Goal: Task Accomplishment & Management: Manage account settings

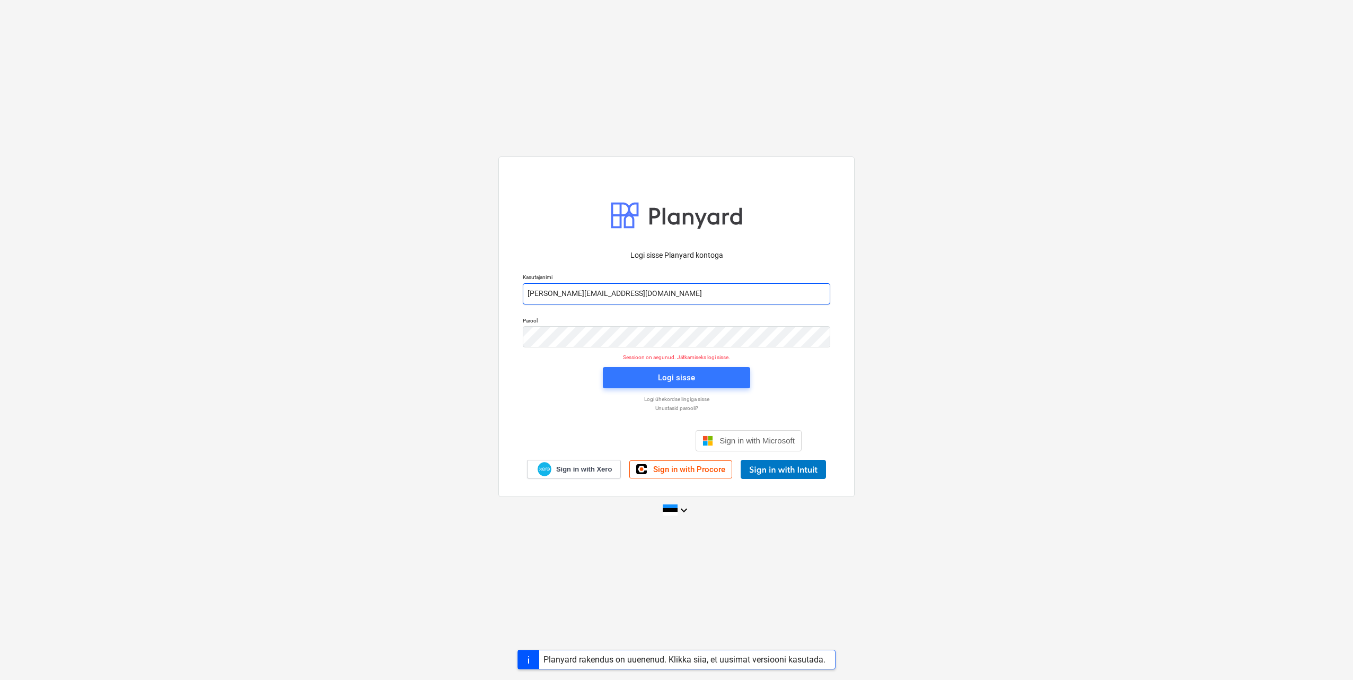
click at [569, 292] on input "[PERSON_NAME][EMAIL_ADDRESS][DOMAIN_NAME]" at bounding box center [677, 293] width 308 height 21
type input "[EMAIL_ADDRESS][DOMAIN_NAME]"
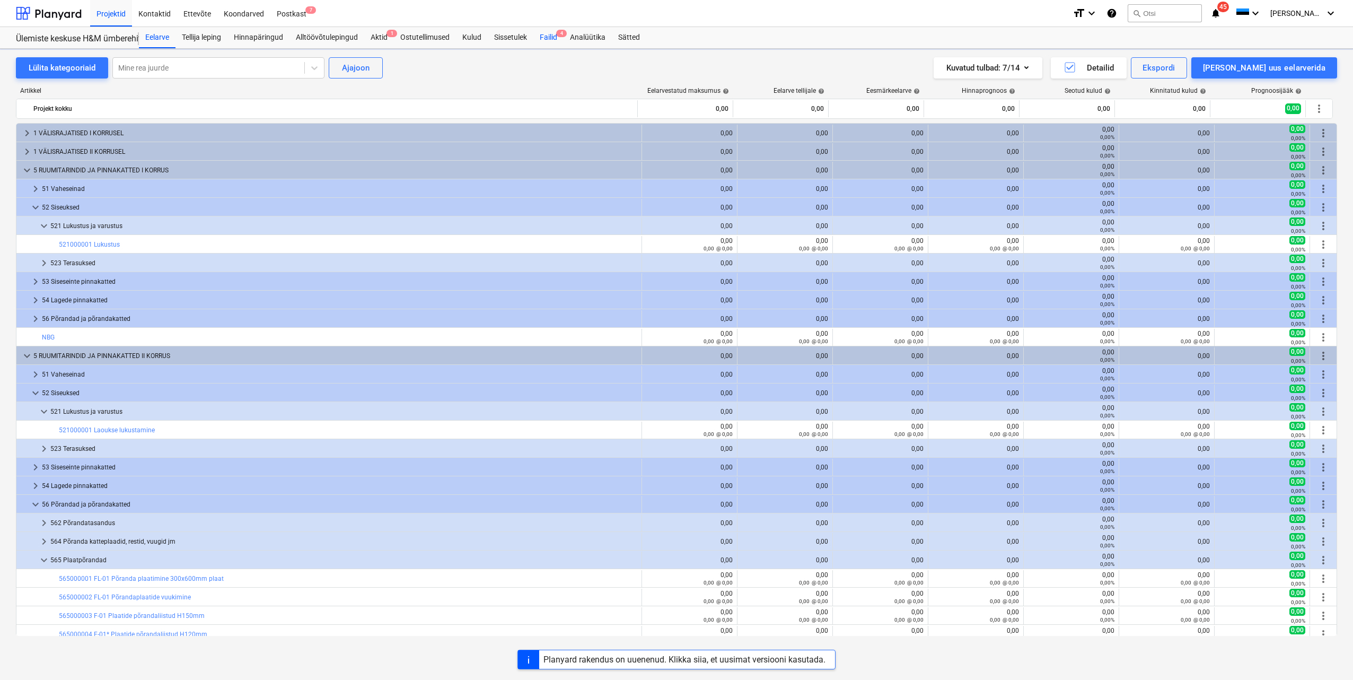
click at [546, 40] on div "Failid 4" at bounding box center [548, 37] width 30 height 21
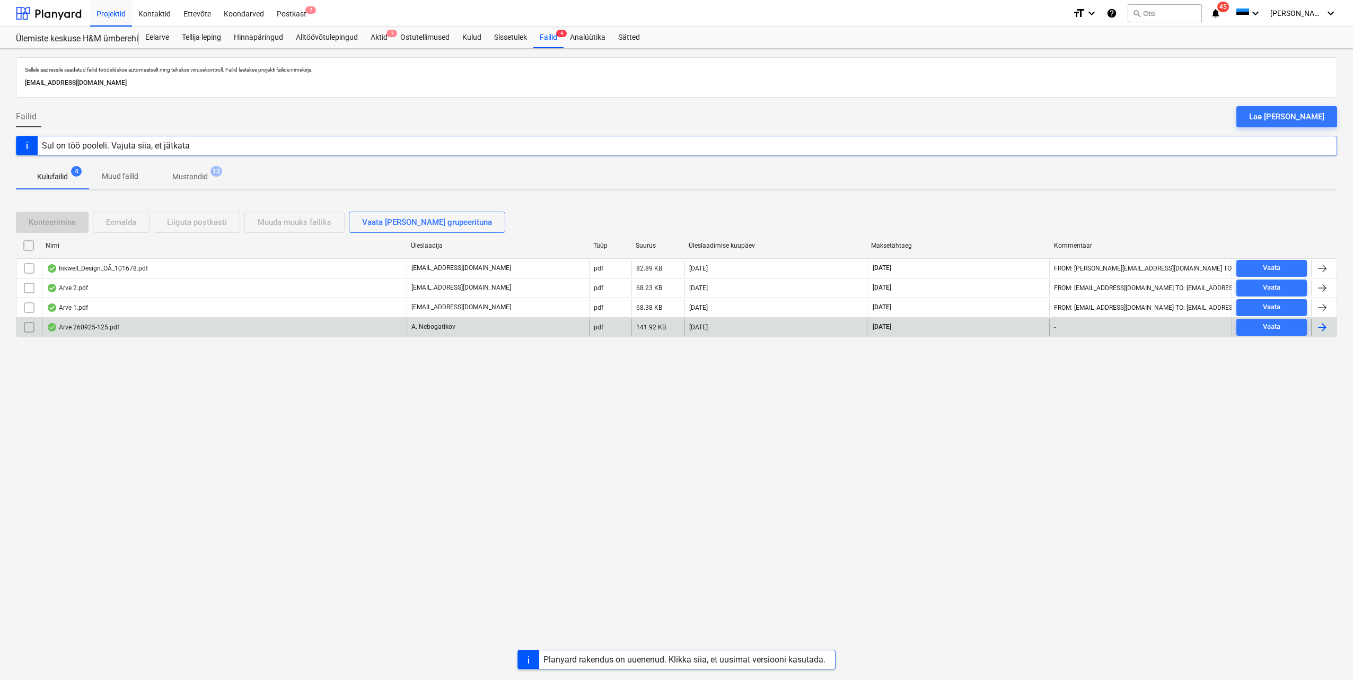
click at [1326, 327] on div at bounding box center [1322, 327] width 13 height 13
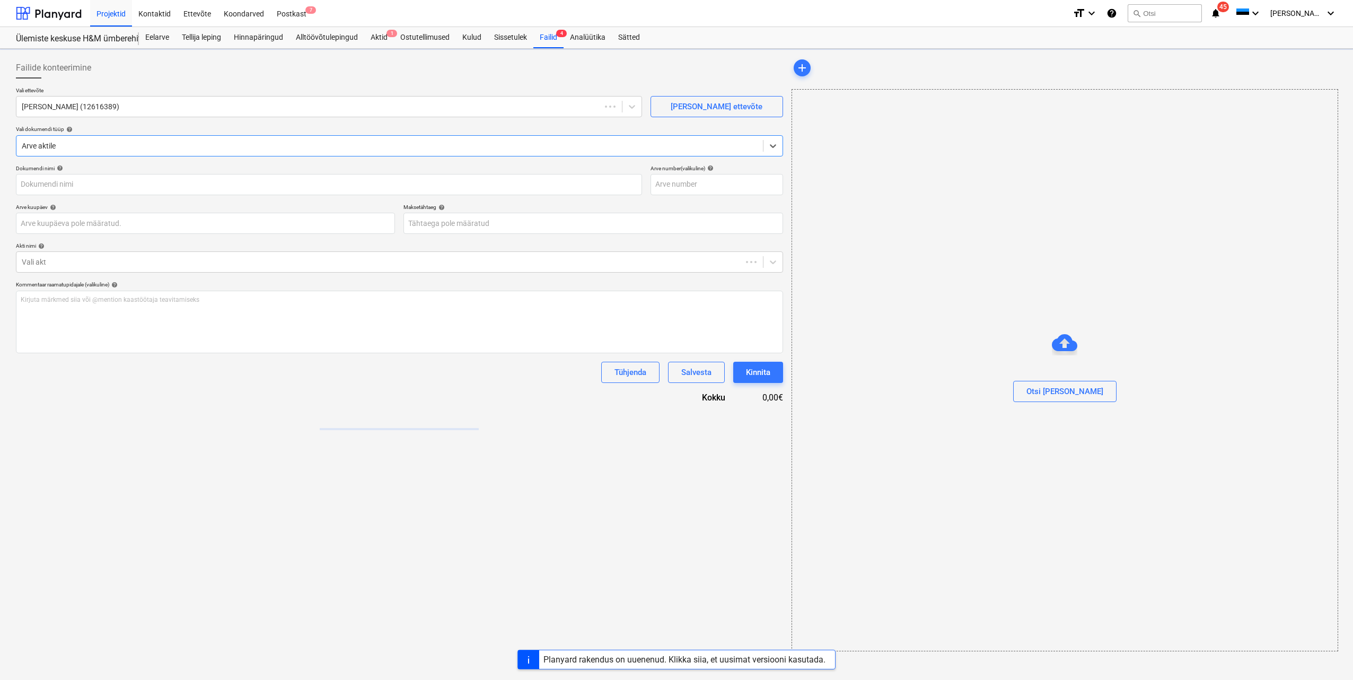
type input "260925-125"
type input "[DATE]"
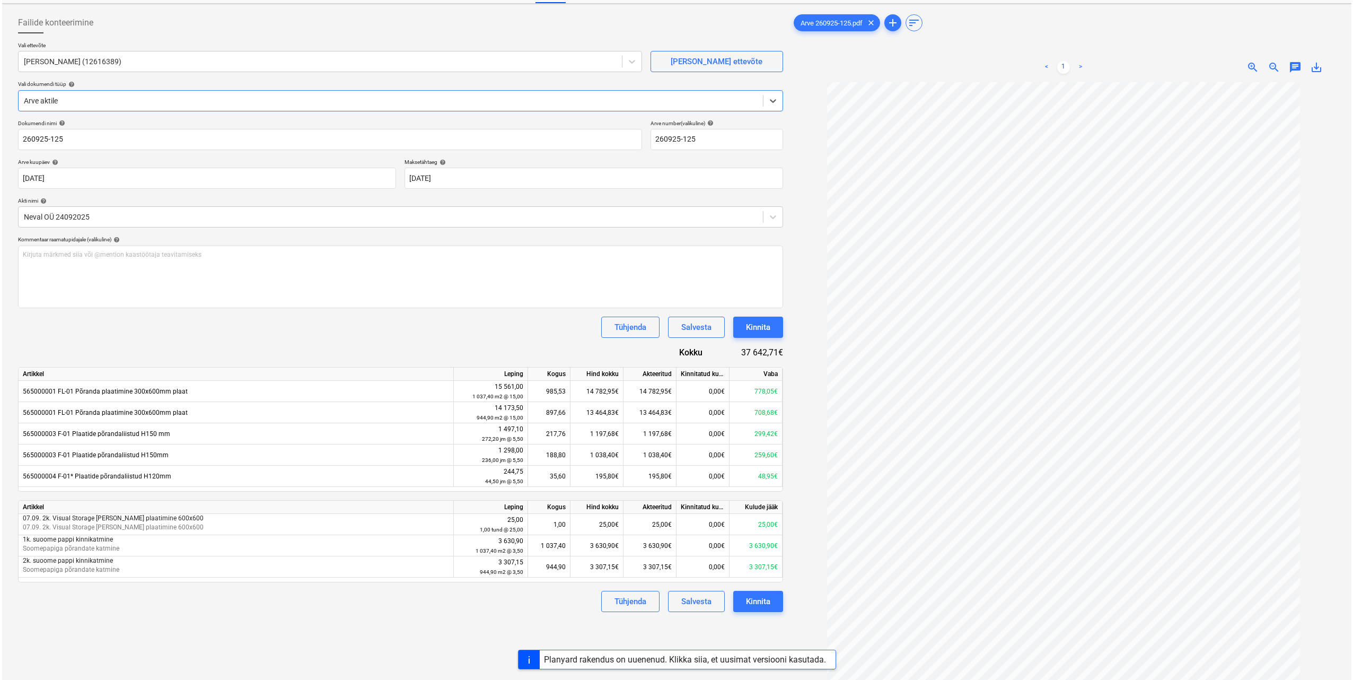
scroll to position [106, 0]
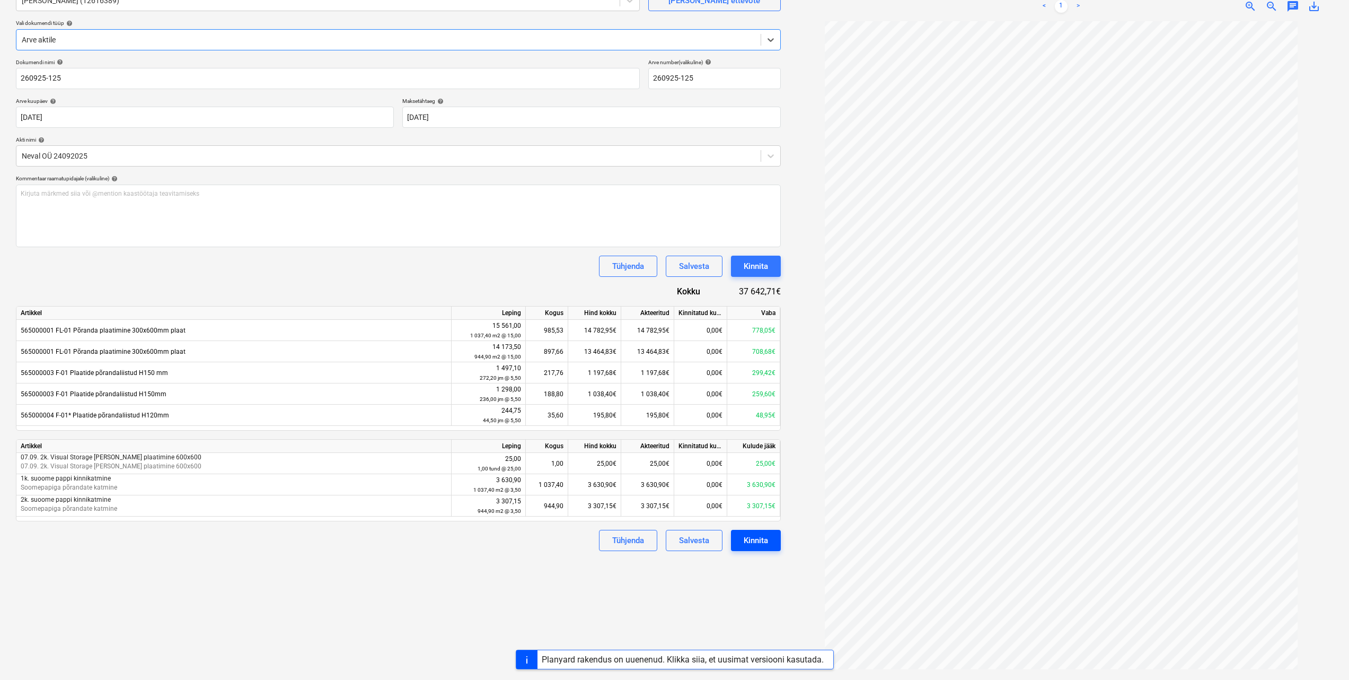
click at [759, 548] on button "Kinnita" at bounding box center [756, 540] width 50 height 21
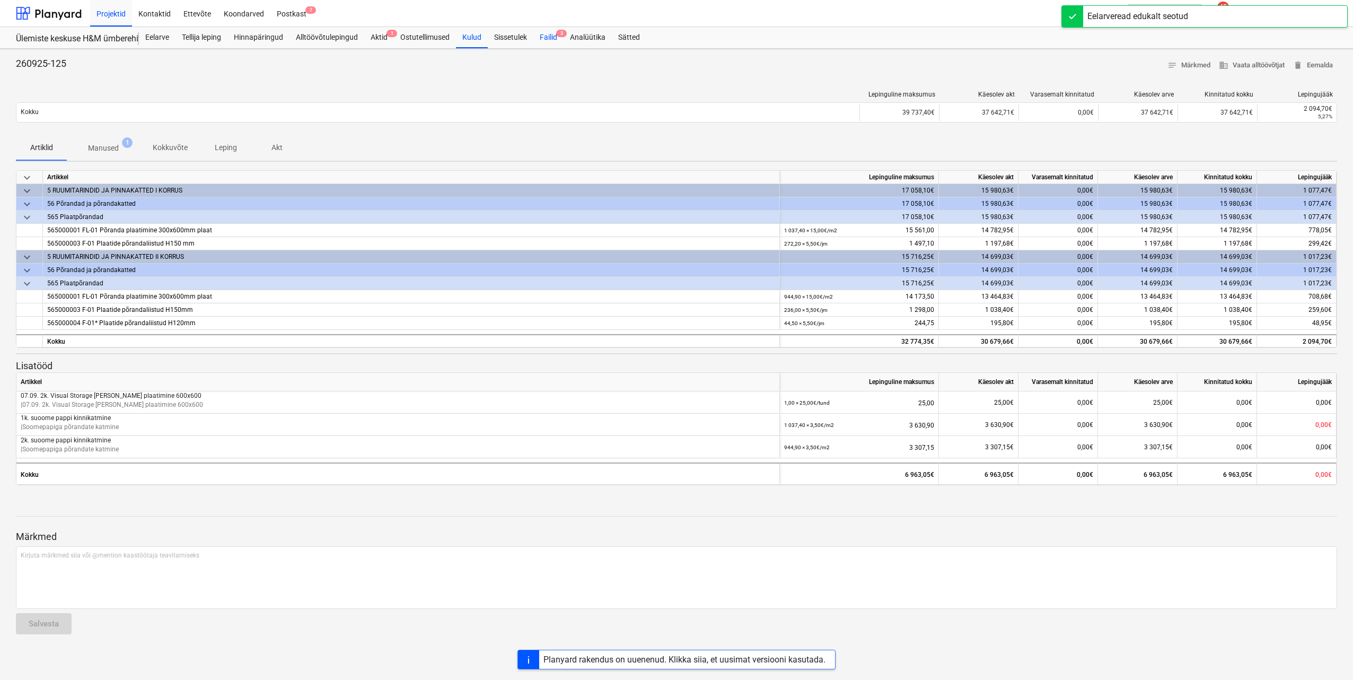
click at [555, 40] on div "Failid 3" at bounding box center [548, 37] width 30 height 21
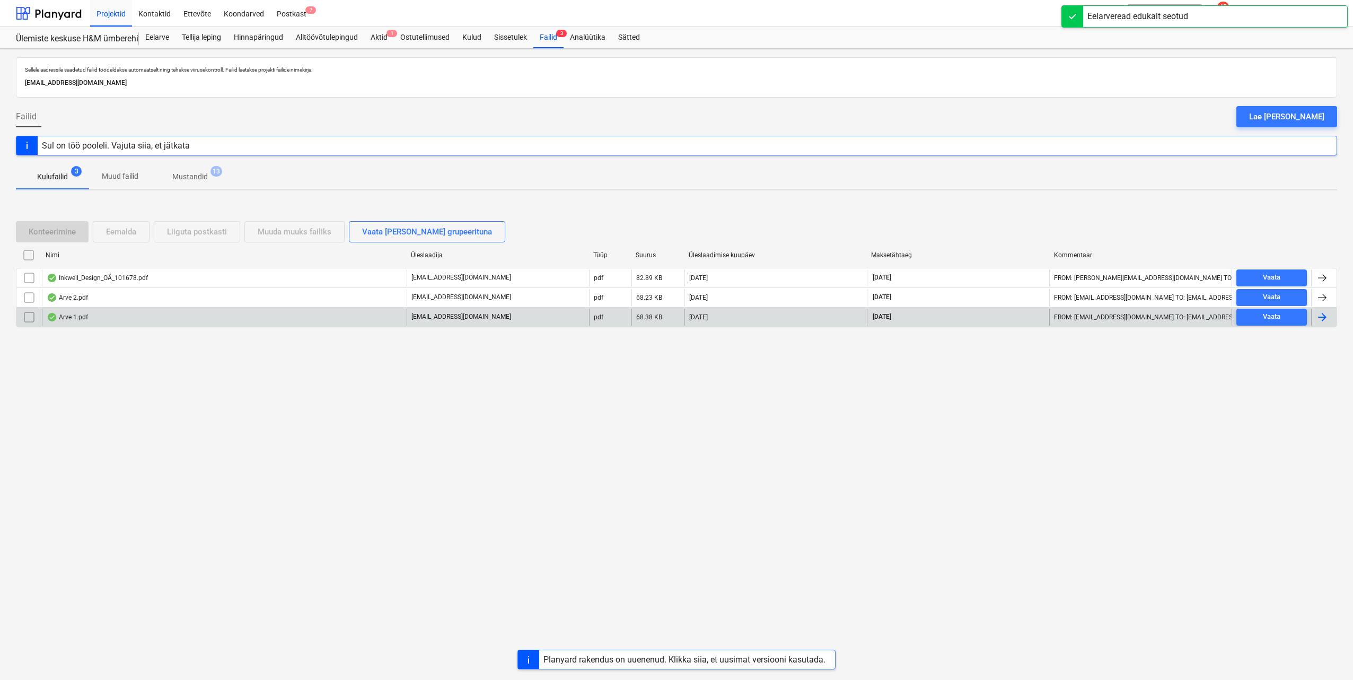
click at [1320, 317] on div at bounding box center [1322, 317] width 13 height 13
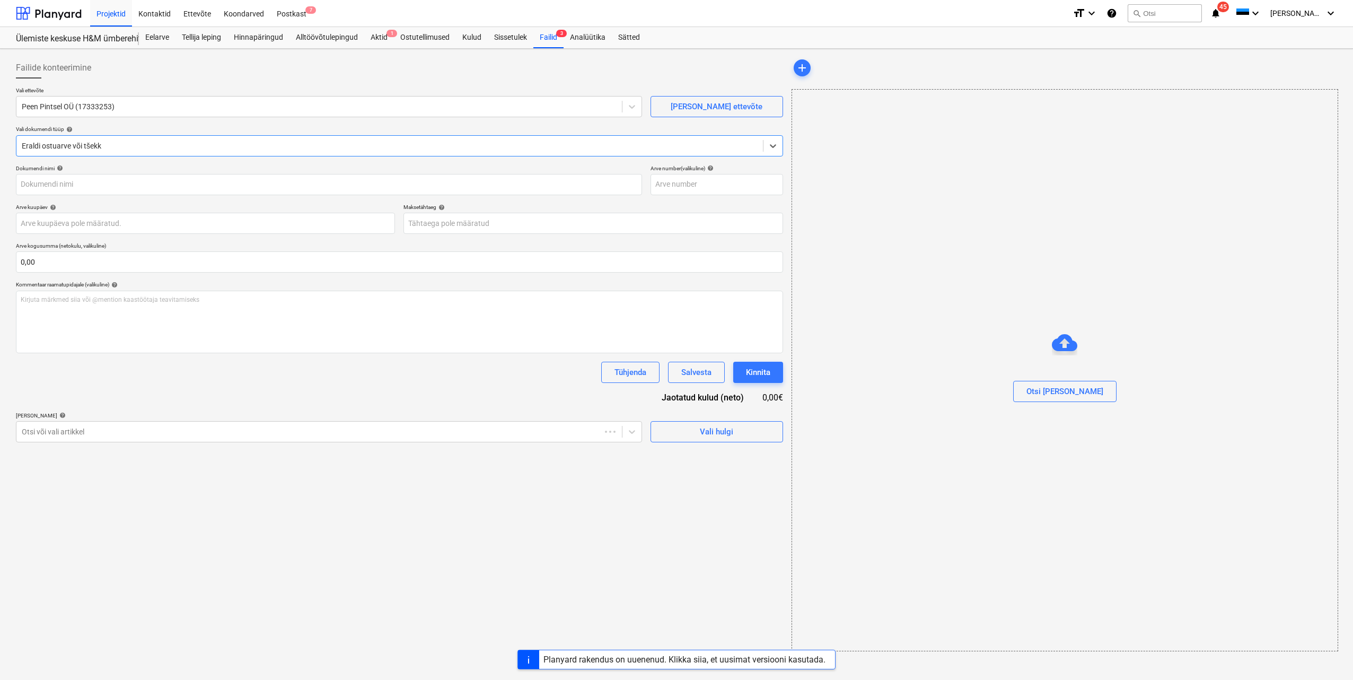
type input "1"
type input "[DATE]"
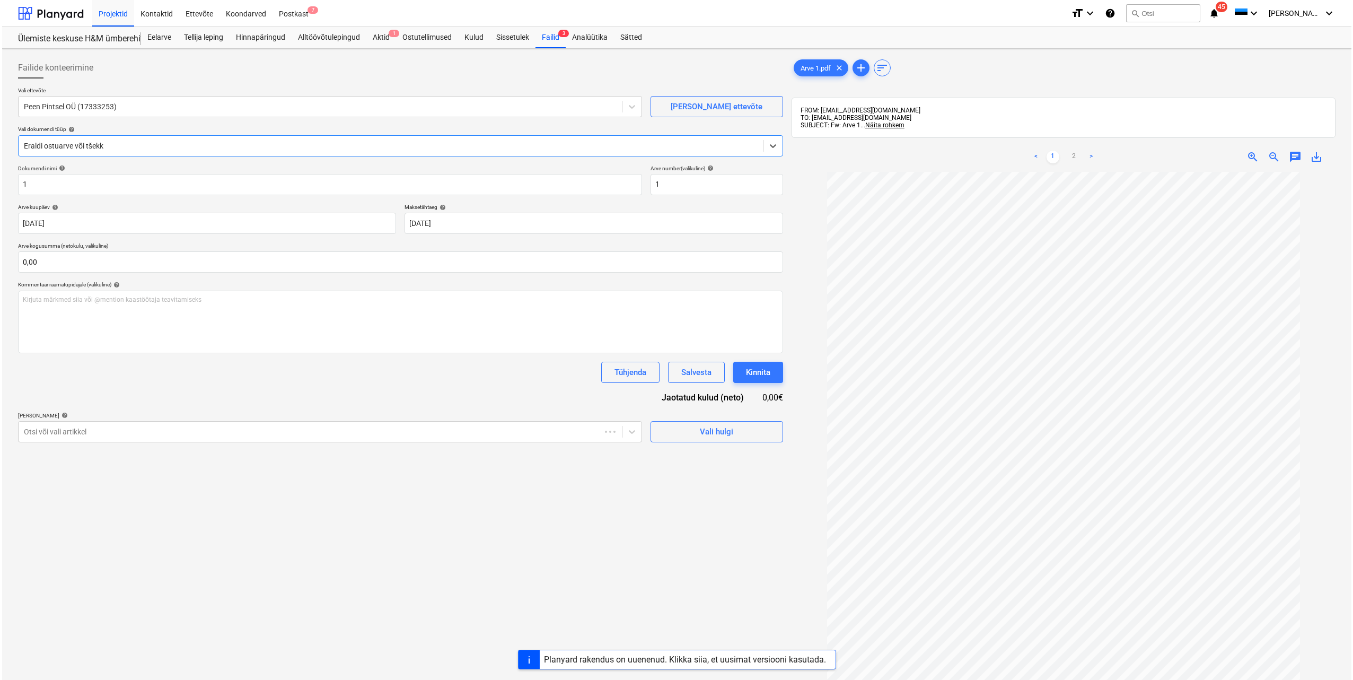
scroll to position [22, 0]
click at [688, 436] on span "Vali hulgi" at bounding box center [715, 432] width 106 height 14
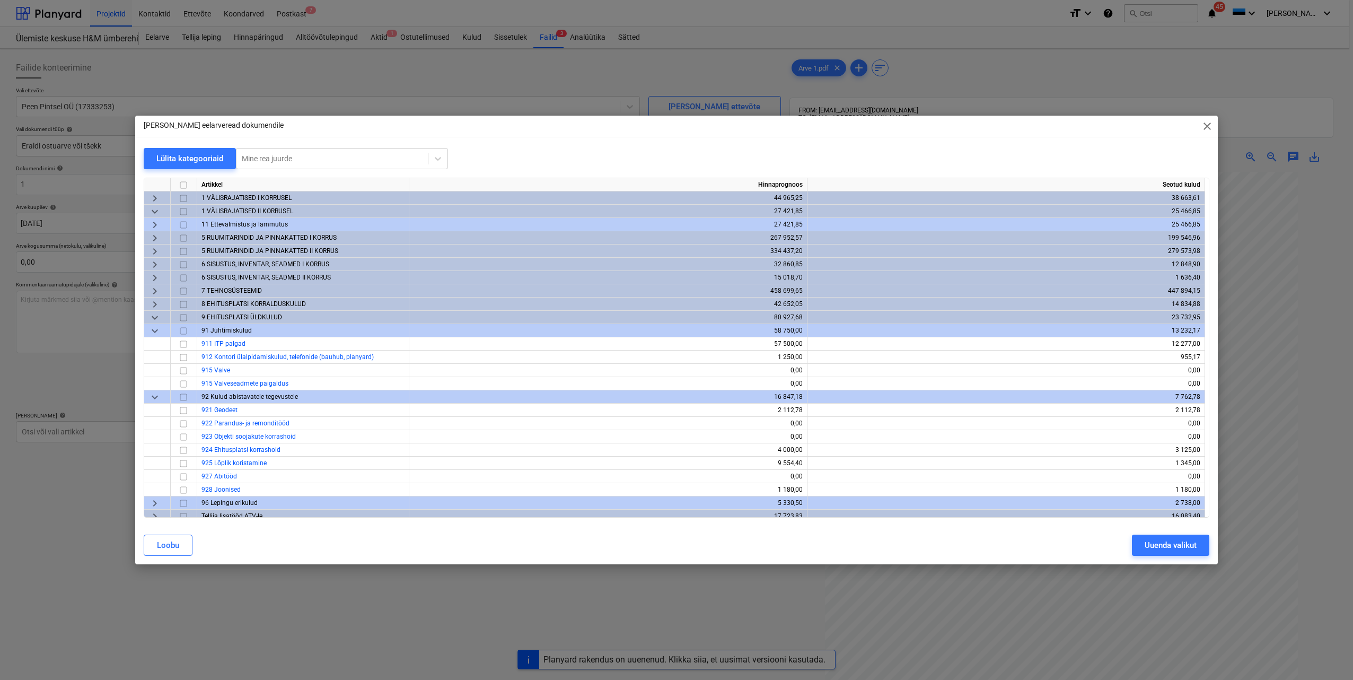
click at [152, 312] on span "keyboard_arrow_down" at bounding box center [154, 317] width 13 height 13
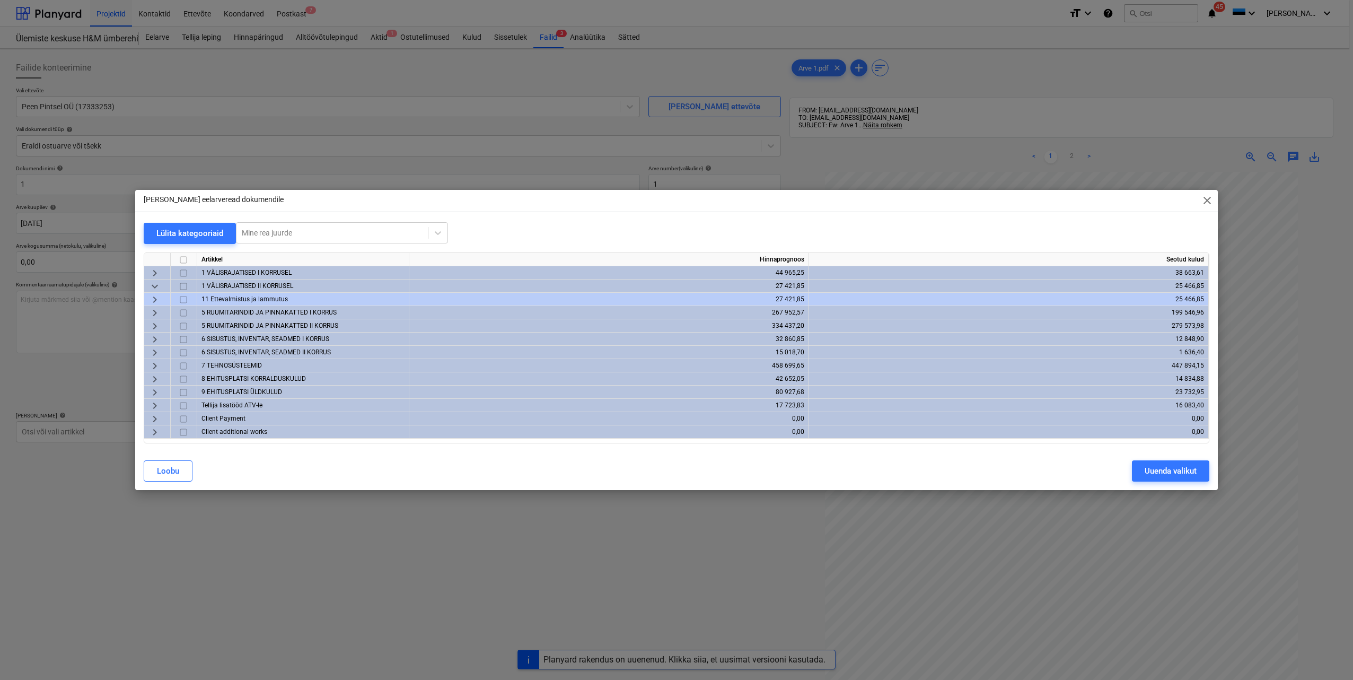
click at [155, 324] on span "keyboard_arrow_right" at bounding box center [154, 326] width 13 height 13
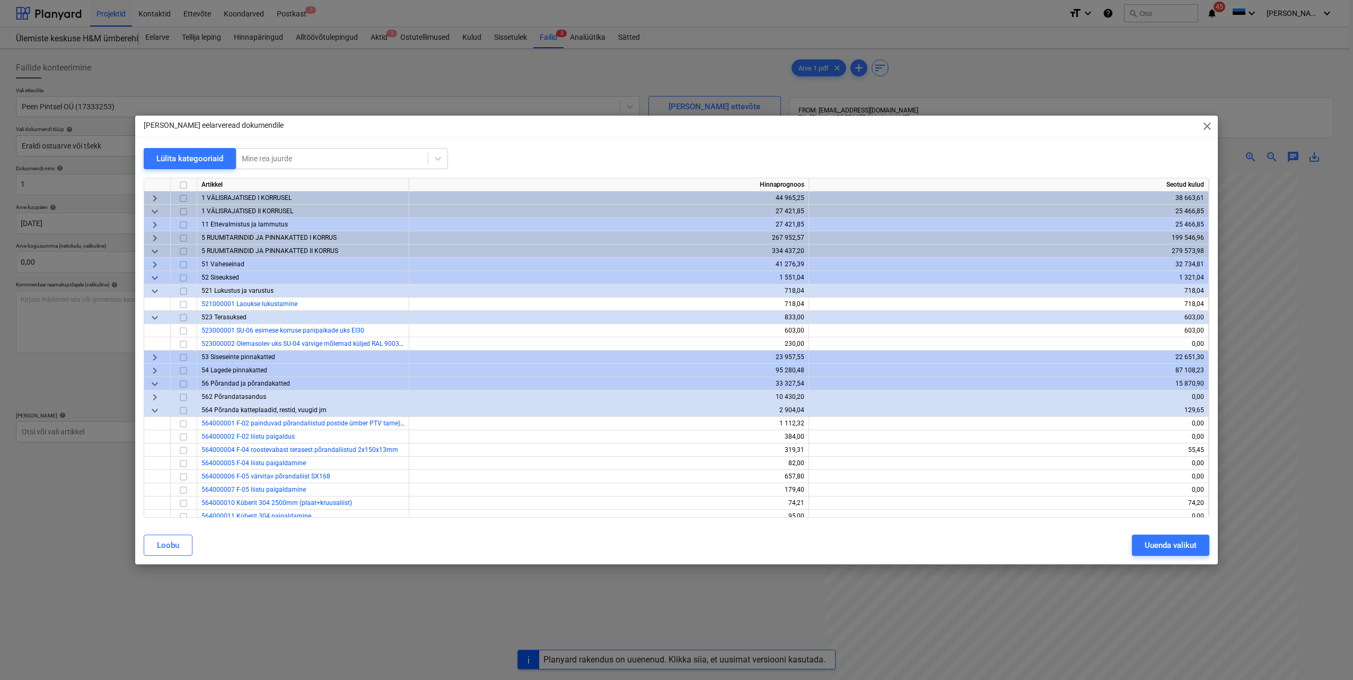
scroll to position [53, 0]
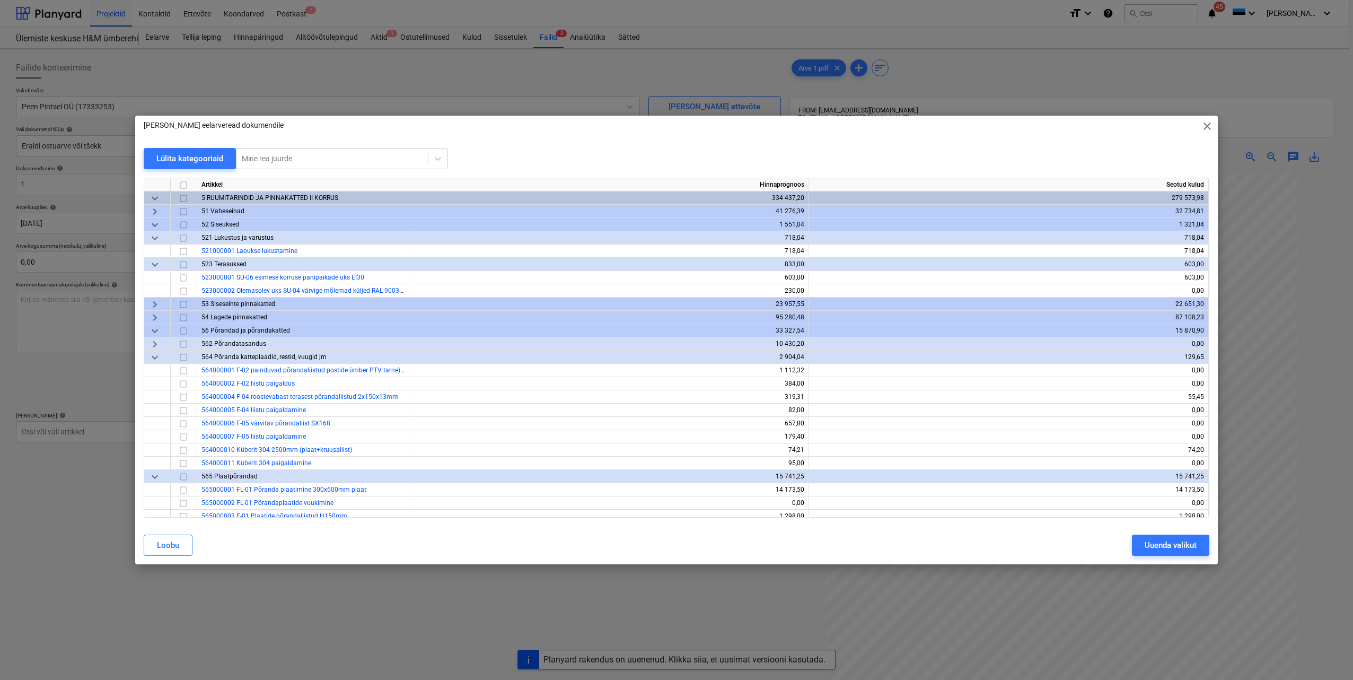
click at [153, 316] on span "keyboard_arrow_right" at bounding box center [154, 317] width 13 height 13
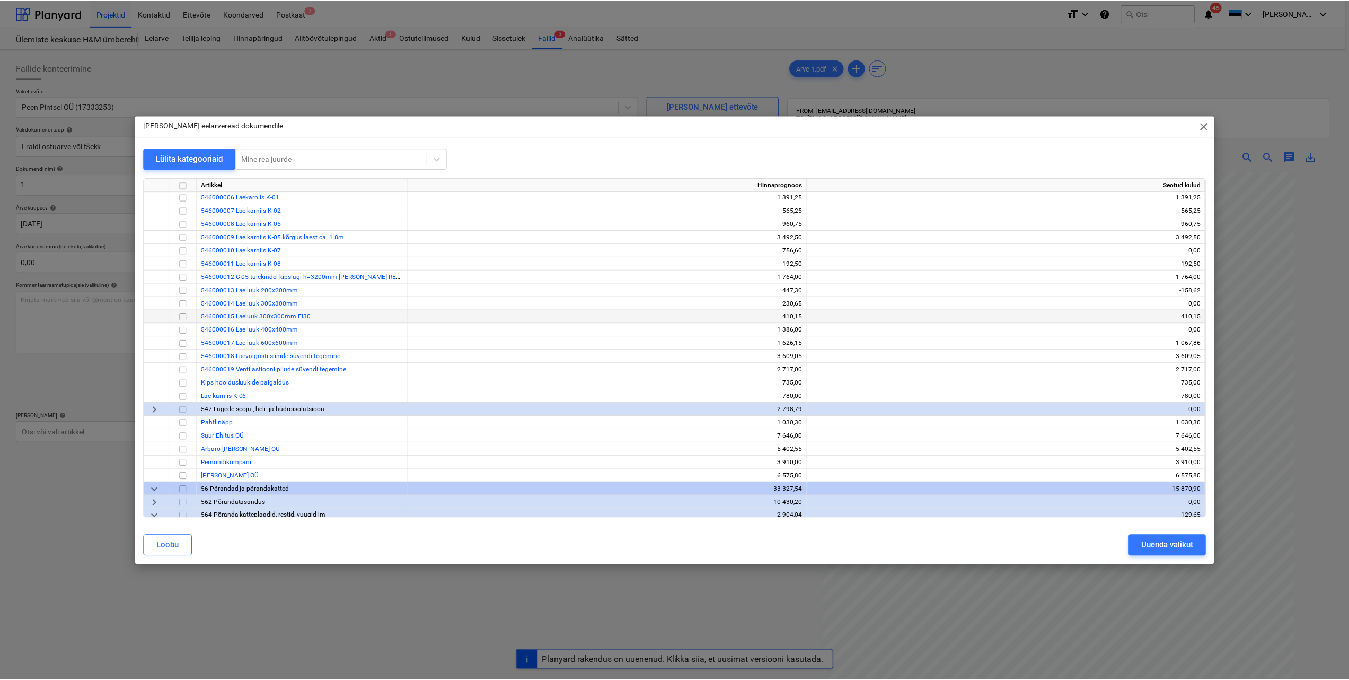
scroll to position [371, 0]
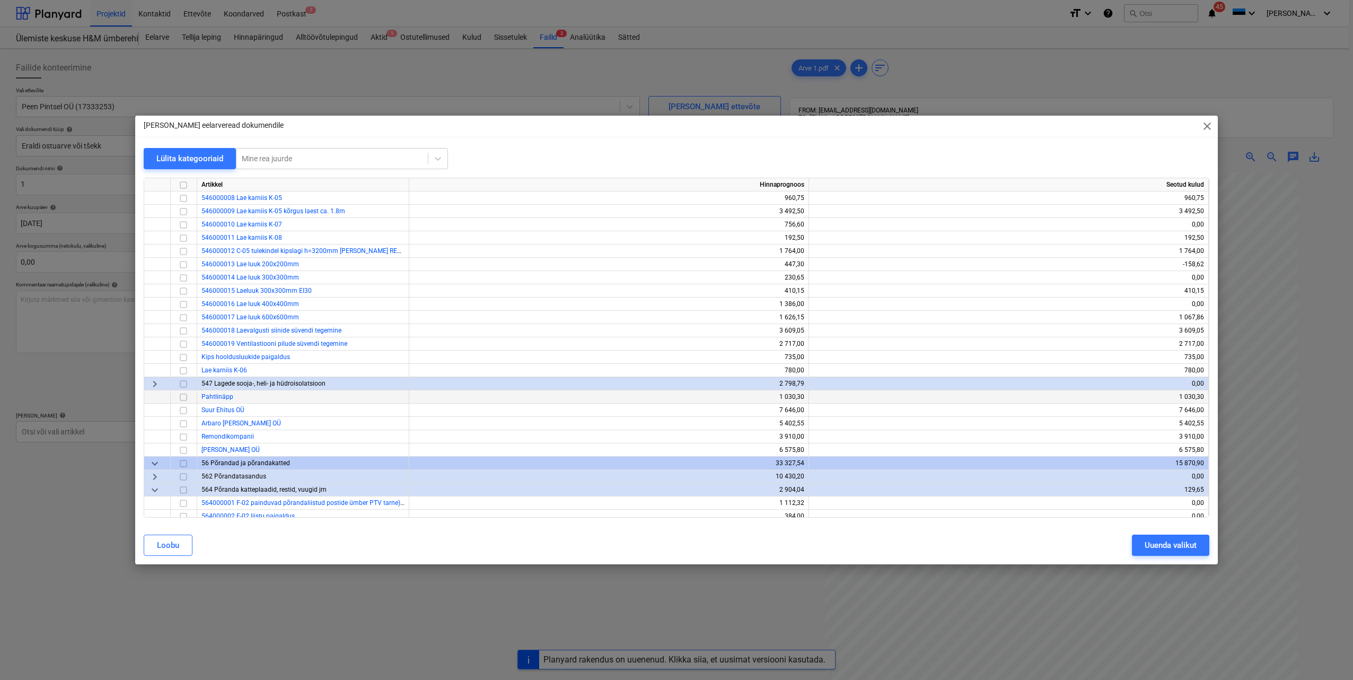
click at [182, 397] on input "checkbox" at bounding box center [183, 397] width 13 height 13
click at [1157, 549] on div "Uuenda valikut" at bounding box center [1171, 545] width 52 height 14
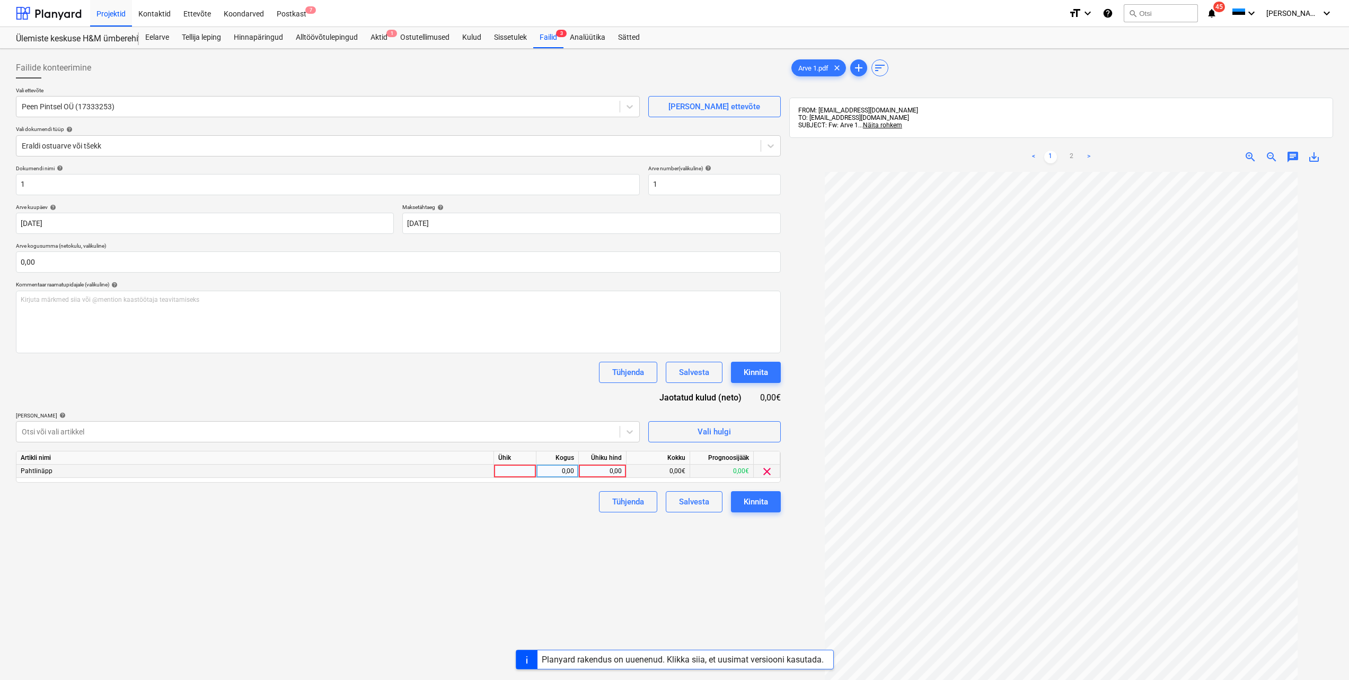
click at [523, 469] on div at bounding box center [515, 470] width 42 height 13
type input "tk"
click at [549, 473] on div "0,00" at bounding box center [557, 470] width 33 height 13
type input "1"
click at [591, 471] on div "0,00" at bounding box center [602, 470] width 39 height 13
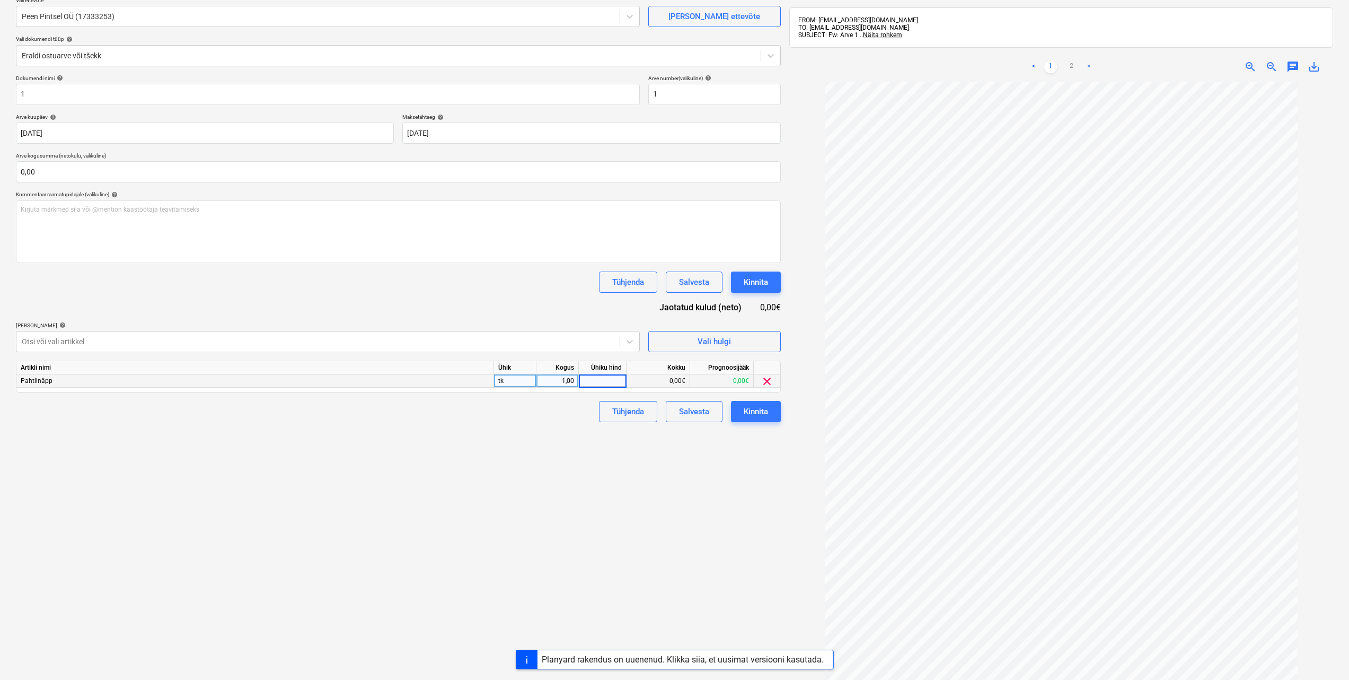
scroll to position [106, 0]
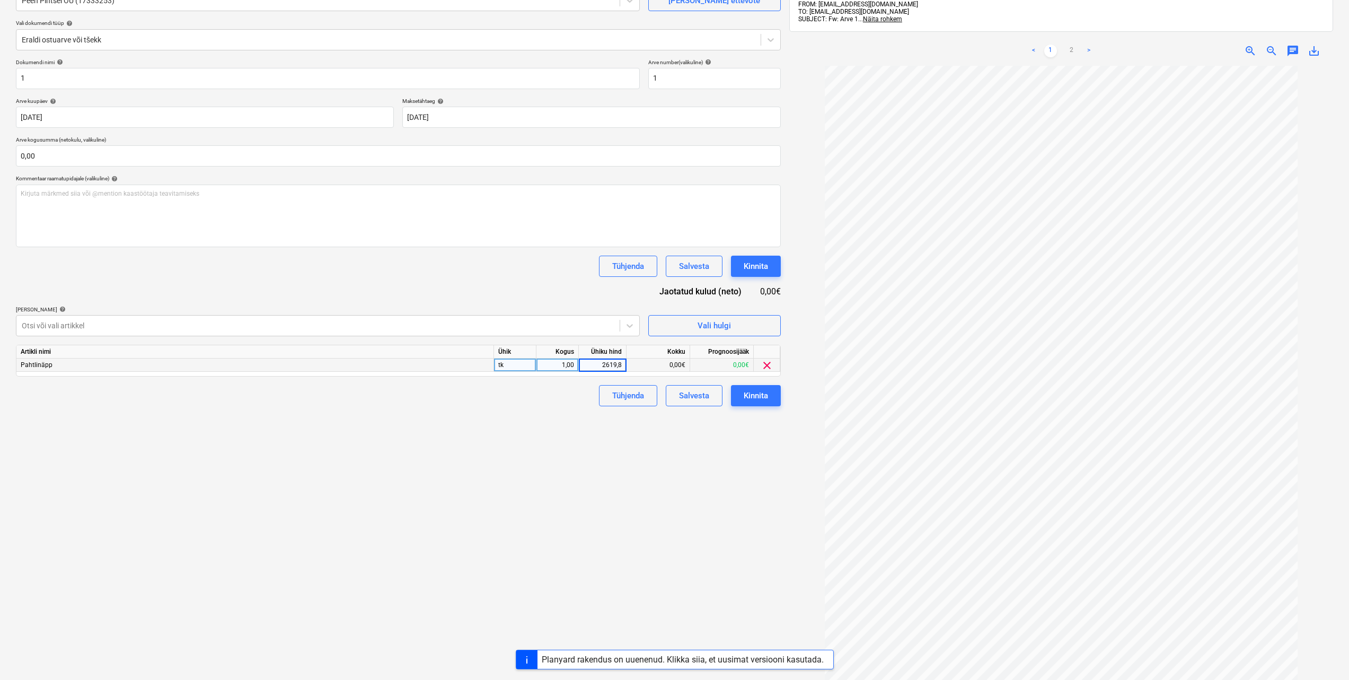
type input "2619,82"
click at [647, 472] on div "Failide konteerimine Vali ettevõte Peen Pintsel OÜ (17333253) [PERSON_NAME] uus…" at bounding box center [399, 333] width 774 height 773
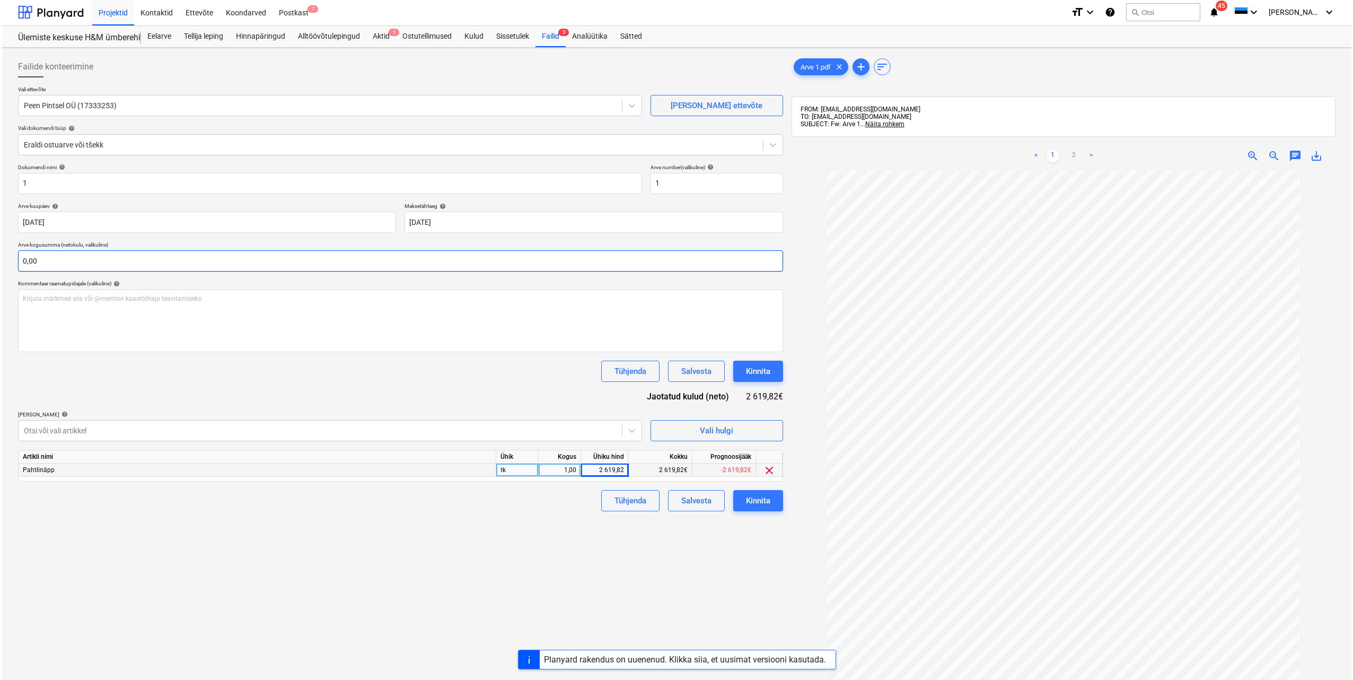
scroll to position [0, 0]
click at [91, 260] on input "text" at bounding box center [398, 261] width 765 height 21
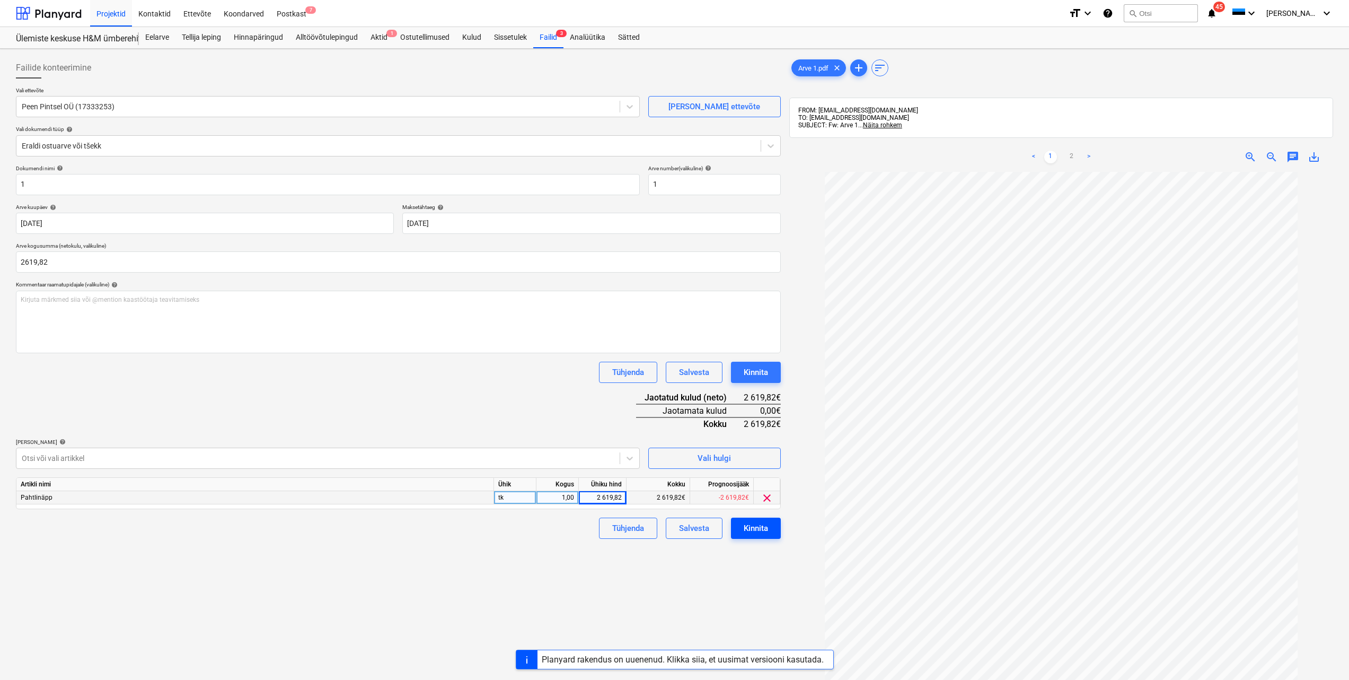
type input "2 619,82"
click at [747, 533] on div "Kinnita" at bounding box center [756, 528] width 24 height 14
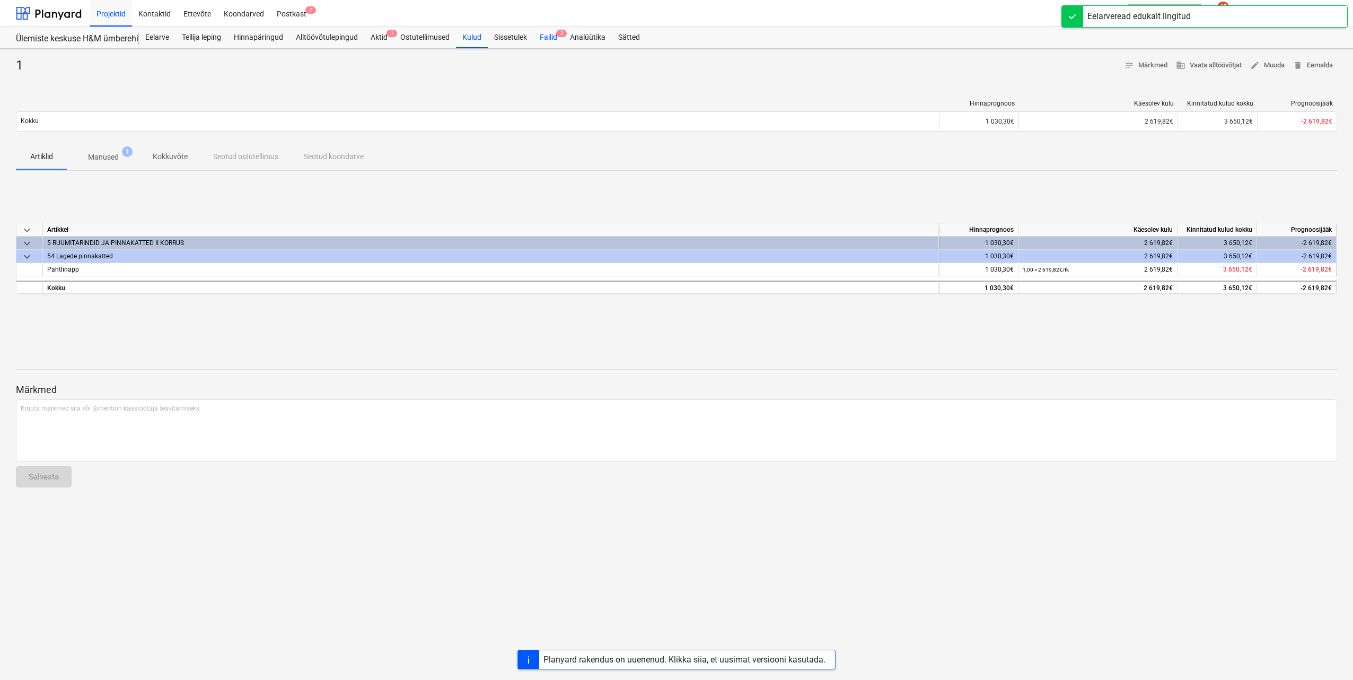
click at [552, 36] on div "Failid 2" at bounding box center [548, 37] width 30 height 21
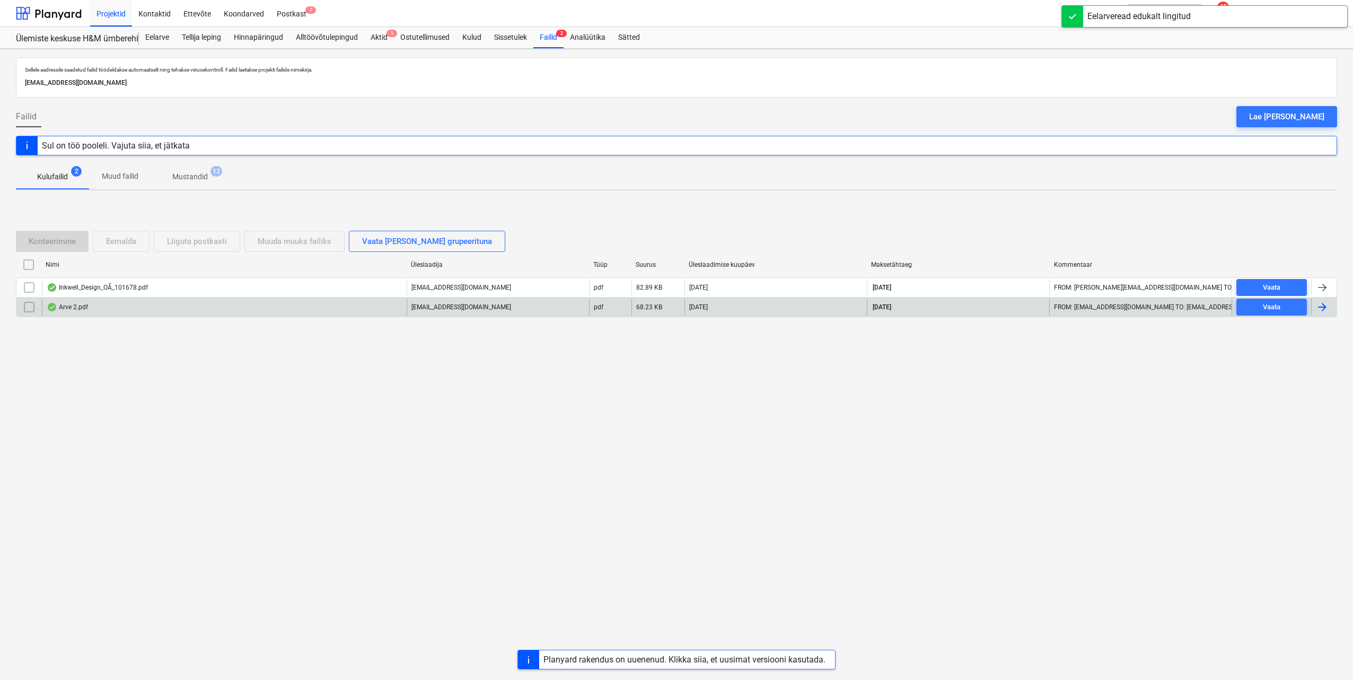
click at [1322, 311] on div at bounding box center [1322, 307] width 13 height 13
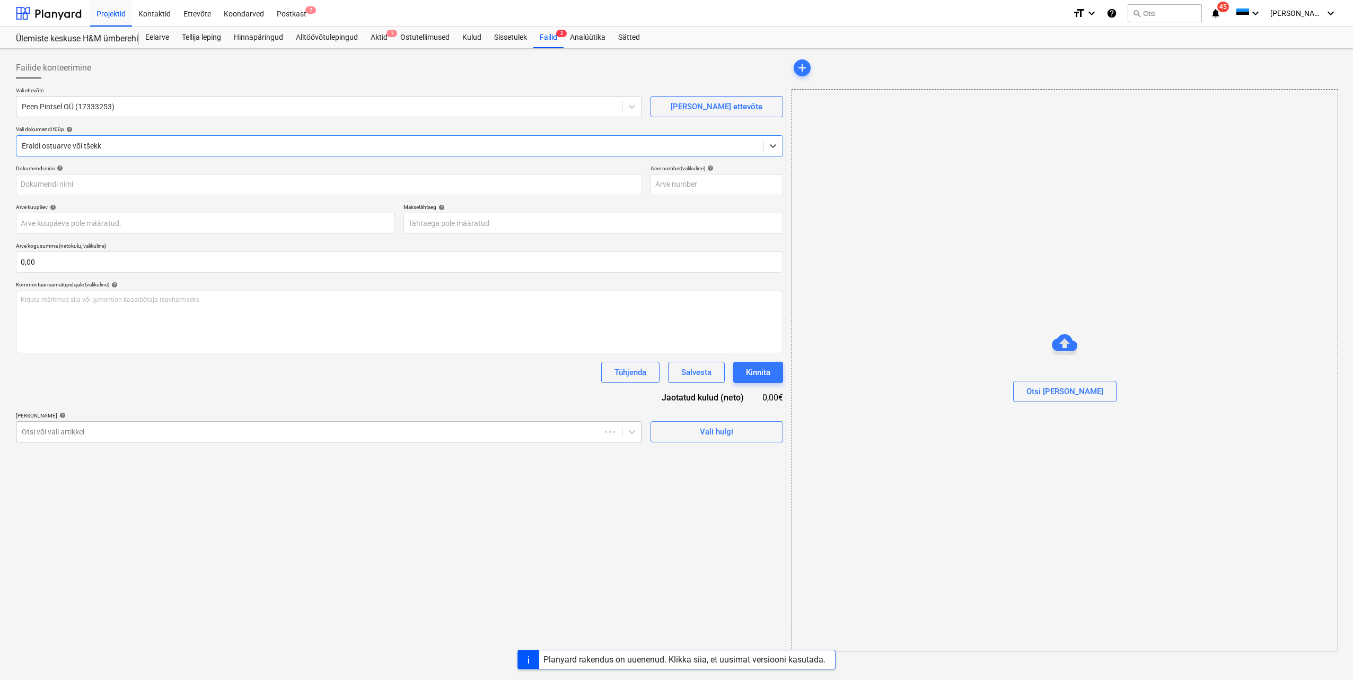
type input "2"
type input "[DATE]"
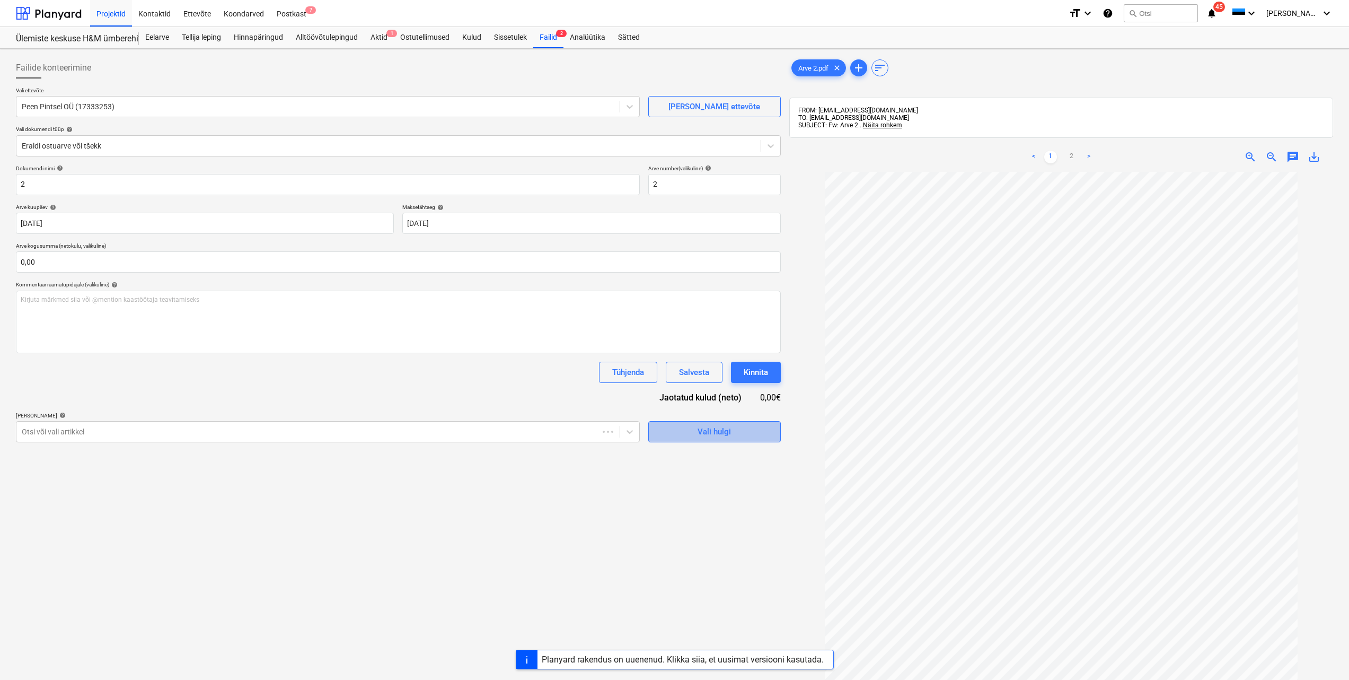
click at [718, 434] on div "Vali hulgi" at bounding box center [714, 432] width 33 height 14
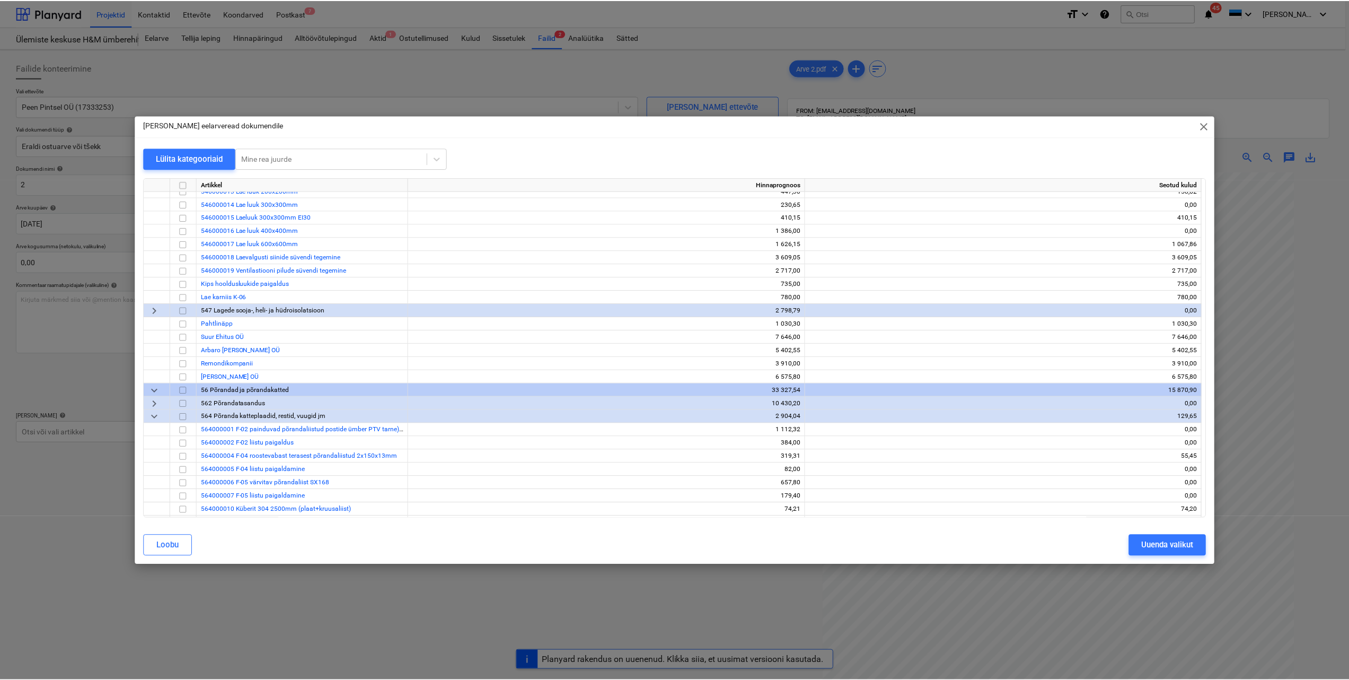
scroll to position [477, 0]
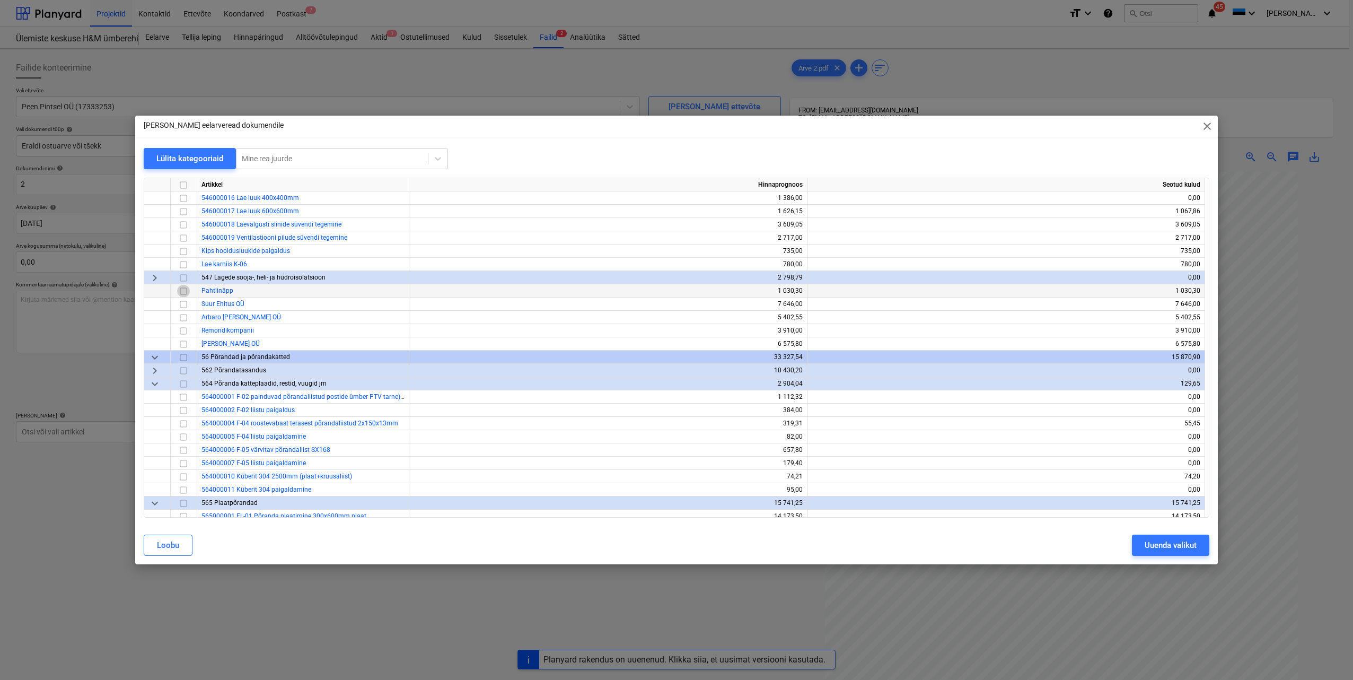
click at [182, 293] on input "checkbox" at bounding box center [183, 291] width 13 height 13
click at [1143, 542] on button "Uuenda valikut" at bounding box center [1170, 544] width 77 height 21
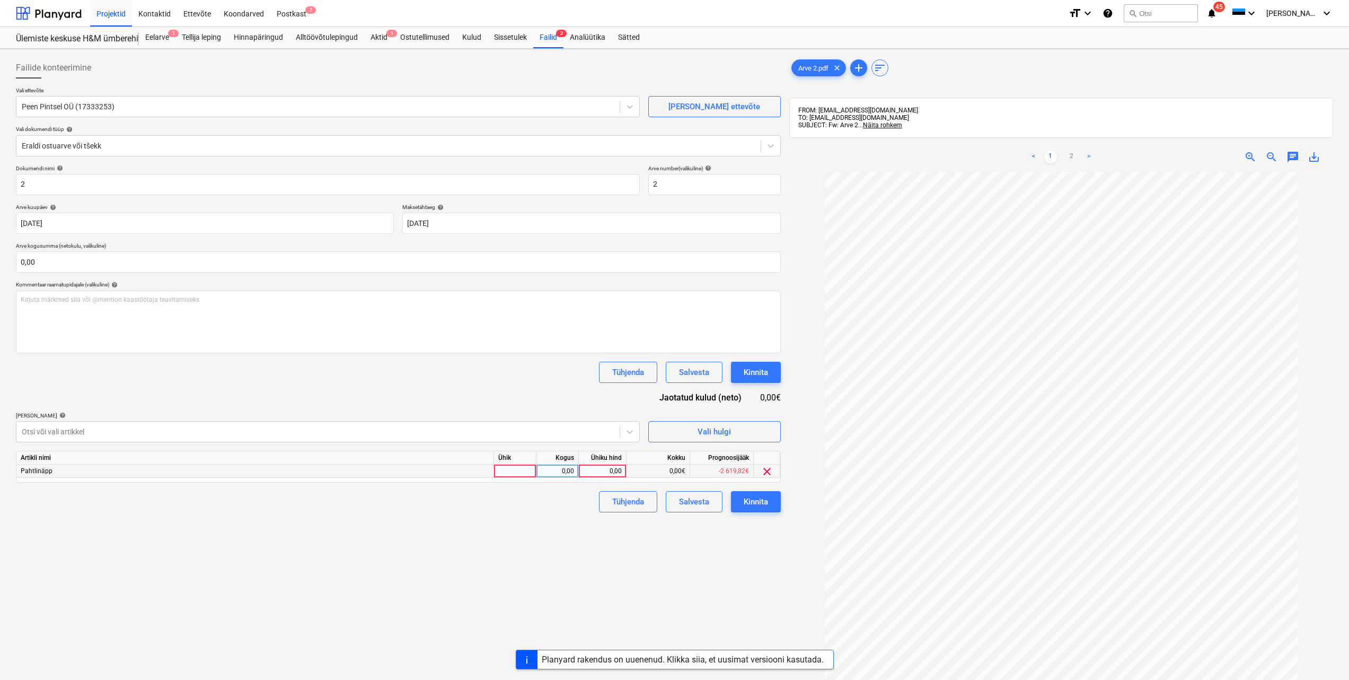
click at [519, 469] on div at bounding box center [515, 470] width 42 height 13
type input "tk"
click at [575, 474] on div "0,00" at bounding box center [558, 470] width 42 height 13
type input "1"
click at [603, 471] on div "0,00" at bounding box center [602, 470] width 39 height 13
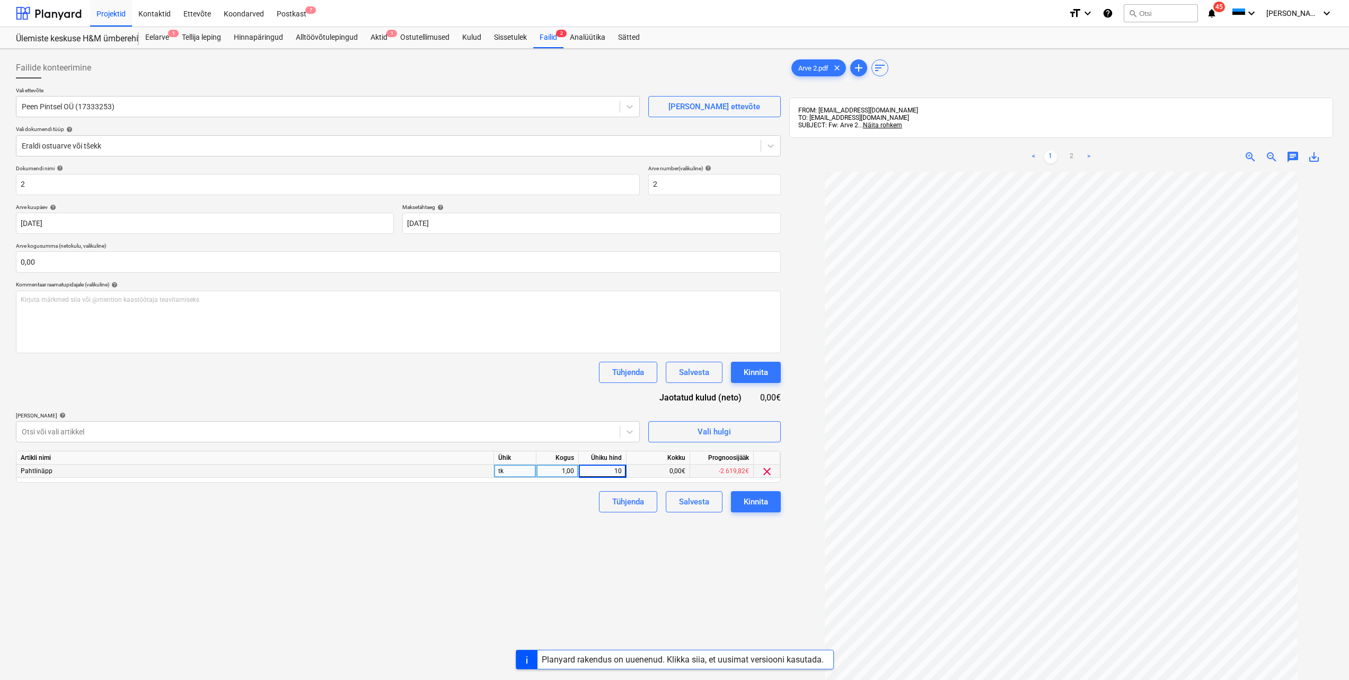
type input "100"
click at [516, 564] on div "Failide konteerimine Vali ettevõte Peen Pintsel OÜ (17333253) [PERSON_NAME] uus…" at bounding box center [399, 439] width 774 height 773
click at [84, 264] on input "text" at bounding box center [398, 261] width 765 height 21
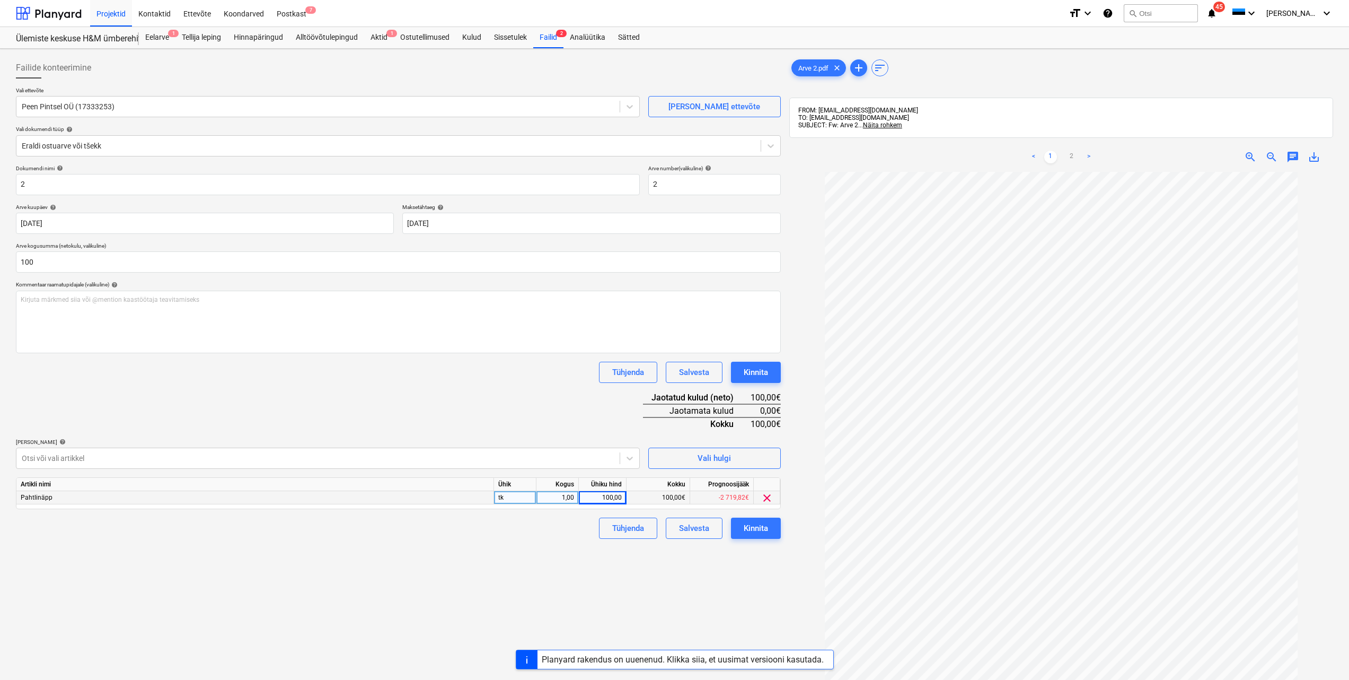
type input "100,00"
click at [311, 599] on div "Failide konteerimine Vali ettevõte Peen Pintsel OÜ (17333253) [PERSON_NAME] uus…" at bounding box center [399, 439] width 774 height 773
click at [752, 531] on div "Kinnita" at bounding box center [756, 528] width 24 height 14
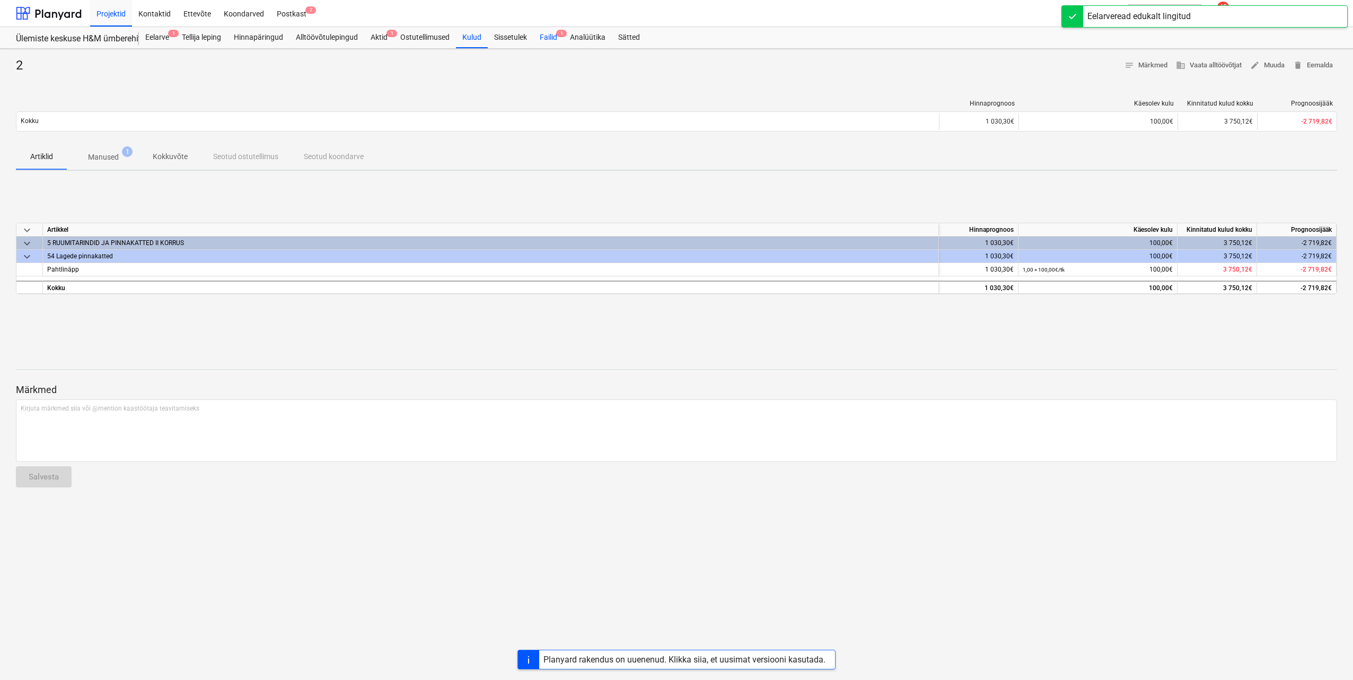
click at [551, 37] on div "Failid 1" at bounding box center [548, 37] width 30 height 21
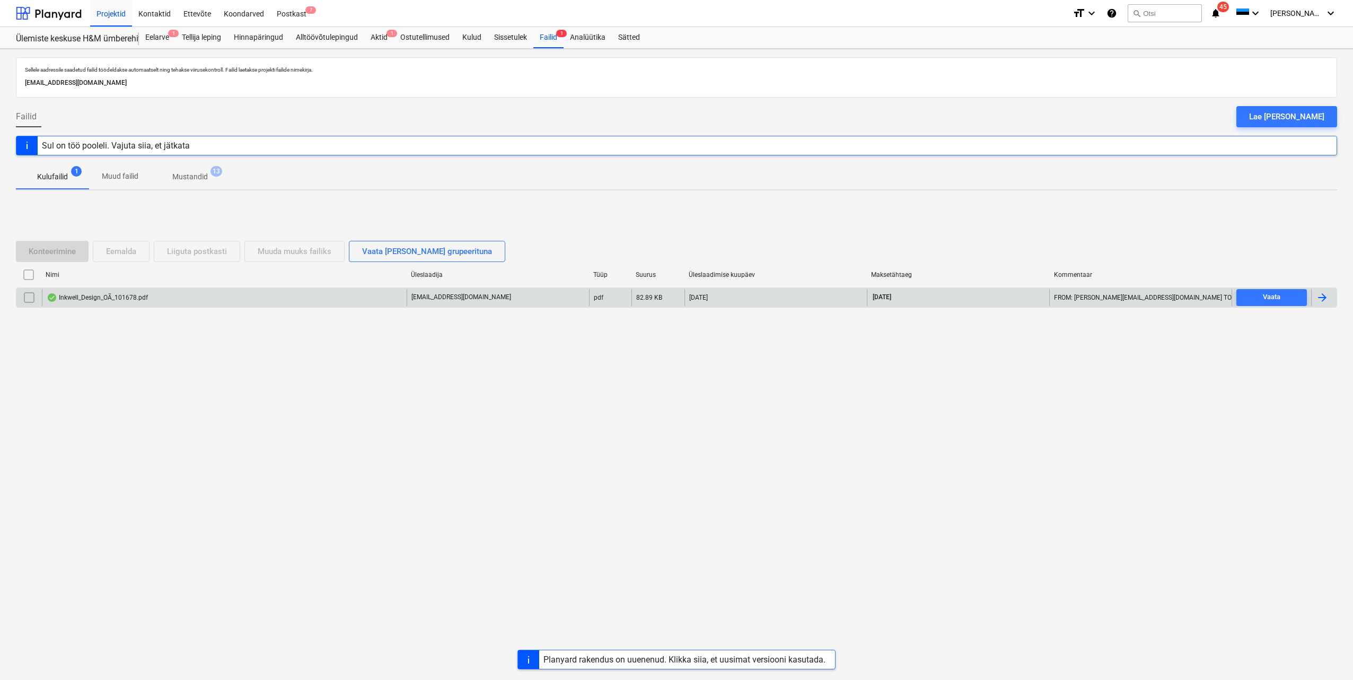
click at [1331, 297] on div at bounding box center [1323, 297] width 25 height 17
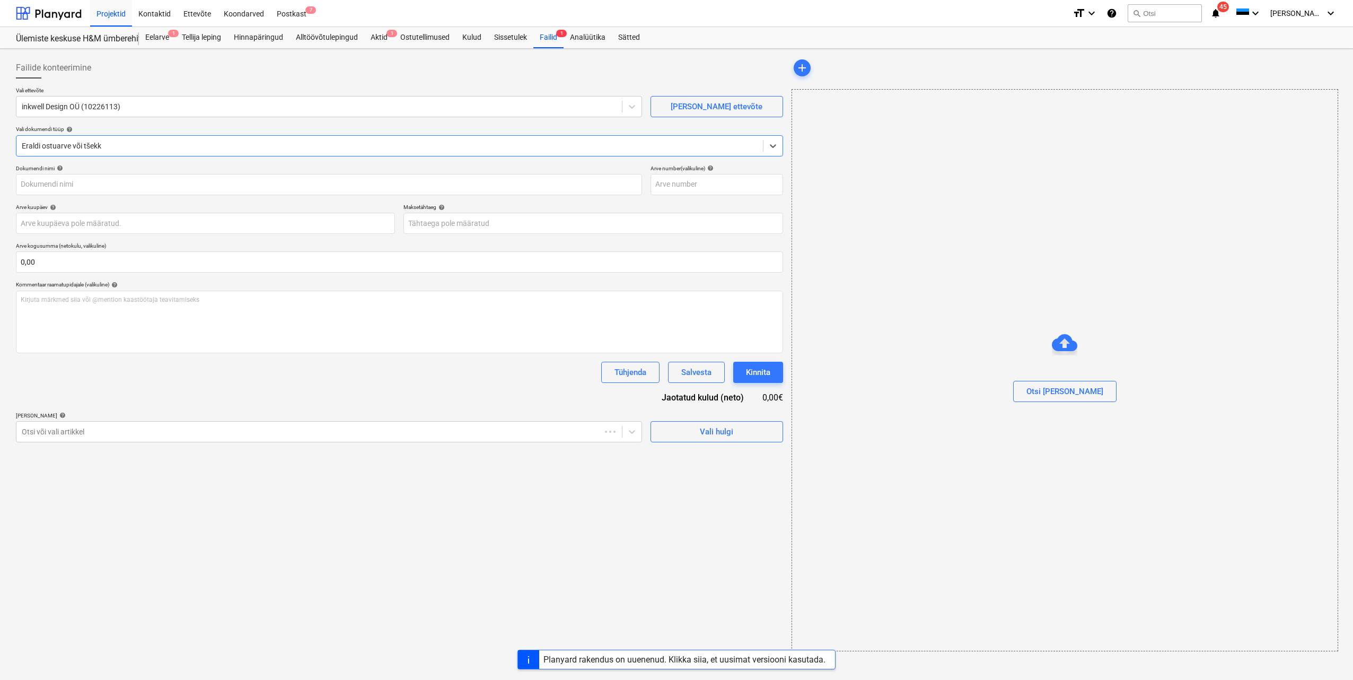
type input "101678"
type input "[DATE]"
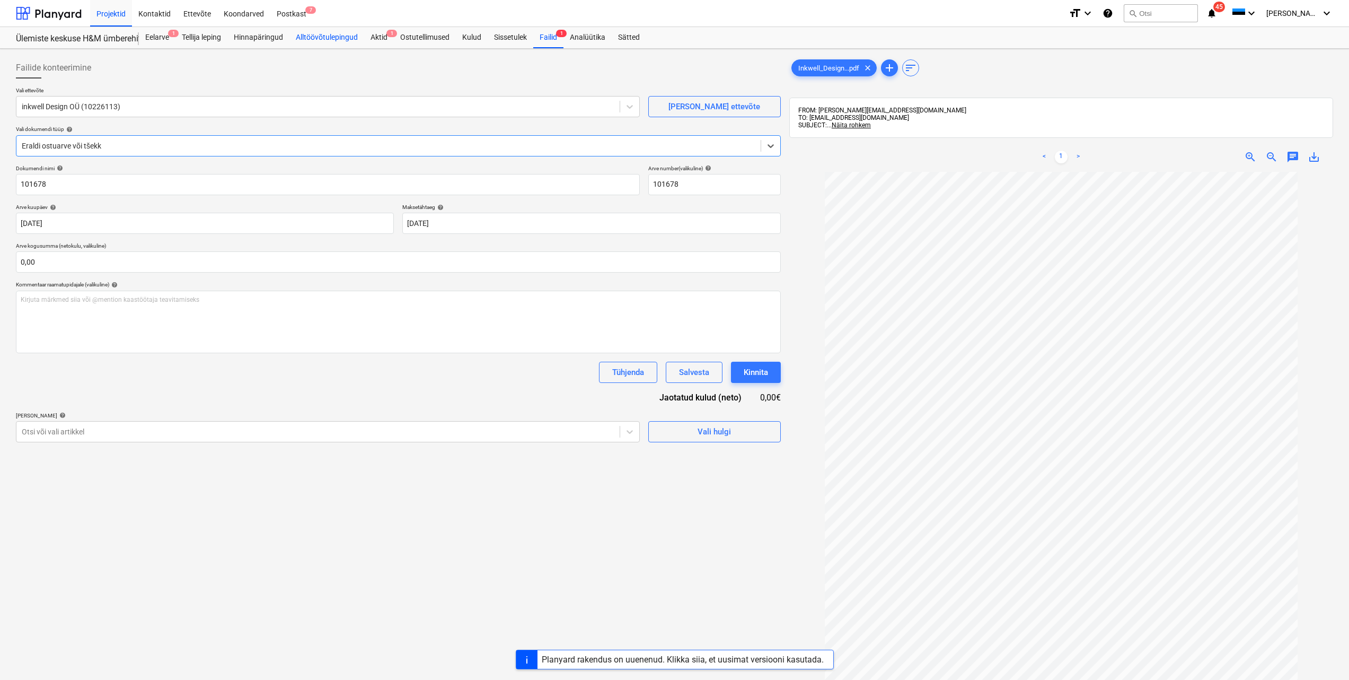
click at [333, 40] on div "Alltöövõtulepingud" at bounding box center [326, 37] width 75 height 21
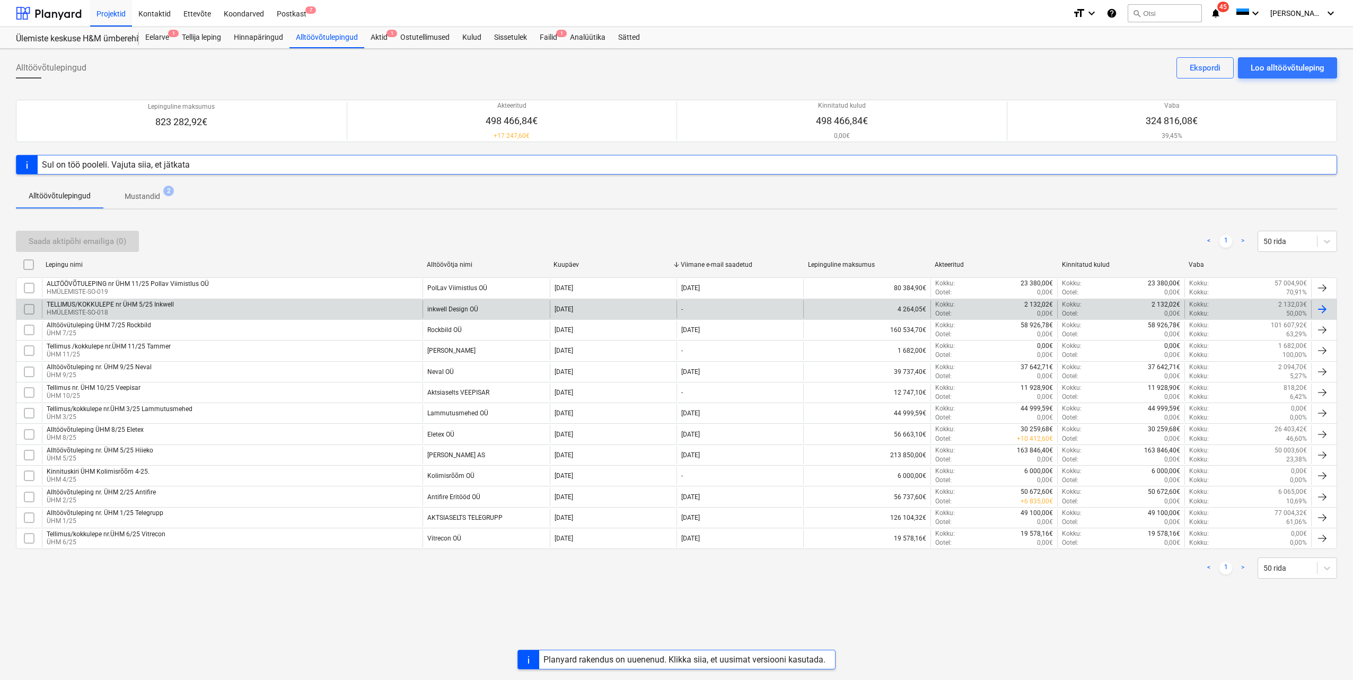
click at [141, 309] on p "HMÜLEMISTE-SO-018" at bounding box center [110, 312] width 127 height 9
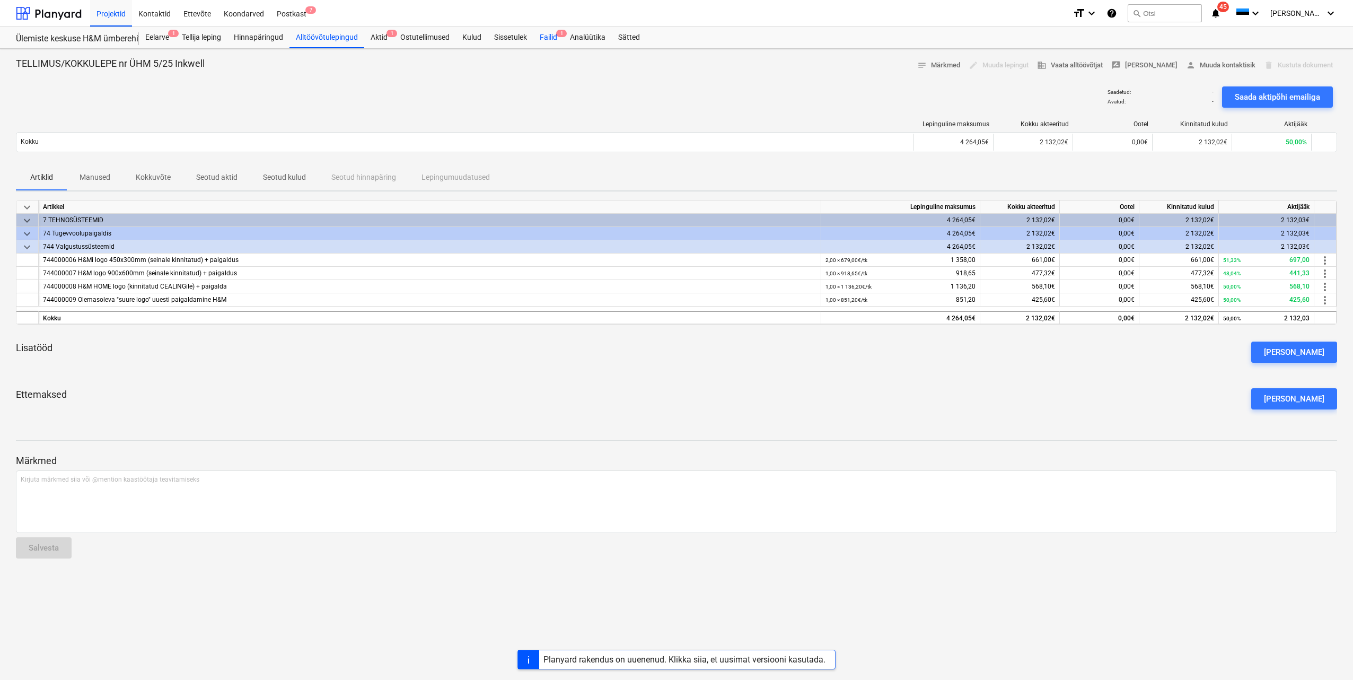
click at [548, 38] on div "Failid 1" at bounding box center [548, 37] width 30 height 21
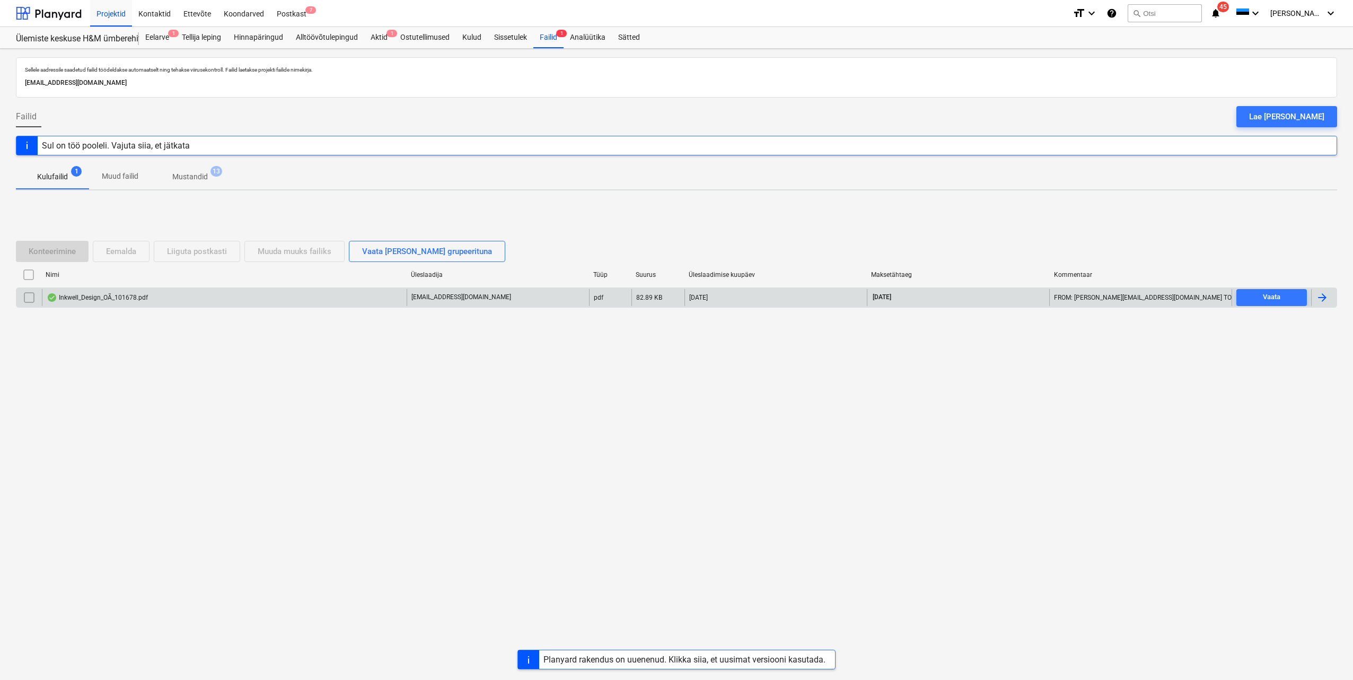
click at [198, 299] on div "Inkwell_Design_OÃ_101678.pdf" at bounding box center [224, 297] width 365 height 17
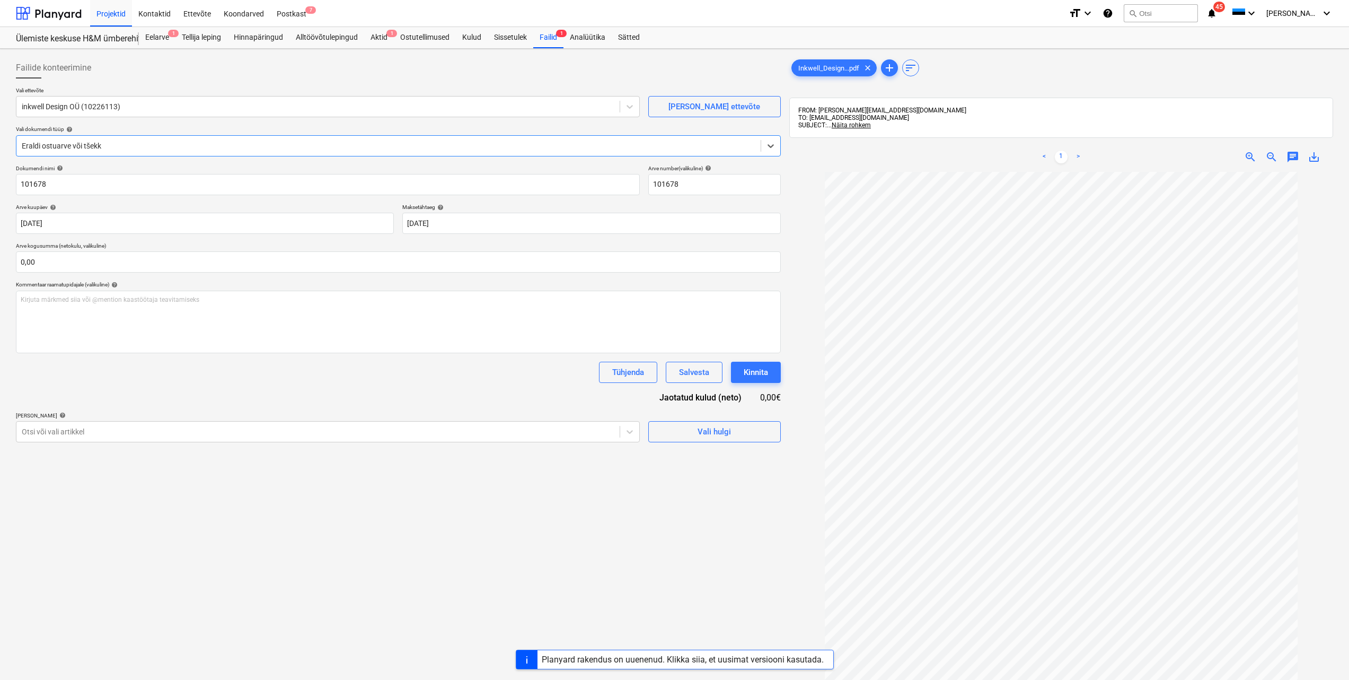
click at [436, 150] on div at bounding box center [389, 146] width 734 height 11
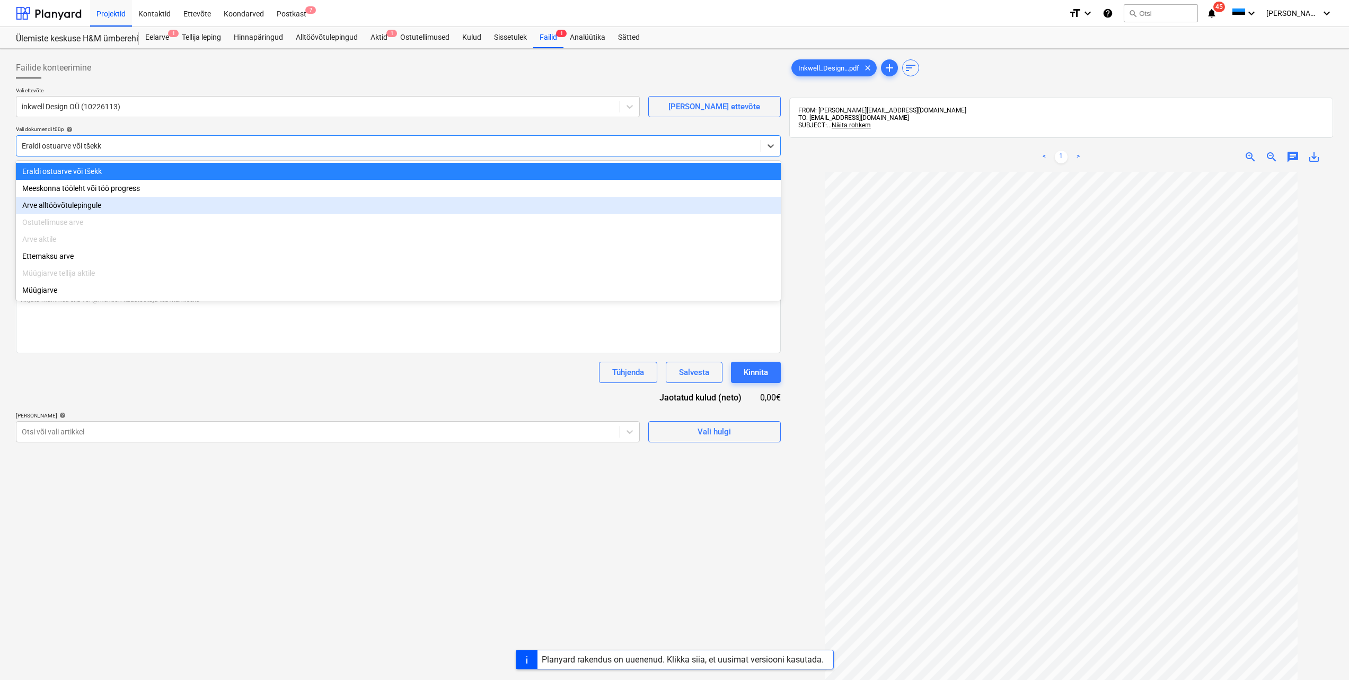
click at [100, 209] on div "Arve alltöövõtulepingule" at bounding box center [398, 205] width 765 height 17
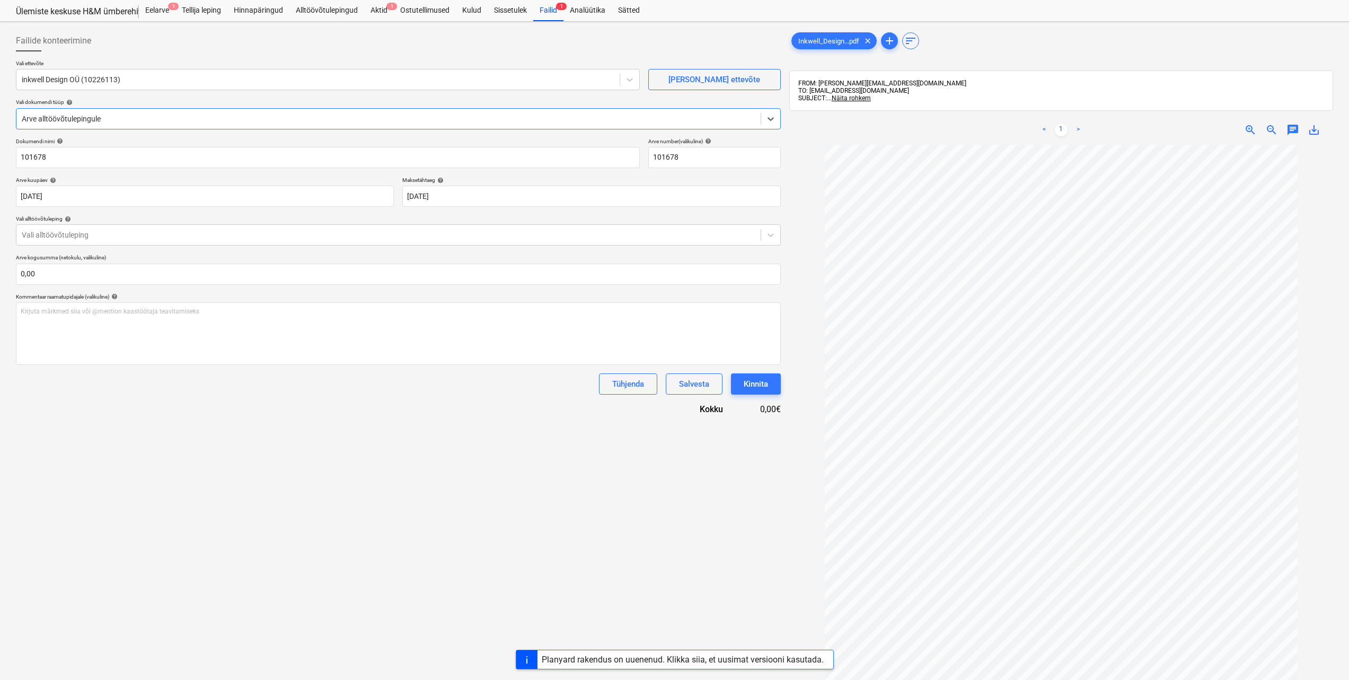
scroll to position [53, 0]
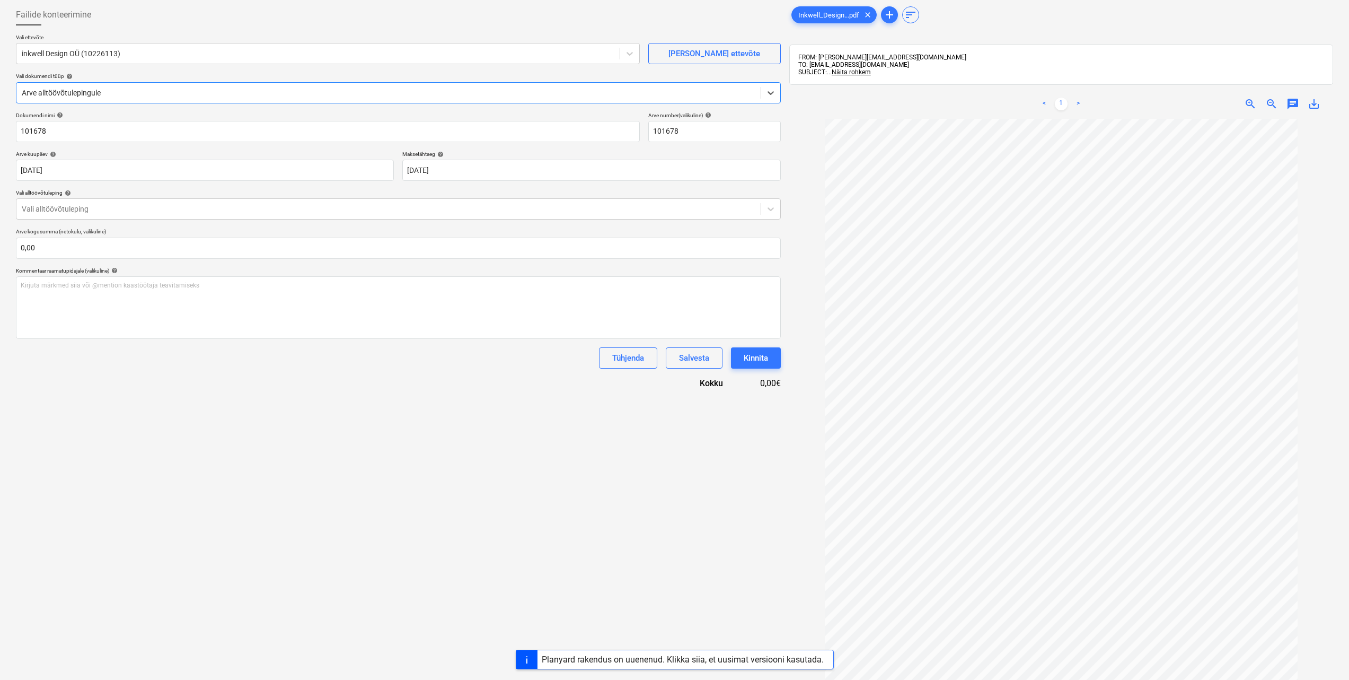
click at [377, 197] on p "Vali alltöövõtuleping help" at bounding box center [398, 193] width 765 height 9
click at [376, 212] on div at bounding box center [389, 209] width 734 height 11
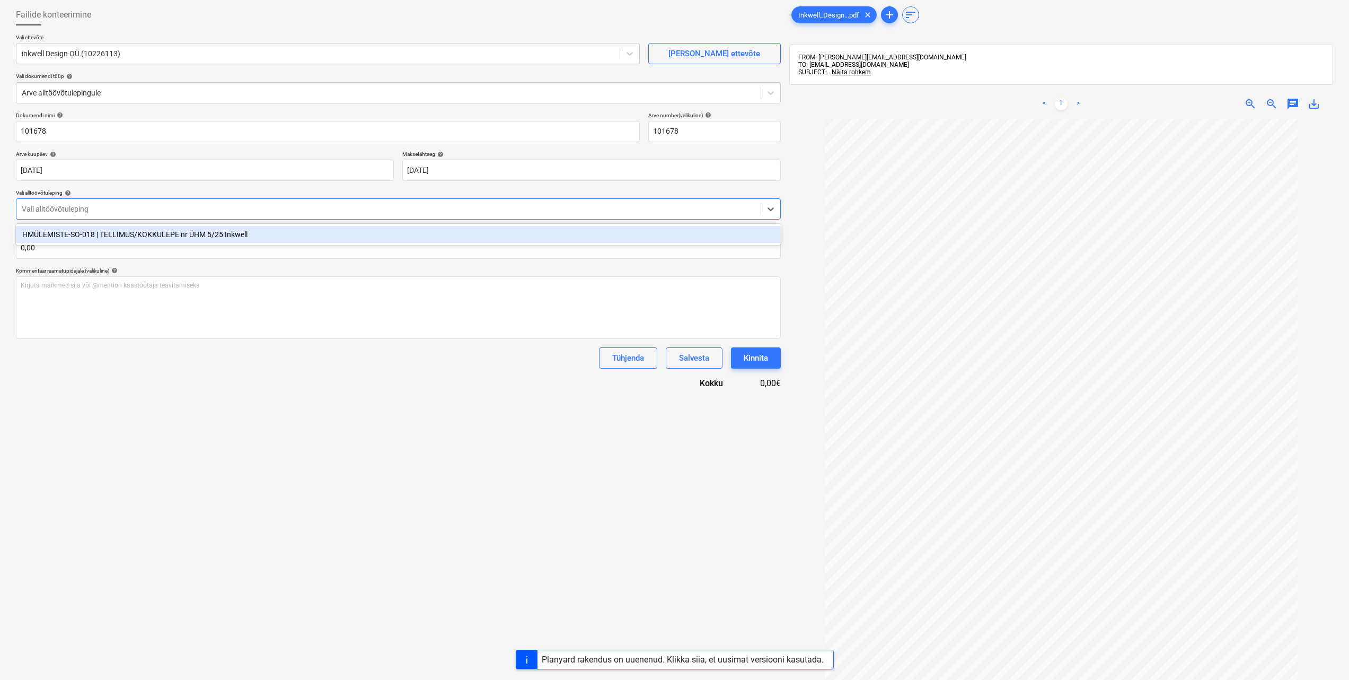
click at [319, 241] on div "HMÜLEMISTE-SO-018 | TELLIMUS/KOKKULEPE nr ÜHM 5/25 Inkwell" at bounding box center [398, 234] width 765 height 17
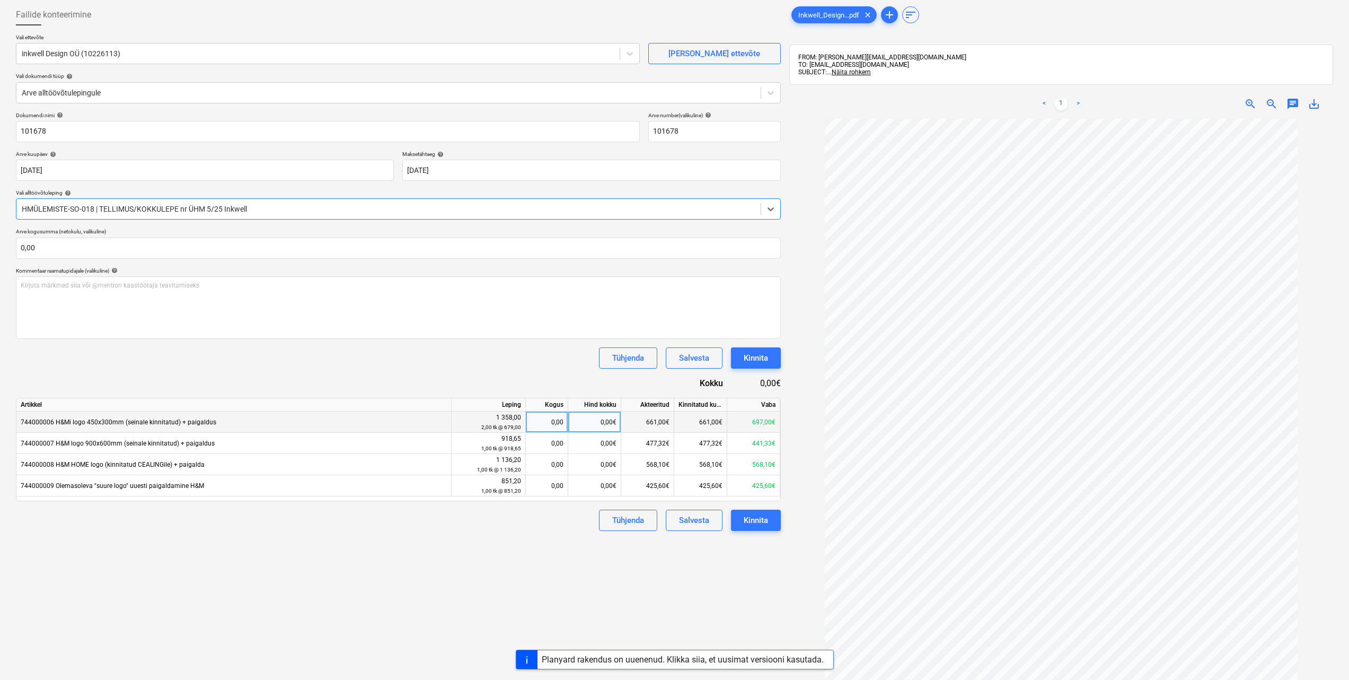
click at [564, 420] on div "0,00" at bounding box center [547, 421] width 42 height 21
type input "1"
click at [559, 439] on div "0,00" at bounding box center [546, 443] width 33 height 21
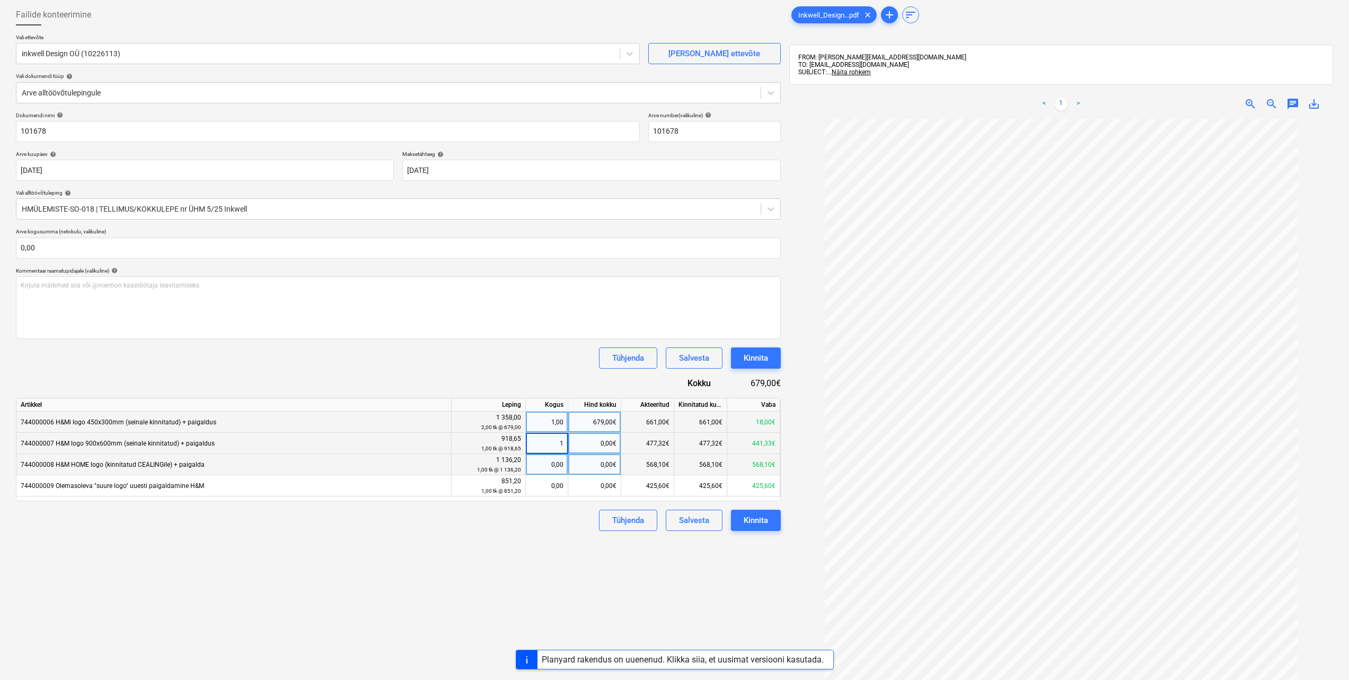
click at [564, 467] on div "0,00" at bounding box center [547, 464] width 42 height 21
type input "1"
click at [555, 486] on div "0,00" at bounding box center [546, 485] width 33 height 21
click at [557, 522] on div "Tühjenda Salvesta Kinnita" at bounding box center [398, 520] width 765 height 21
click at [560, 464] on div "1,00" at bounding box center [546, 464] width 33 height 21
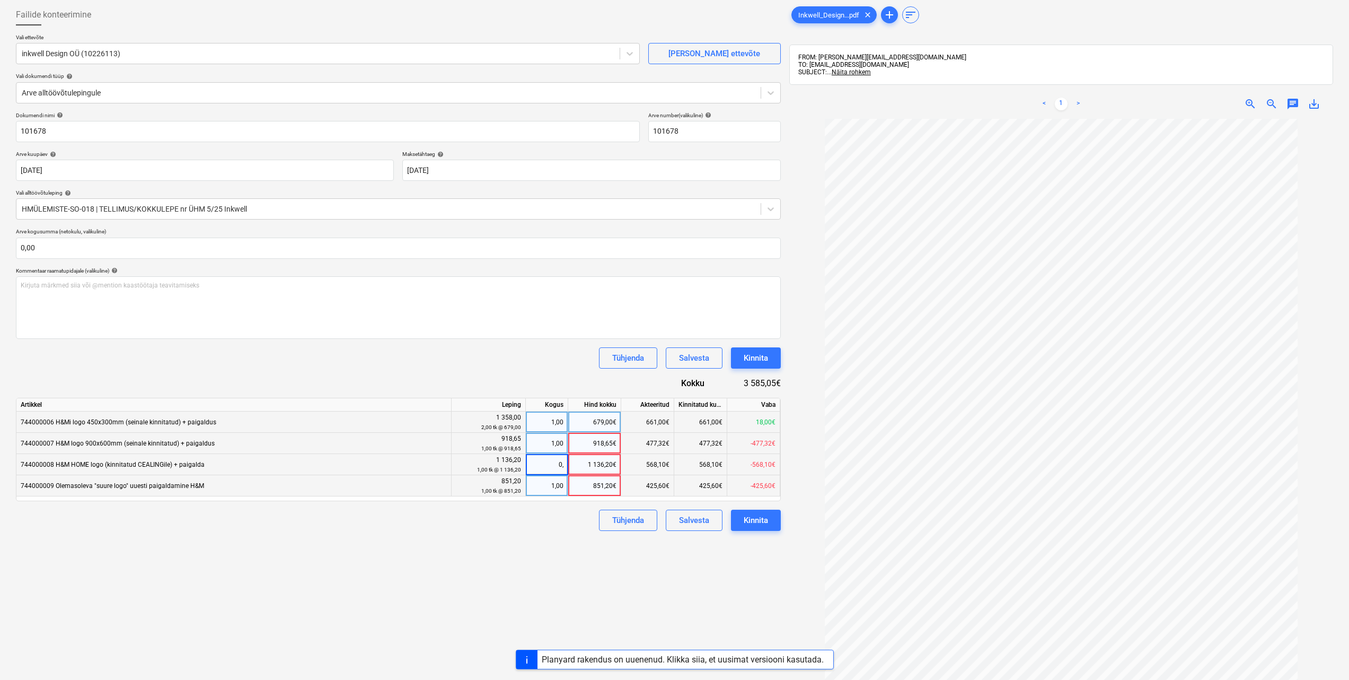
type input "0,5"
click at [538, 533] on div "Failide konteerimine Vali ettevõte inkwell Design OÜ (10226113) [PERSON_NAME] u…" at bounding box center [399, 386] width 774 height 773
click at [559, 486] on div "1,00" at bounding box center [546, 485] width 33 height 21
type input "0,5"
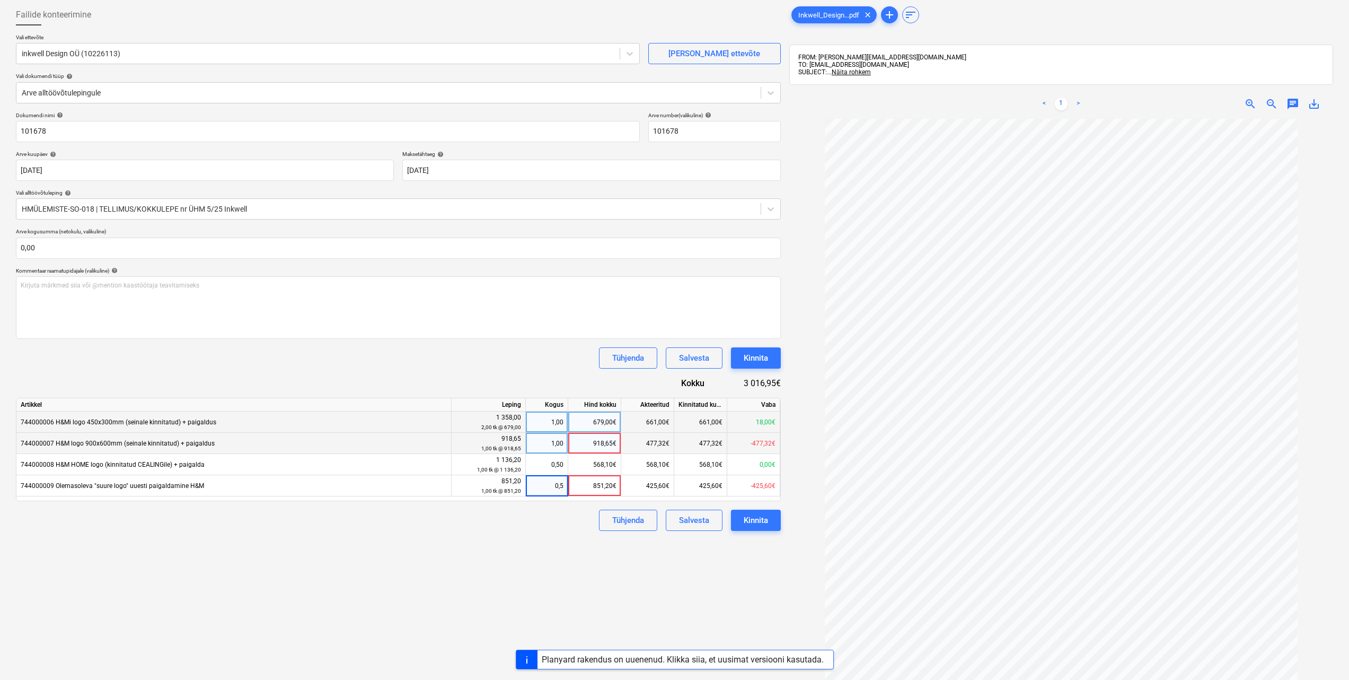
click at [556, 529] on div "Tühjenda Salvesta Kinnita" at bounding box center [398, 520] width 765 height 21
click at [563, 442] on div "1,00" at bounding box center [546, 443] width 33 height 21
type input "0,5"
click at [526, 563] on div "Failide konteerimine Vali ettevõte inkwell Design OÜ (10226113) [PERSON_NAME] u…" at bounding box center [399, 386] width 774 height 773
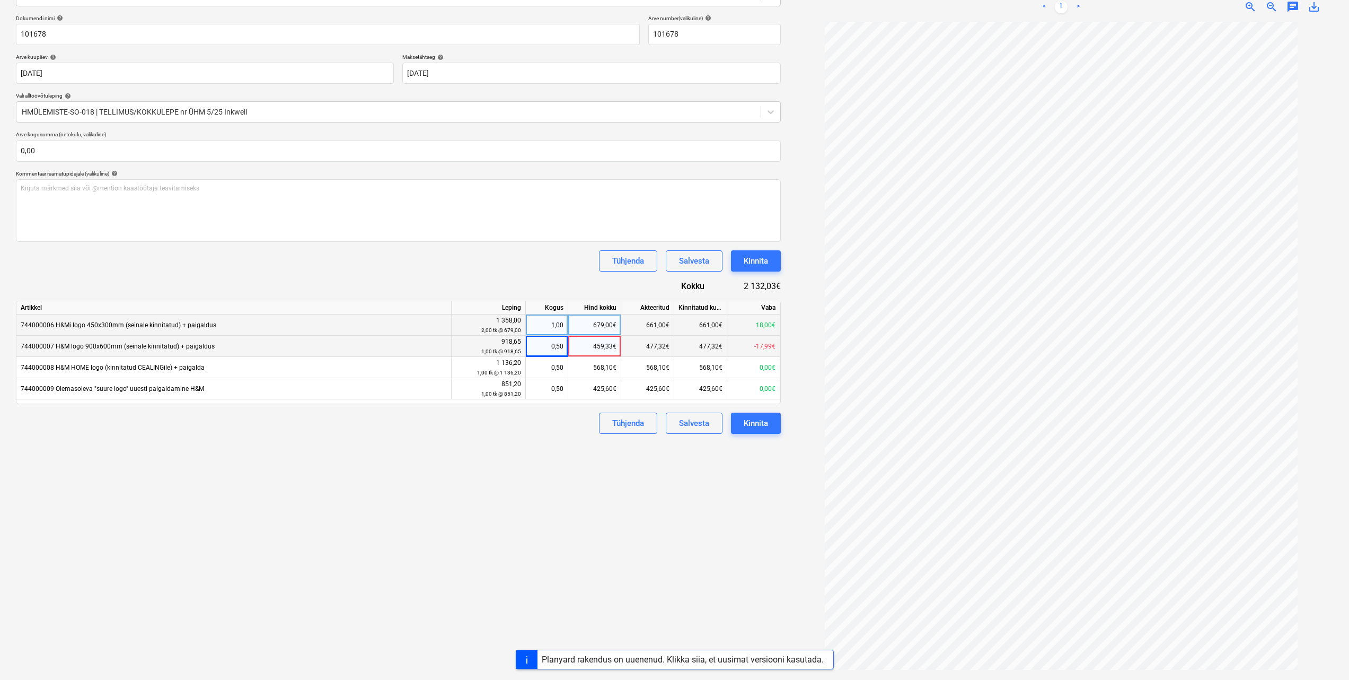
scroll to position [151, 0]
click at [563, 347] on div "0,50" at bounding box center [546, 345] width 33 height 21
drag, startPoint x: 618, startPoint y: 345, endPoint x: 594, endPoint y: 345, distance: 23.9
click at [594, 345] on div "459,33€" at bounding box center [594, 345] width 53 height 21
click at [594, 345] on input "459,325" at bounding box center [594, 345] width 52 height 21
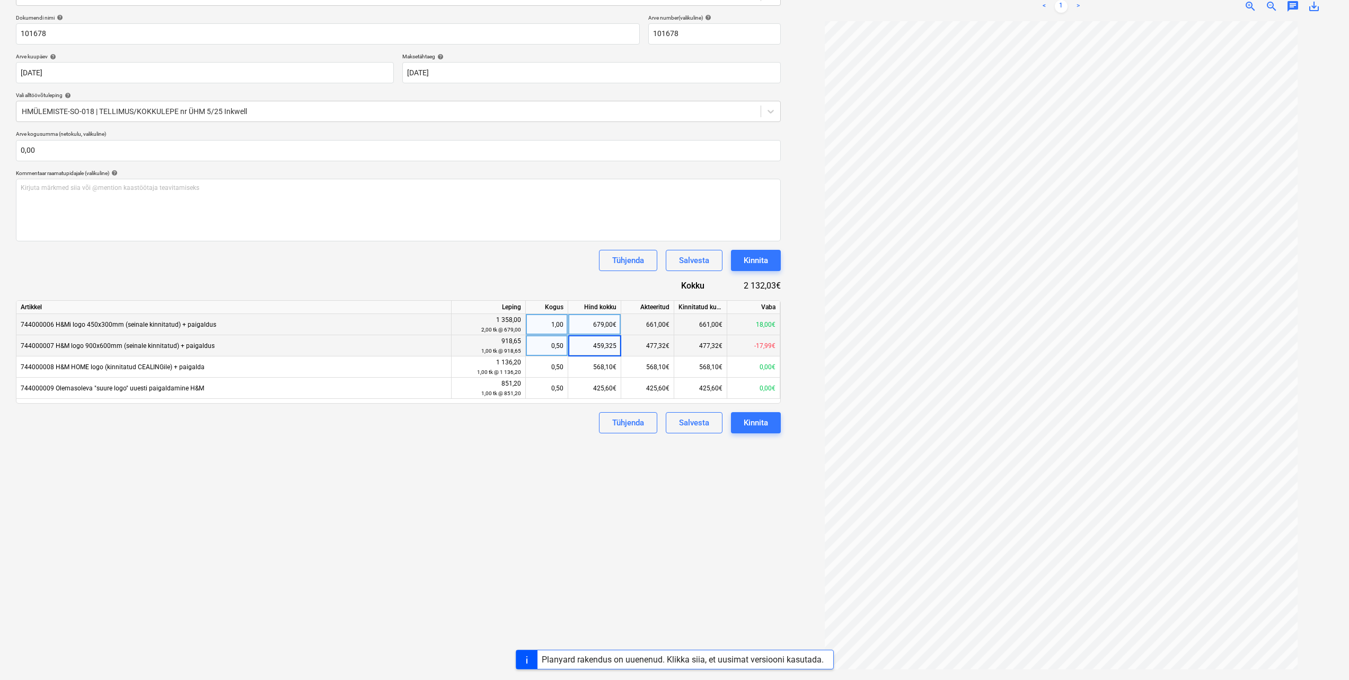
click at [552, 502] on div "Failide konteerimine Vali ettevõte inkwell Design OÜ (10226113) [PERSON_NAME] u…" at bounding box center [399, 288] width 774 height 773
click at [563, 345] on div "0,50" at bounding box center [546, 345] width 33 height 21
type input "1"
click at [560, 514] on div "Failide konteerimine Vali ettevõte inkwell Design OÜ (10226113) [PERSON_NAME] u…" at bounding box center [399, 288] width 774 height 773
click at [616, 345] on div "918,65€" at bounding box center [594, 345] width 53 height 21
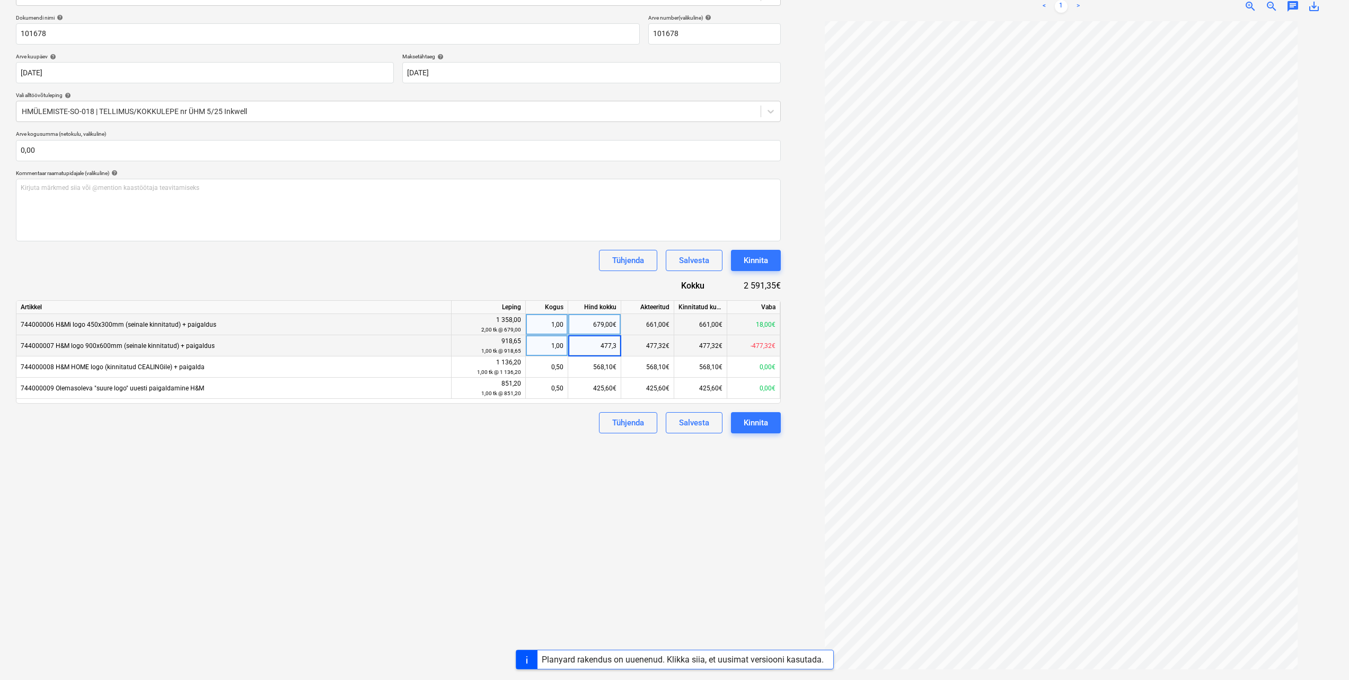
type input "477,32"
click at [600, 494] on div "Failide konteerimine Vali ettevõte inkwell Design OÜ (10226113) [PERSON_NAME] u…" at bounding box center [399, 288] width 774 height 773
click at [563, 348] on div "0,52" at bounding box center [546, 345] width 33 height 21
click at [563, 348] on input "0,5196" at bounding box center [547, 345] width 42 height 21
type input "0,5"
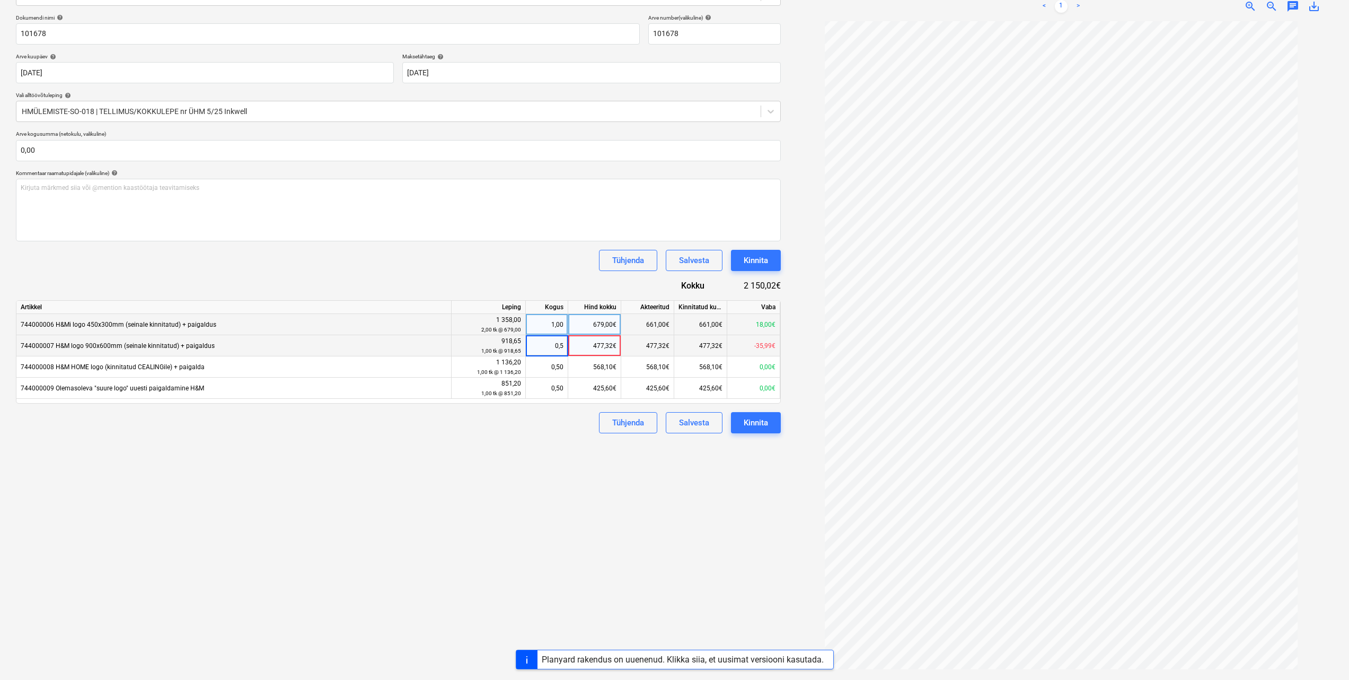
click at [565, 489] on div "Failide konteerimine Vali ettevõte inkwell Design OÜ (10226113) [PERSON_NAME] u…" at bounding box center [399, 288] width 774 height 773
click at [563, 347] on div "0,50" at bounding box center [546, 345] width 33 height 21
type input "0,4"
click at [555, 470] on div "Failide konteerimine Vali ettevõte inkwell Design OÜ (10226113) [PERSON_NAME] u…" at bounding box center [399, 288] width 774 height 773
click at [564, 345] on div "0,40" at bounding box center [547, 345] width 42 height 21
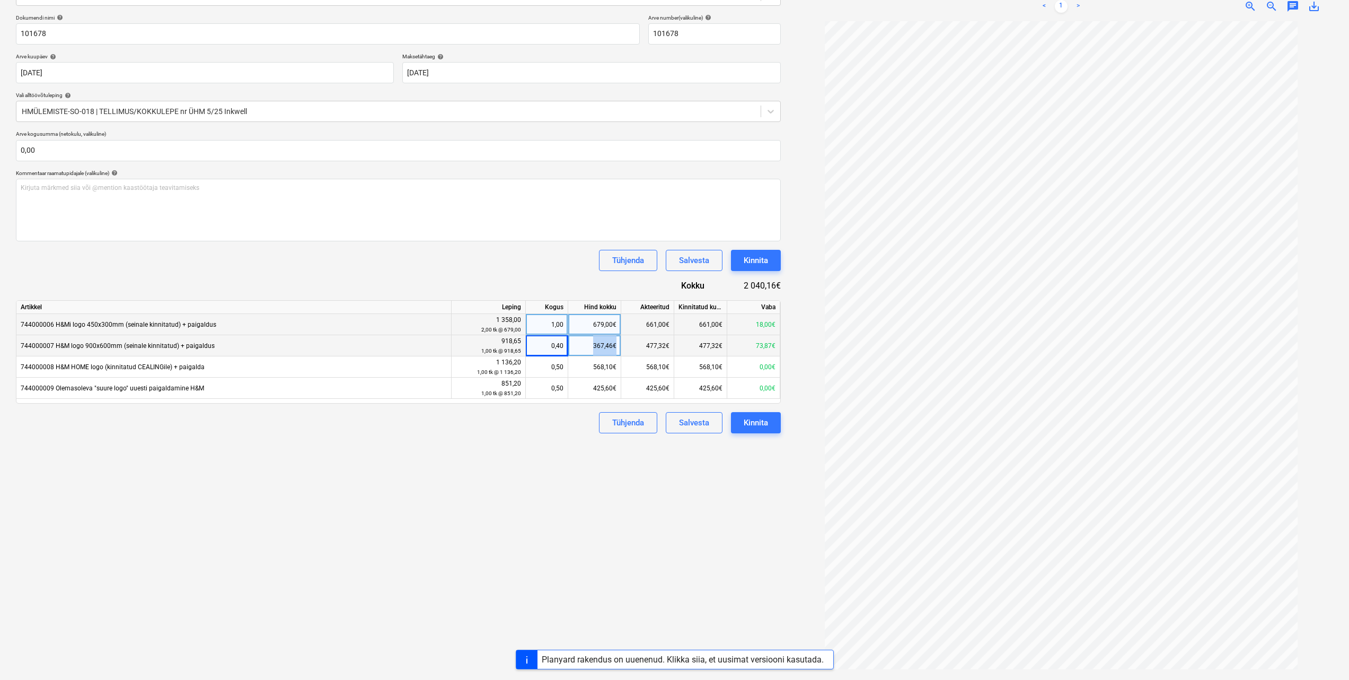
drag, startPoint x: 618, startPoint y: 346, endPoint x: 583, endPoint y: 345, distance: 35.5
click at [583, 345] on div "367,46€" at bounding box center [594, 345] width 53 height 21
type input "441,33"
click at [556, 506] on div "Failide konteerimine Vali ettevõte inkwell Design OÜ (10226113) [PERSON_NAME] u…" at bounding box center [399, 288] width 774 height 773
drag, startPoint x: 616, startPoint y: 323, endPoint x: 593, endPoint y: 322, distance: 22.3
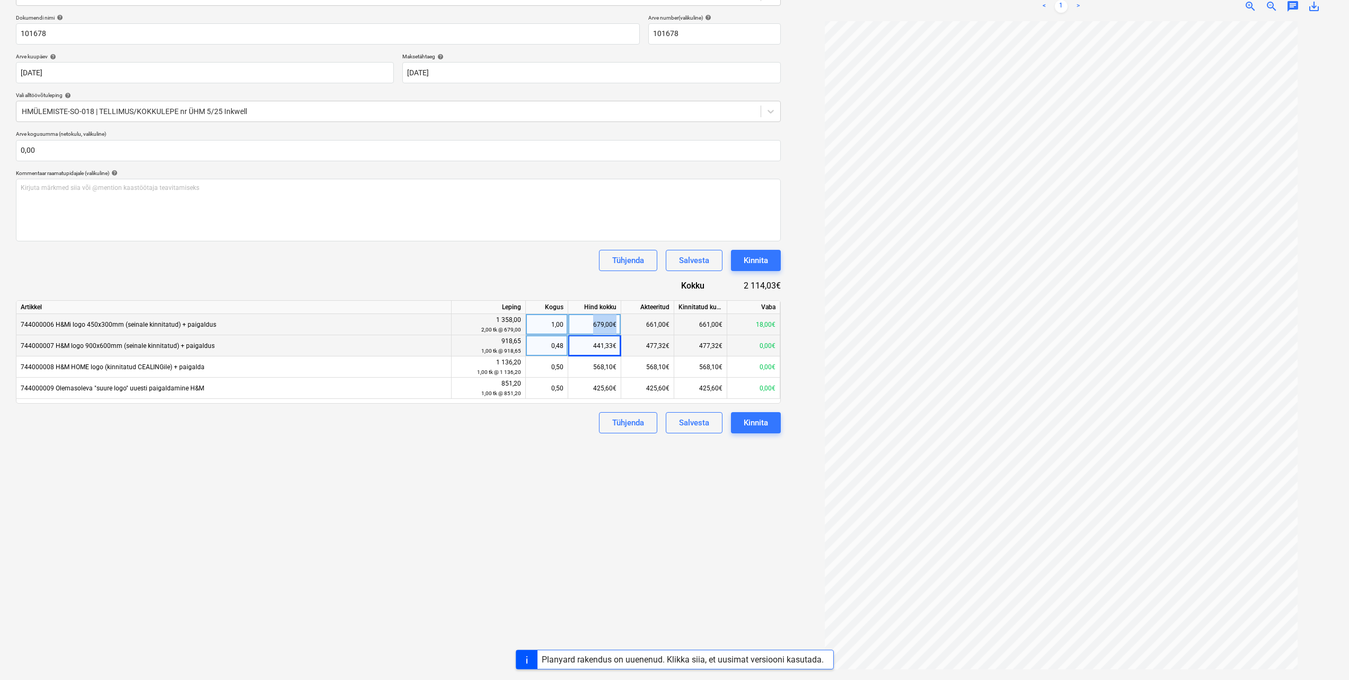
click at [593, 322] on div "679,00€" at bounding box center [594, 324] width 53 height 21
type input "697"
click at [604, 520] on div "Failide konteerimine Vali ettevõte inkwell Design OÜ (10226113) [PERSON_NAME] u…" at bounding box center [399, 288] width 774 height 773
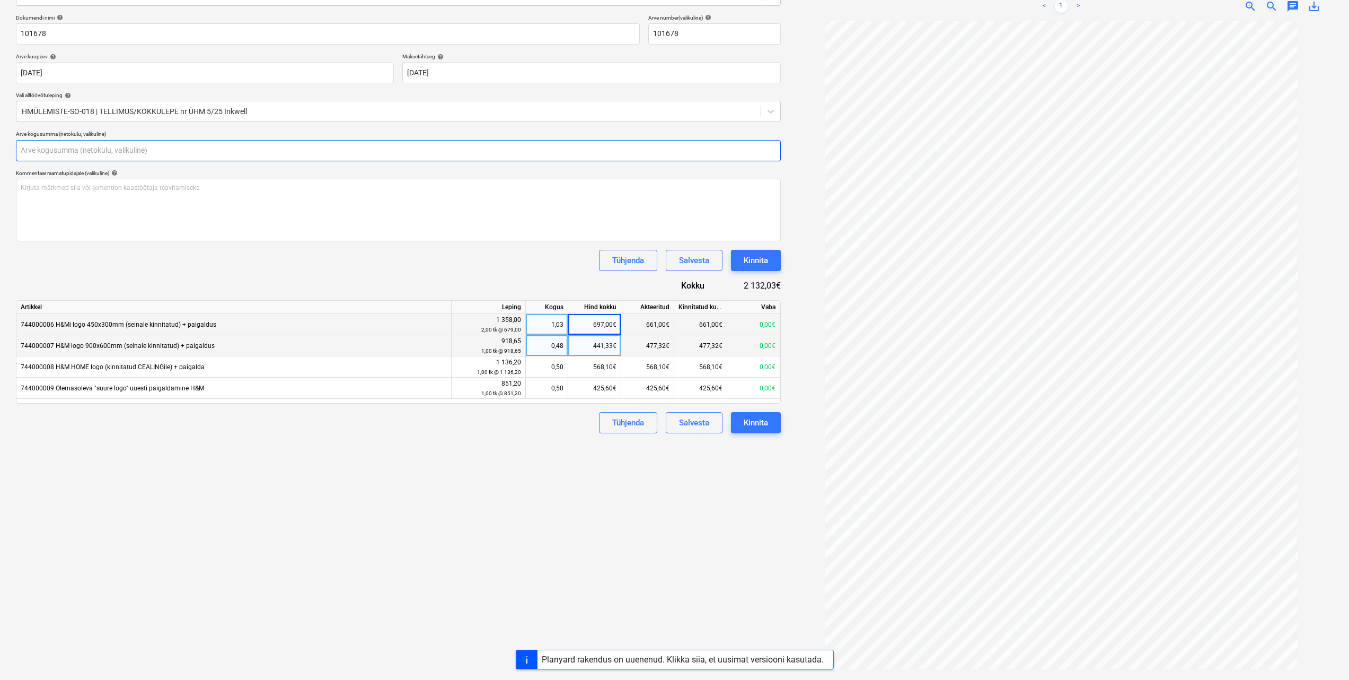
click at [92, 147] on input "text" at bounding box center [398, 150] width 765 height 21
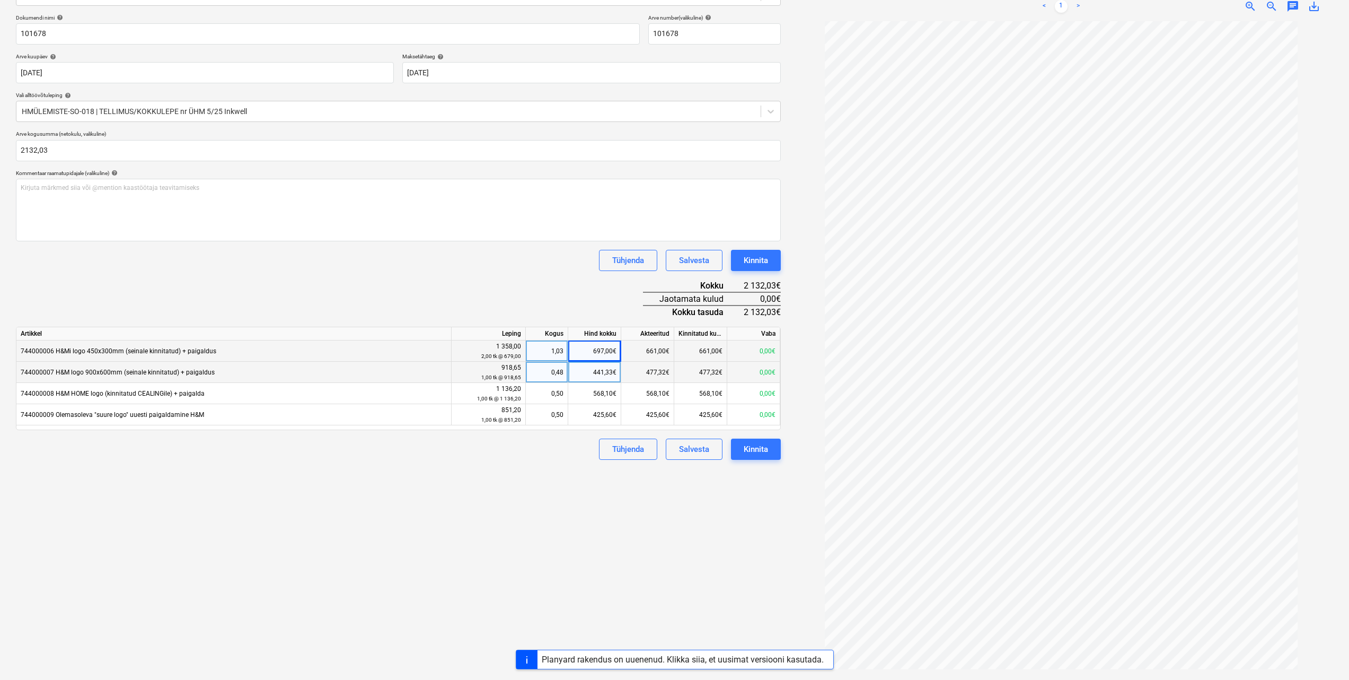
type input "2 132,03"
click at [389, 514] on div "Failide konteerimine Vali ettevõte inkwell Design OÜ (10226113) [PERSON_NAME] u…" at bounding box center [399, 288] width 774 height 773
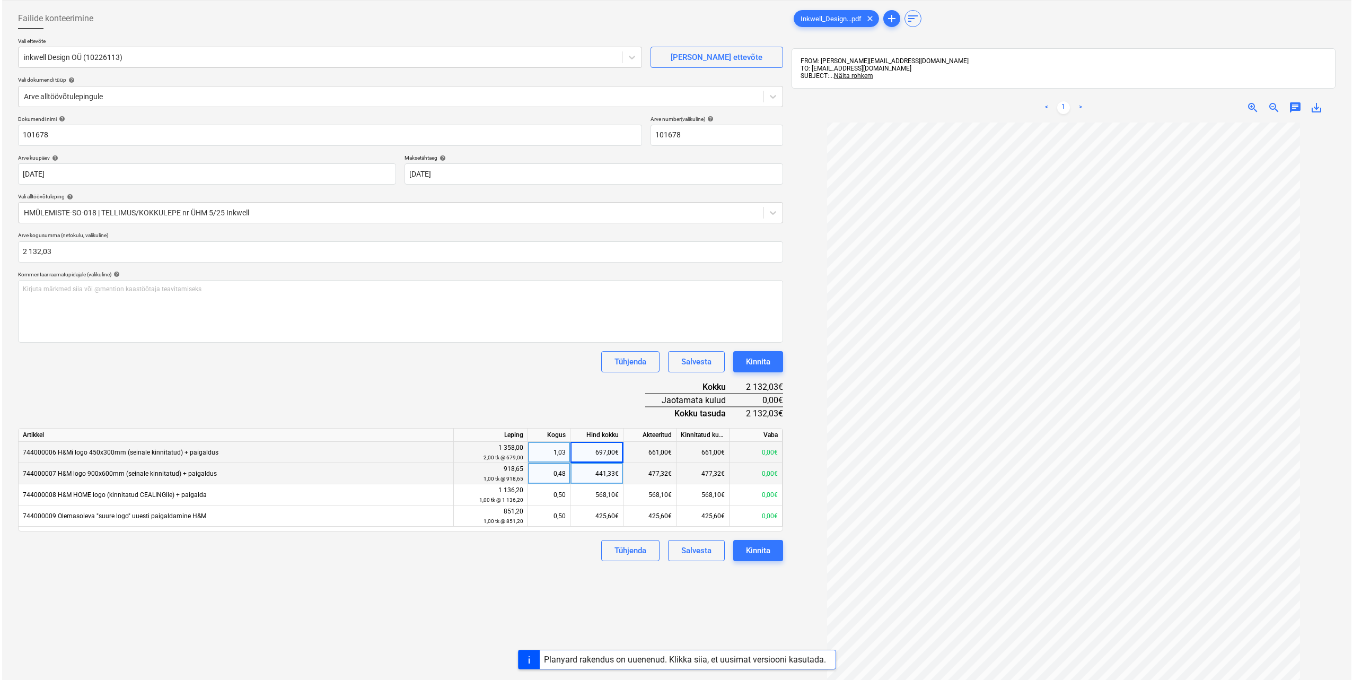
scroll to position [45, 0]
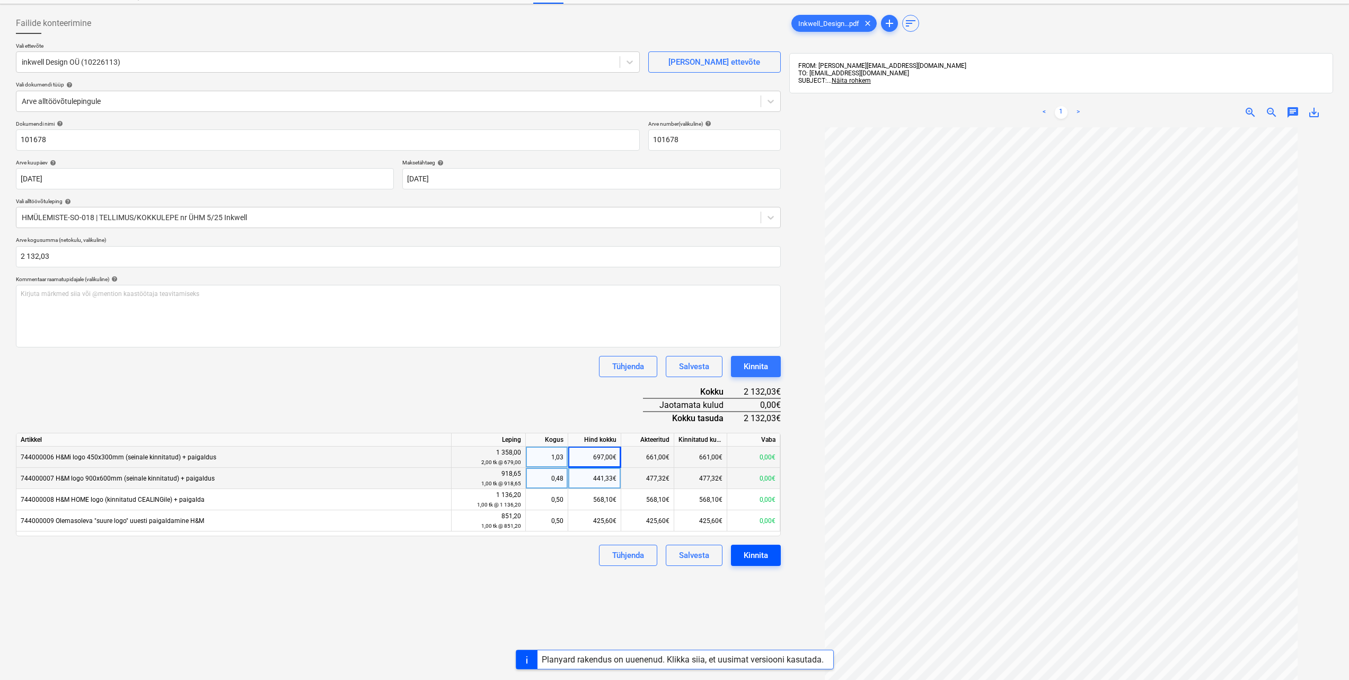
click at [756, 560] on div "Kinnita" at bounding box center [756, 555] width 24 height 14
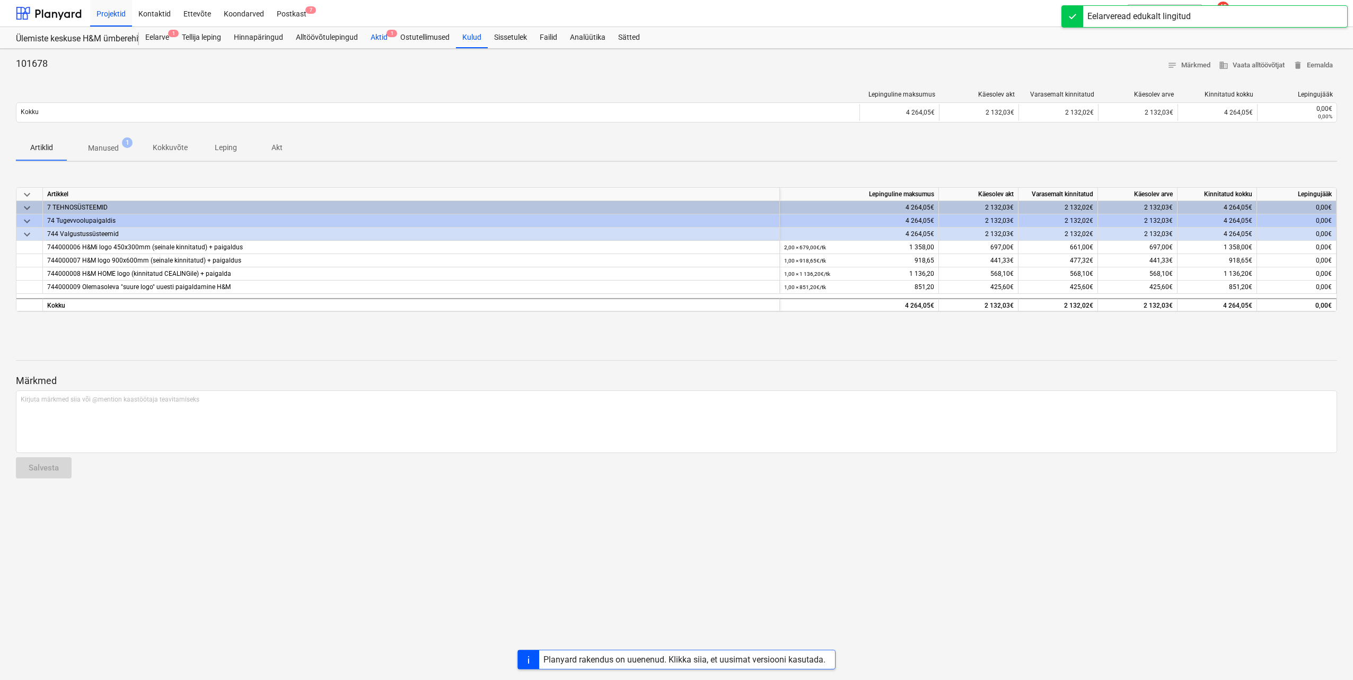
click at [383, 34] on div "Aktid 1" at bounding box center [379, 37] width 30 height 21
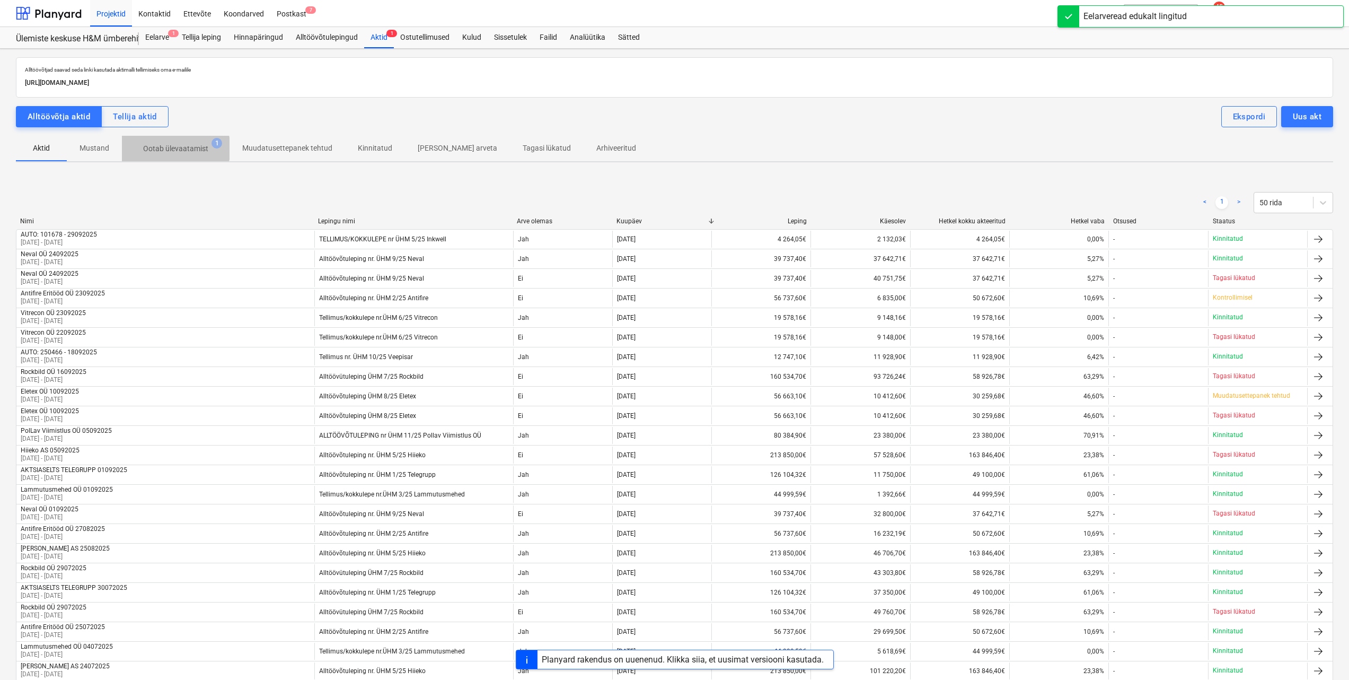
click at [174, 148] on p "Ootab ülevaatamist" at bounding box center [175, 148] width 65 height 11
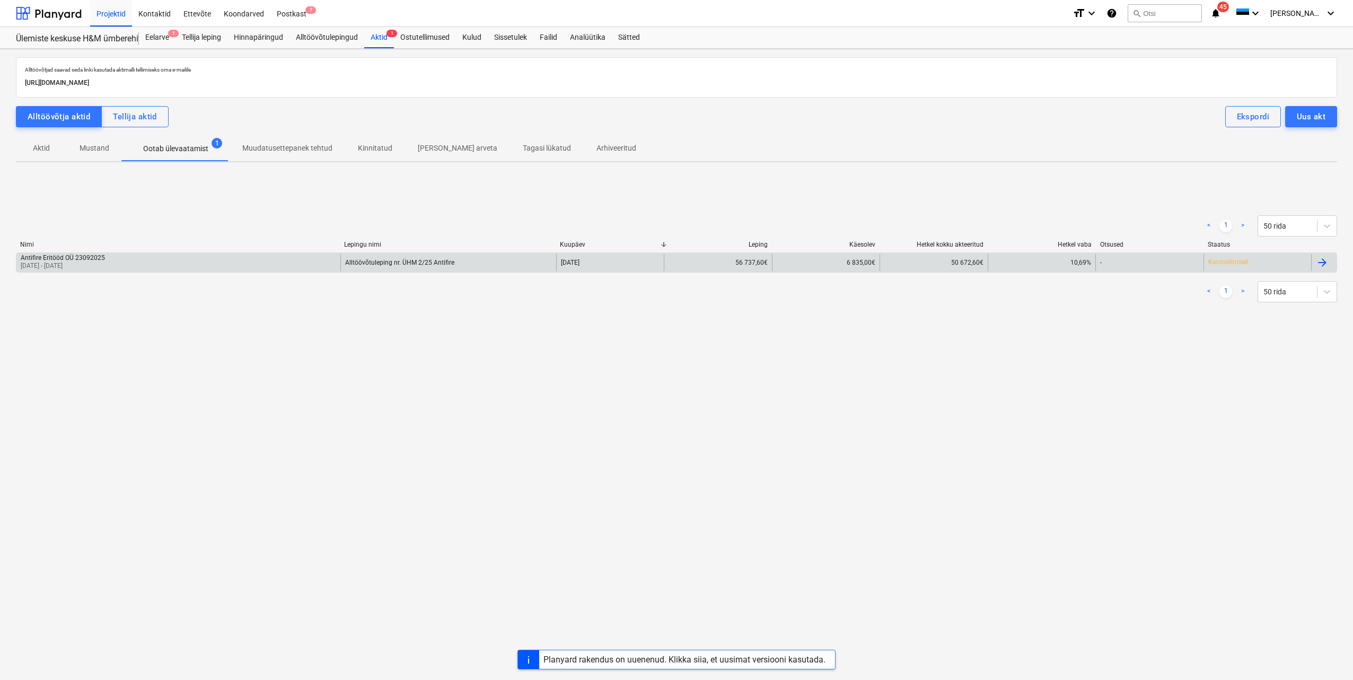
click at [172, 258] on div "Antifire Eritööd OÜ 23092025 [DATE] - [DATE]" at bounding box center [178, 262] width 324 height 17
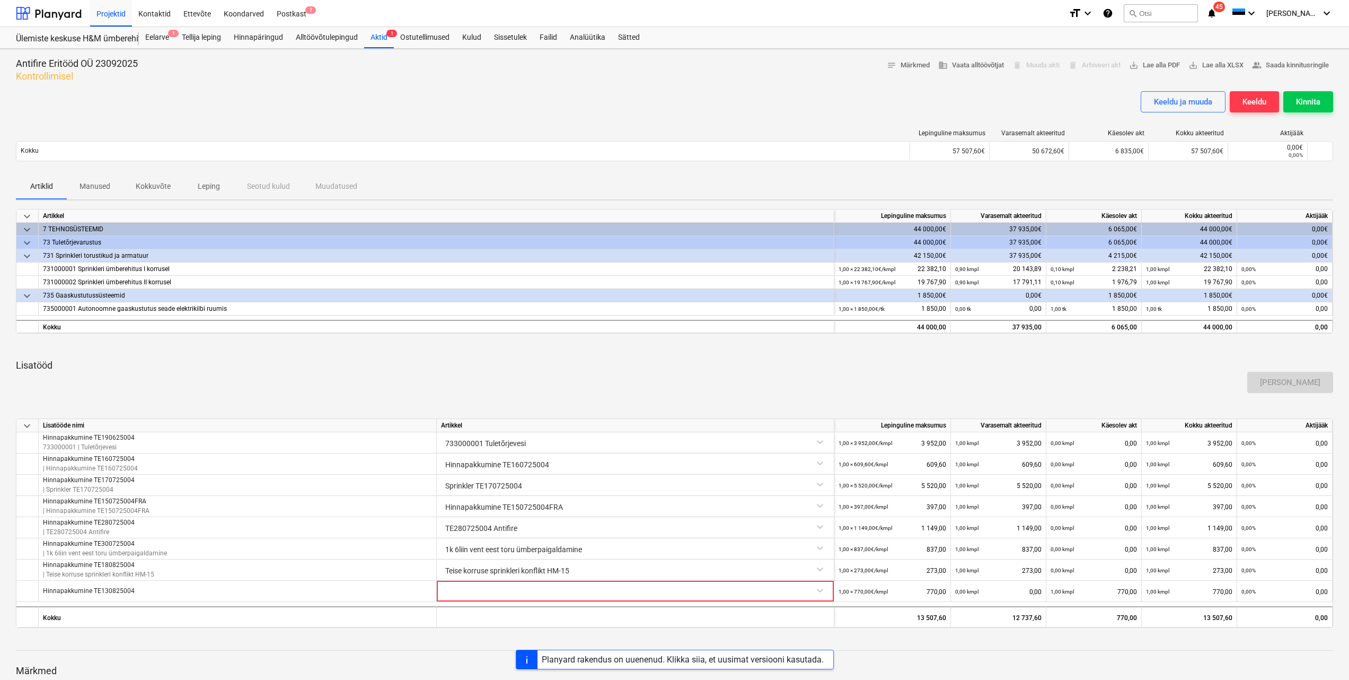
scroll to position [106, 0]
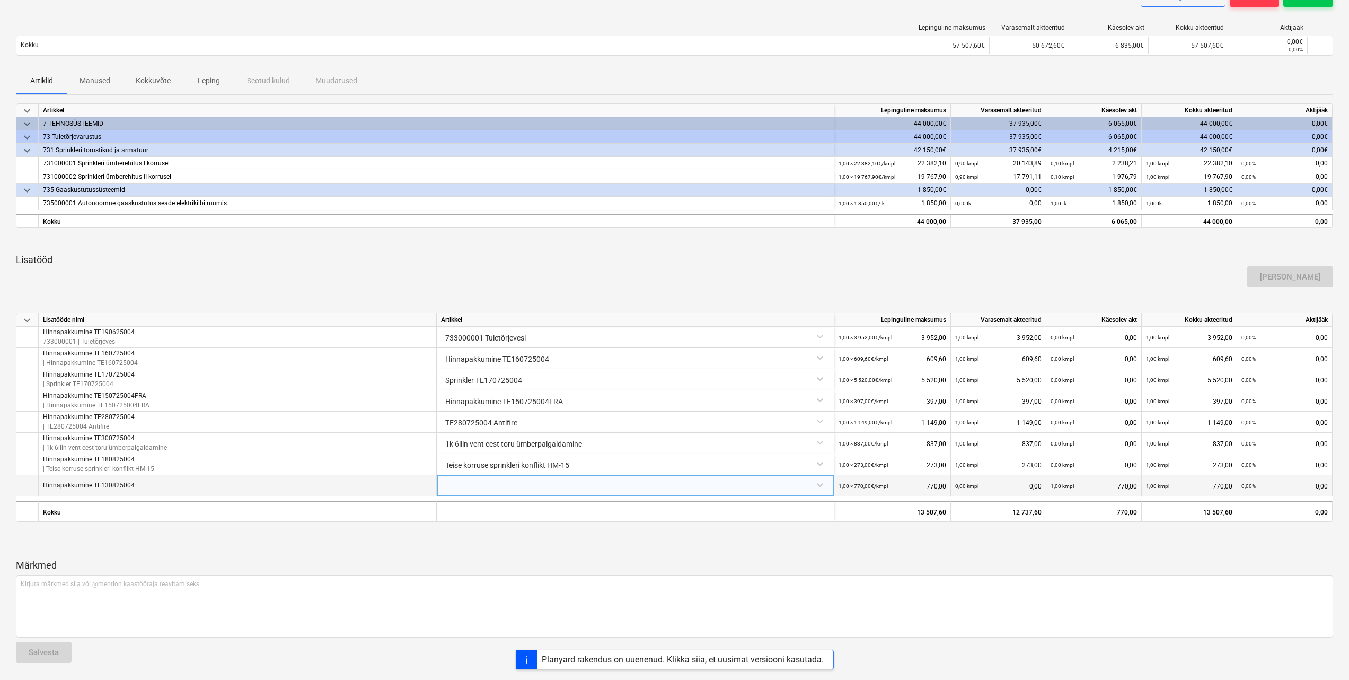
click at [820, 485] on div at bounding box center [635, 484] width 389 height 19
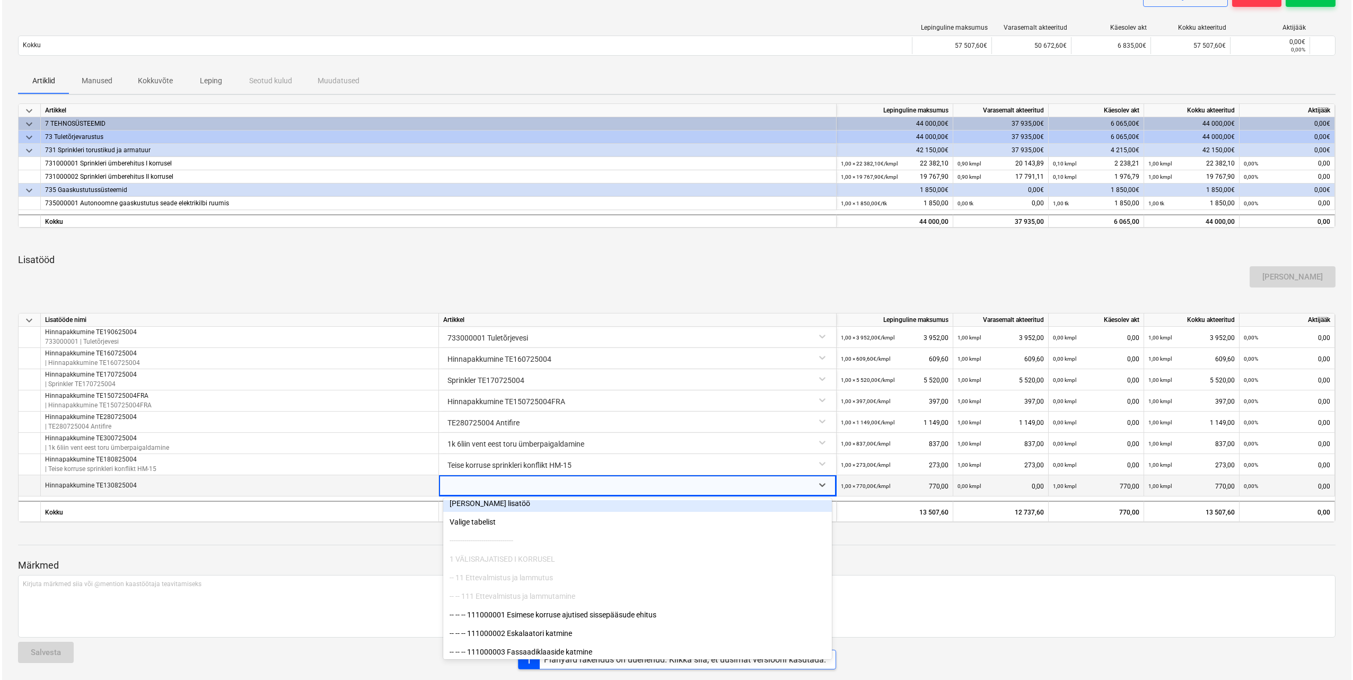
scroll to position [0, 0]
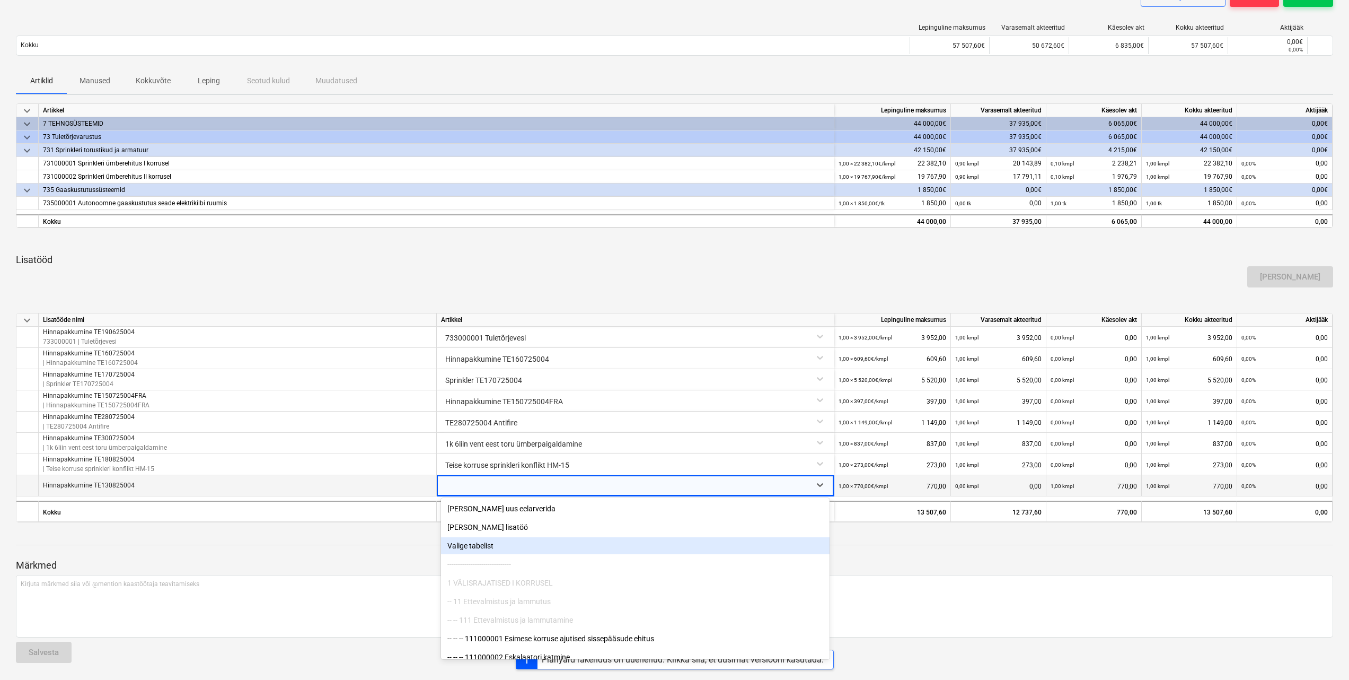
click at [484, 548] on div "Valige tabelist" at bounding box center [635, 545] width 389 height 17
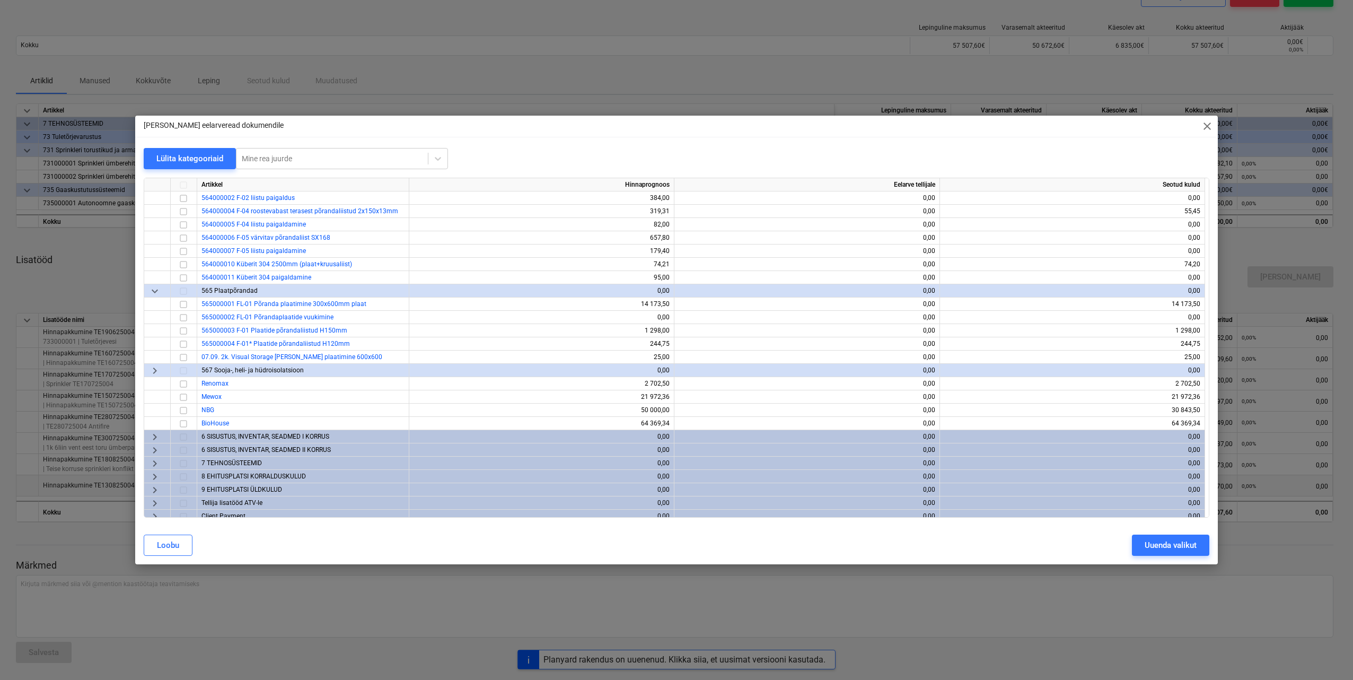
scroll to position [708, 0]
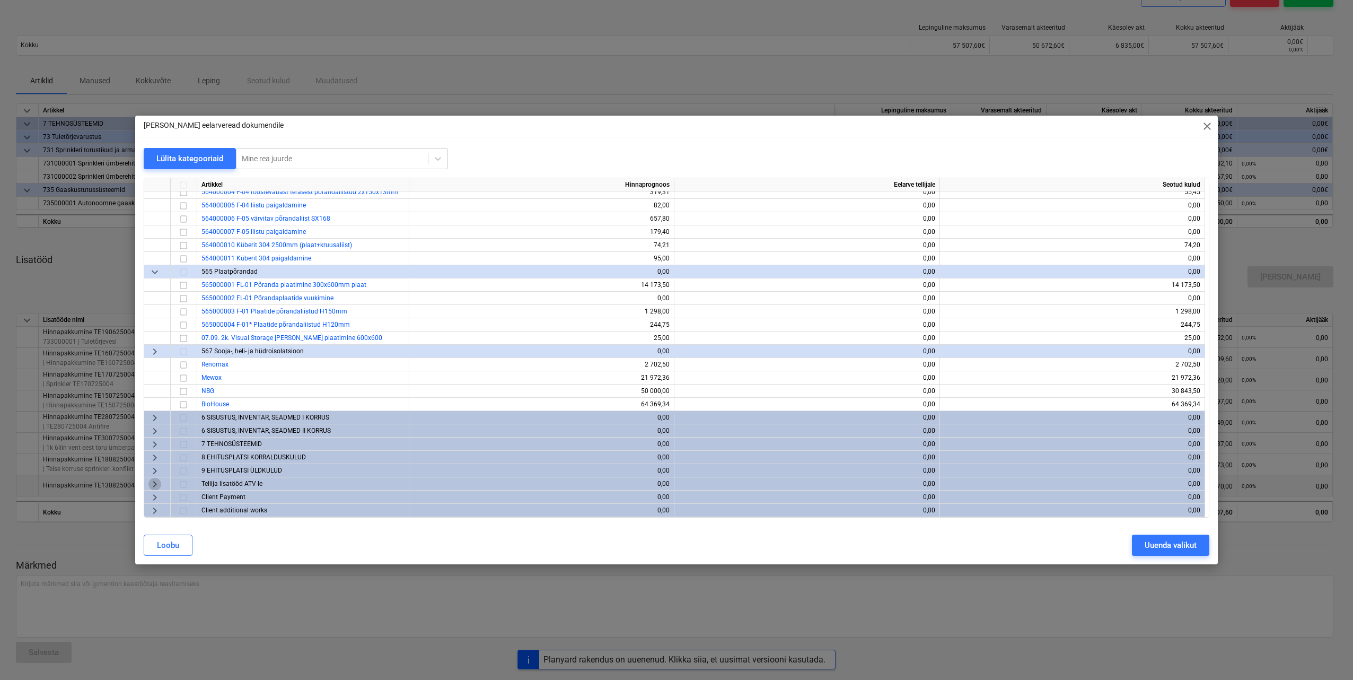
click at [154, 481] on span "keyboard_arrow_right" at bounding box center [154, 484] width 13 height 13
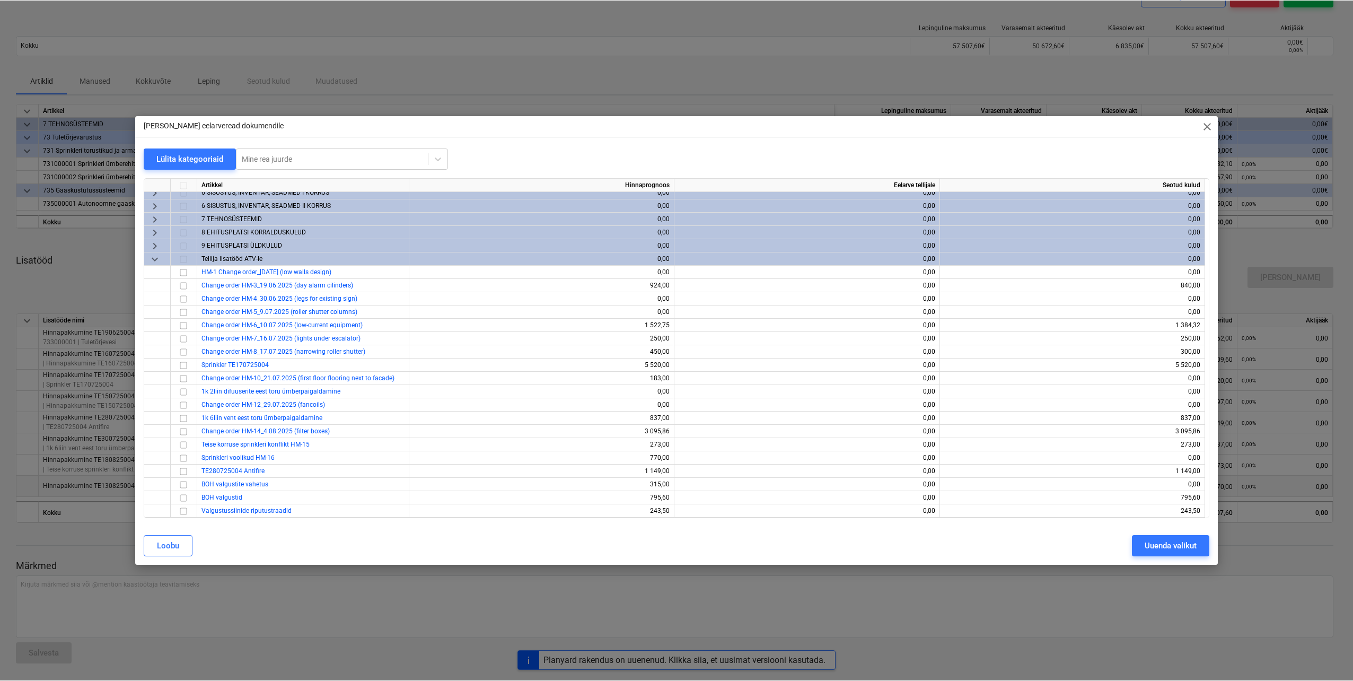
scroll to position [104, 0]
click at [1204, 127] on span "close" at bounding box center [1207, 126] width 13 height 13
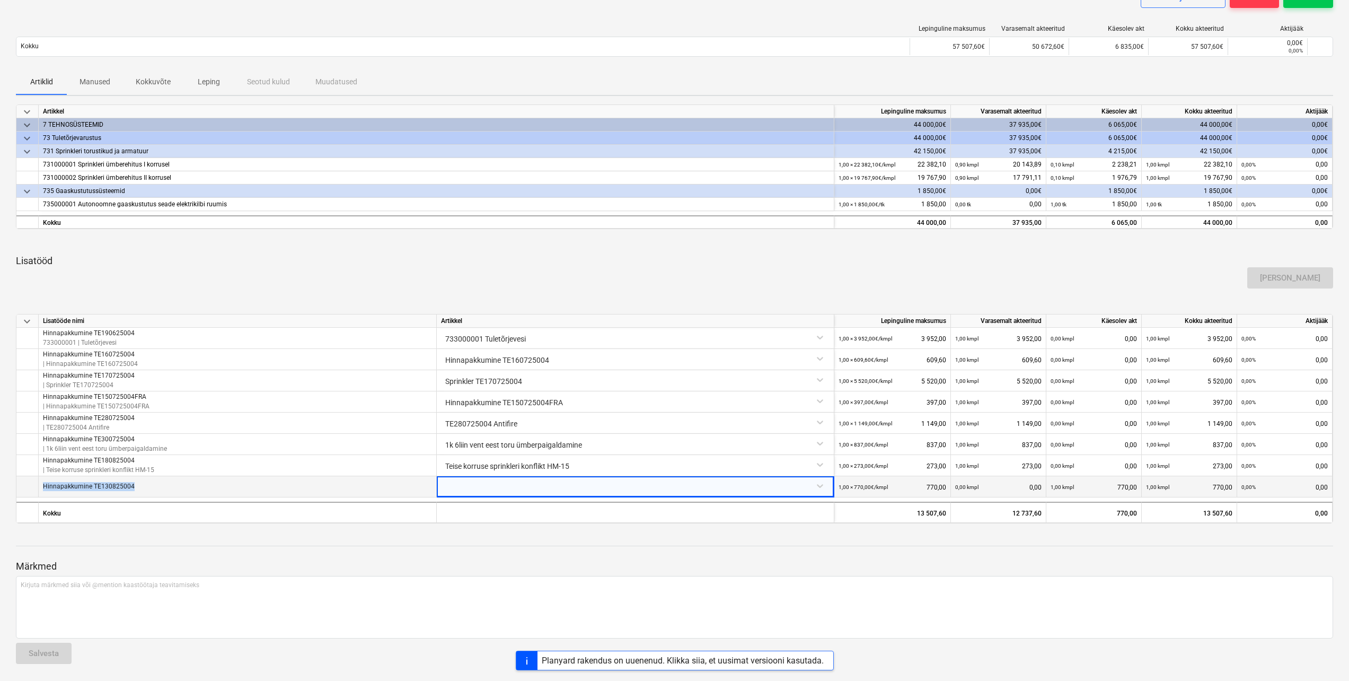
drag, startPoint x: 146, startPoint y: 490, endPoint x: 41, endPoint y: 486, distance: 105.0
click at [41, 486] on div "Hinnapakkumine TE130825004" at bounding box center [238, 486] width 398 height 21
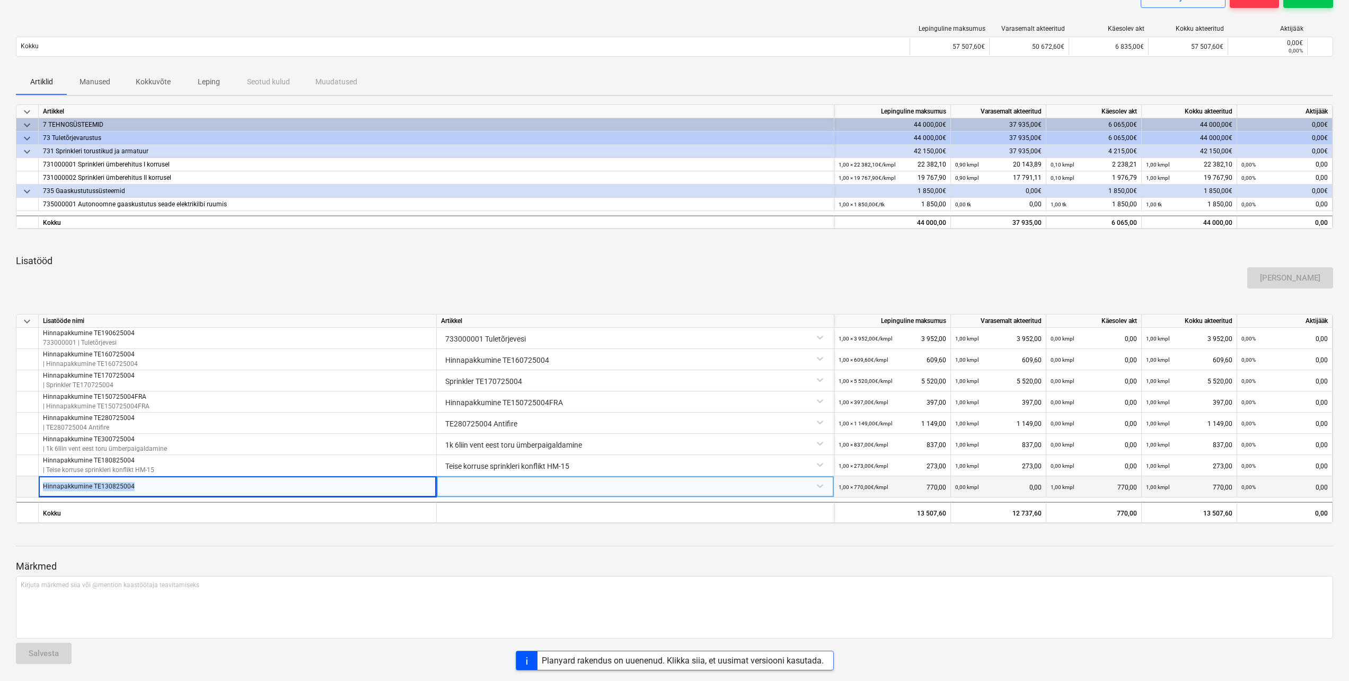
drag, startPoint x: 41, startPoint y: 486, endPoint x: 48, endPoint y: 486, distance: 6.4
copy p "Hinnapakkumine TE130825004"
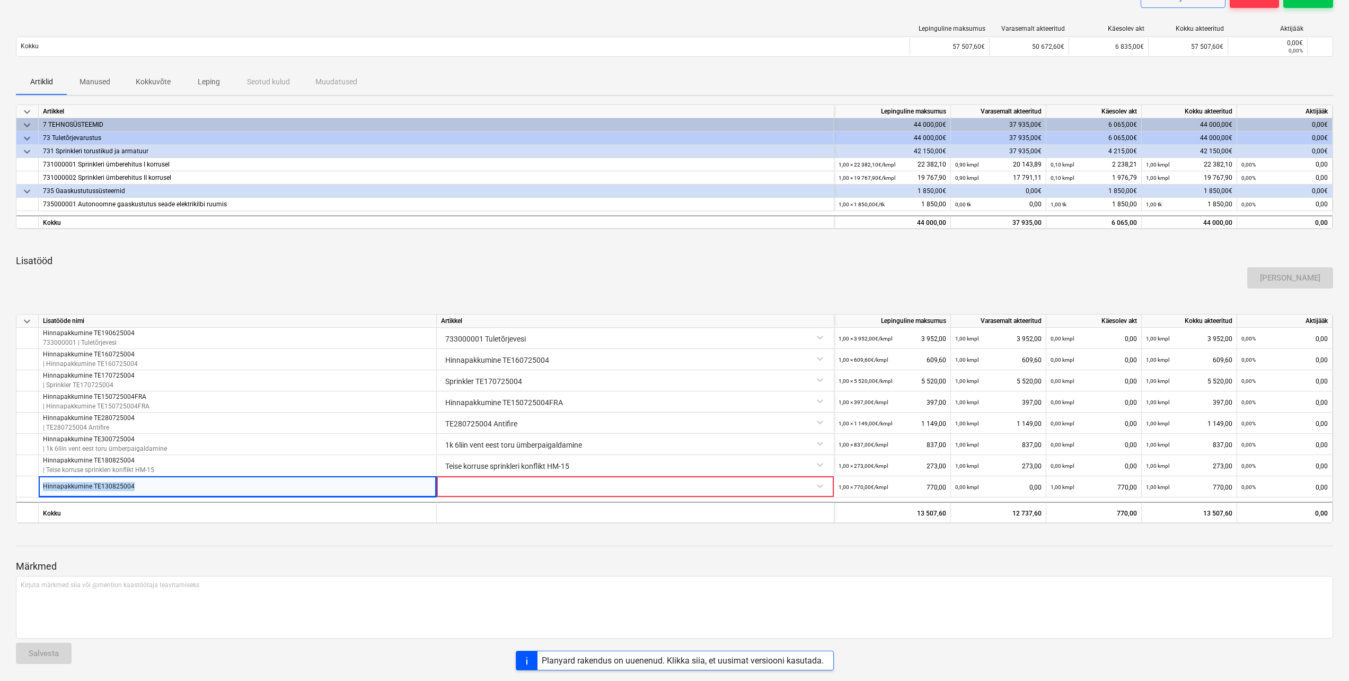
click at [166, 534] on div at bounding box center [675, 536] width 1318 height 8
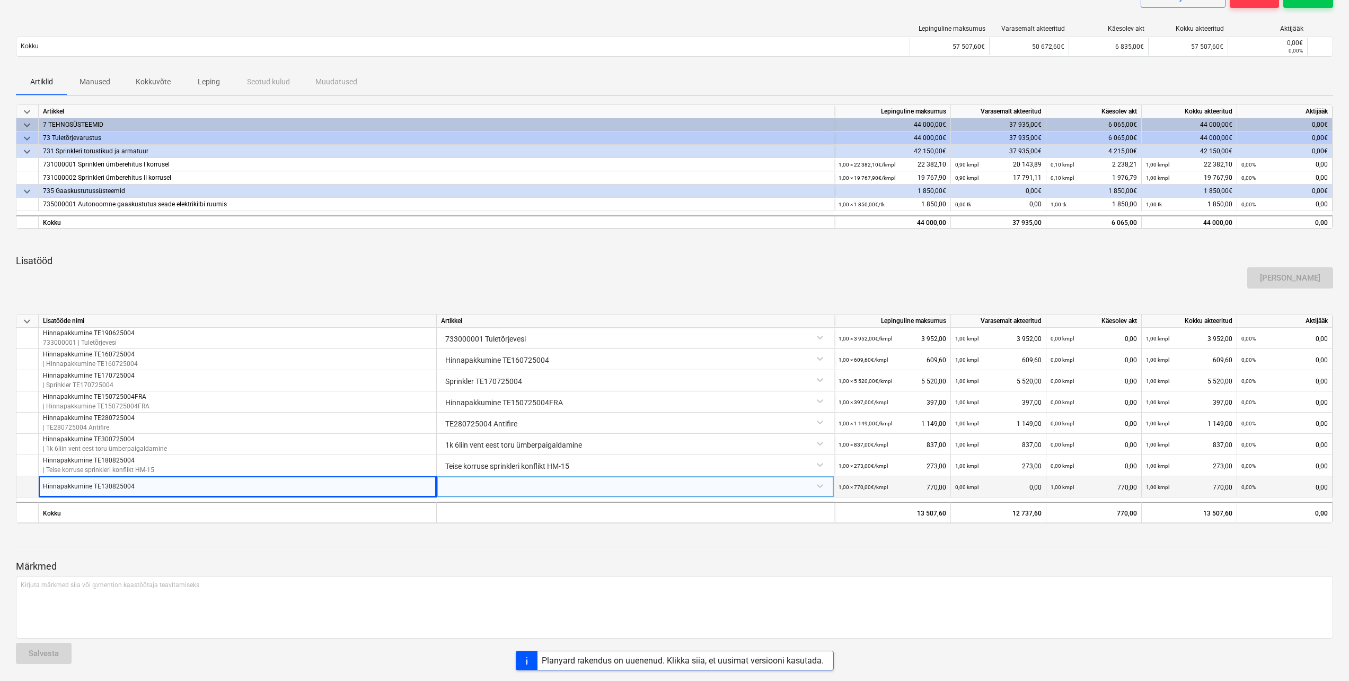
click at [796, 484] on div at bounding box center [635, 485] width 389 height 19
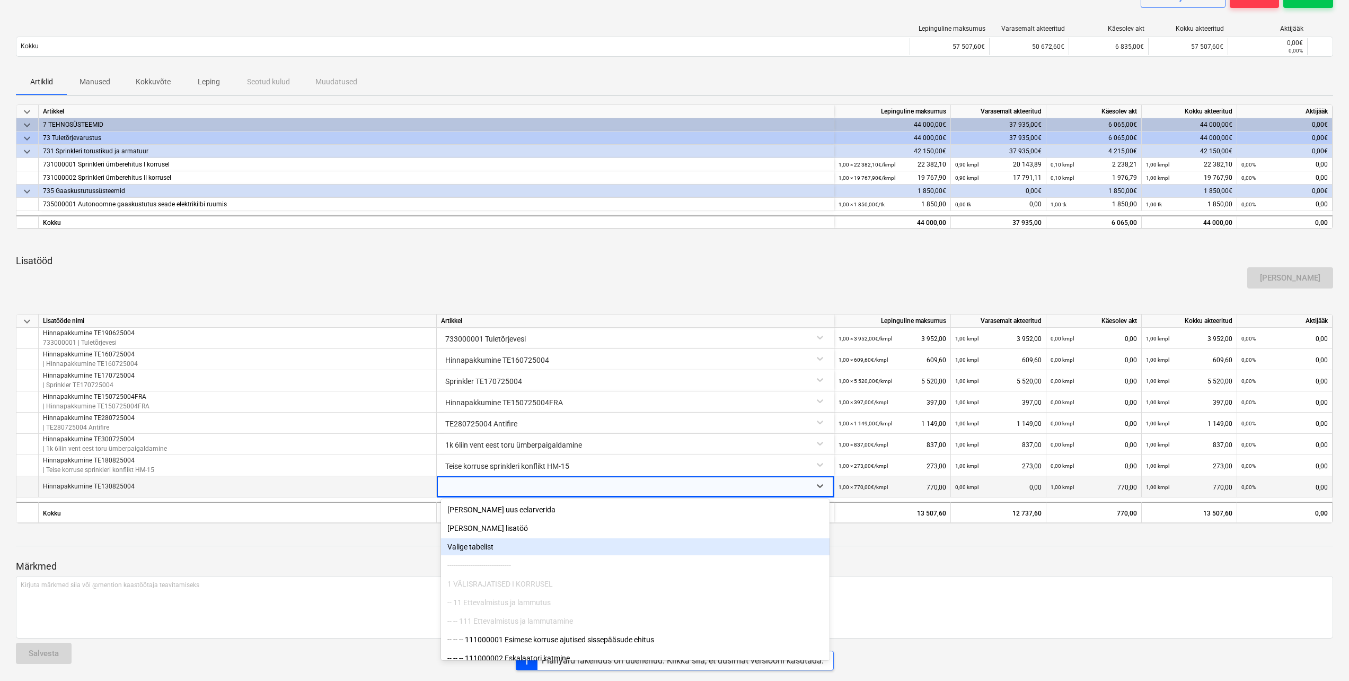
click at [495, 554] on div "Valige tabelist" at bounding box center [635, 546] width 389 height 17
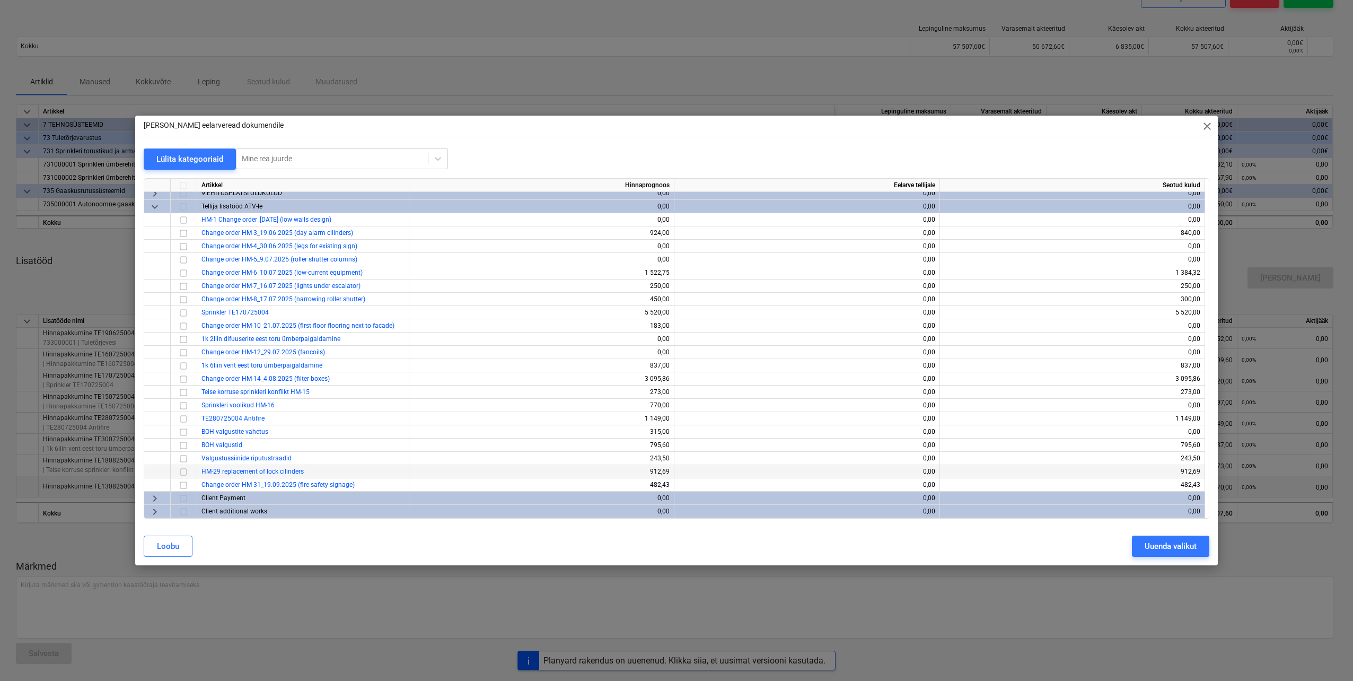
scroll to position [933, 0]
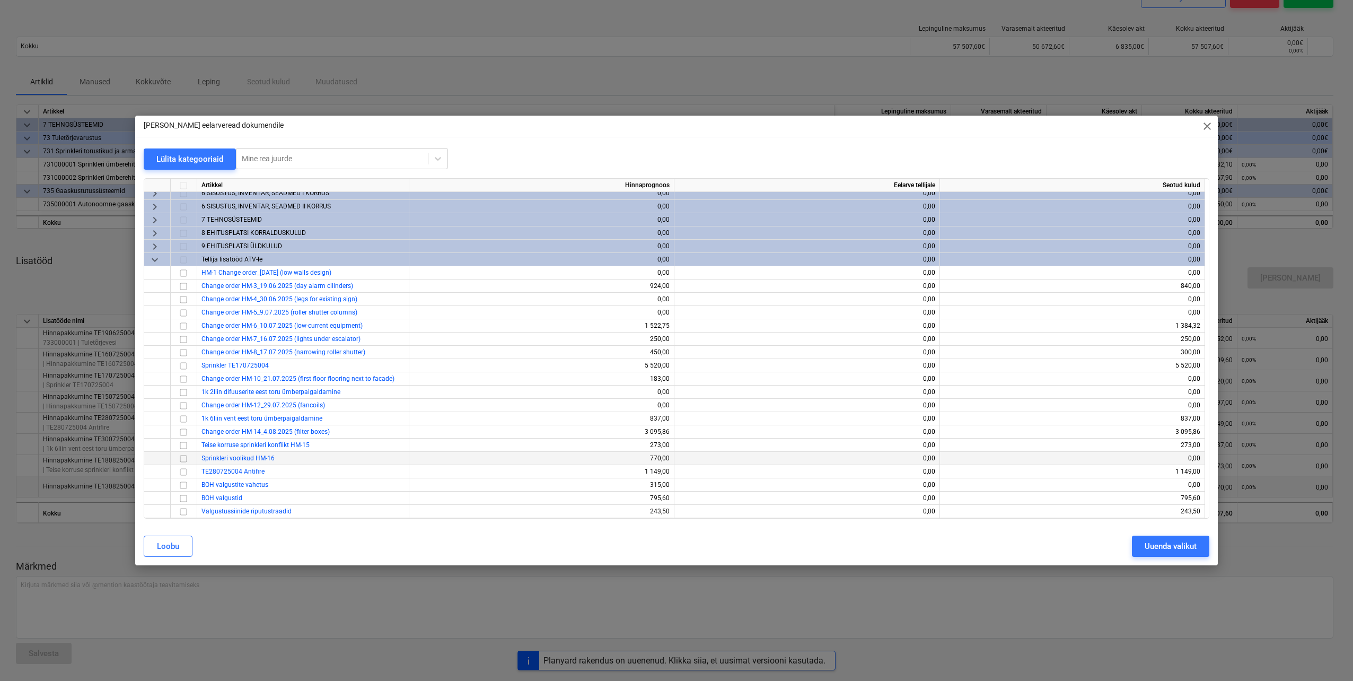
click at [184, 459] on input "checkbox" at bounding box center [183, 458] width 13 height 13
click at [1155, 546] on div "Uuenda valikut" at bounding box center [1171, 546] width 52 height 14
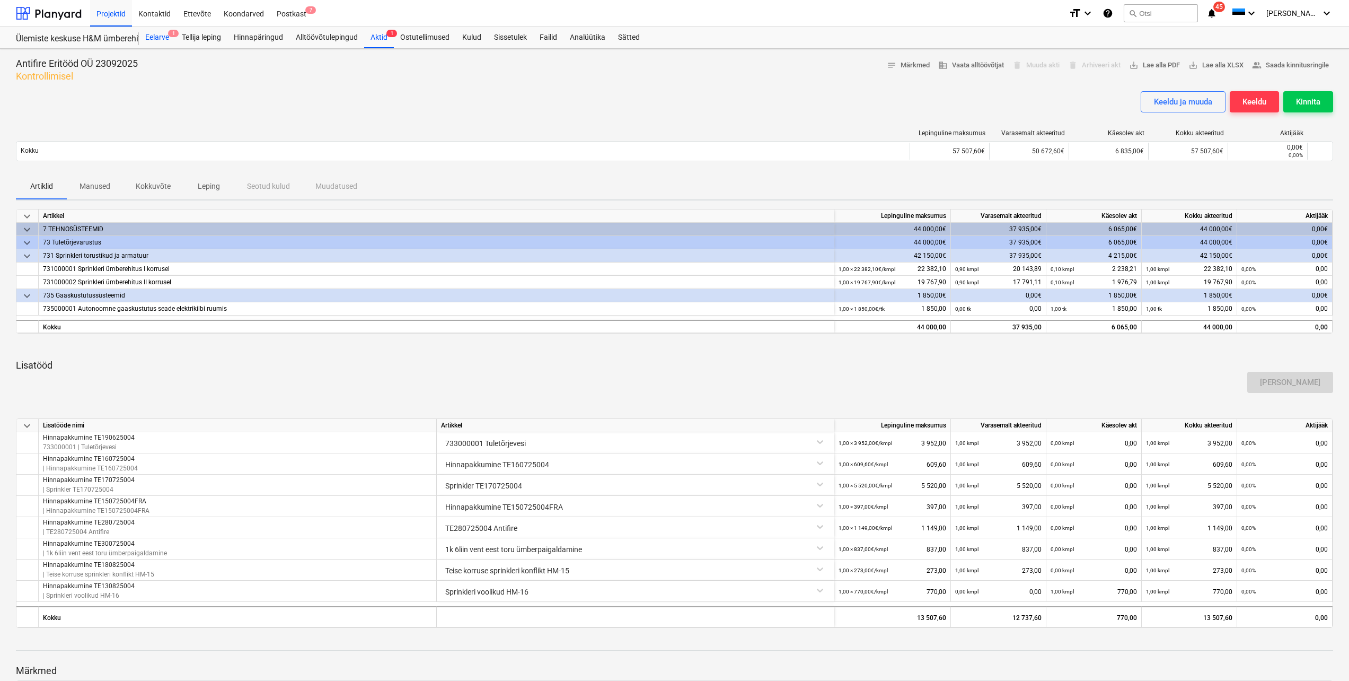
drag, startPoint x: 164, startPoint y: 33, endPoint x: 163, endPoint y: 41, distance: 7.4
click at [164, 33] on div "Eelarve 1" at bounding box center [157, 37] width 37 height 21
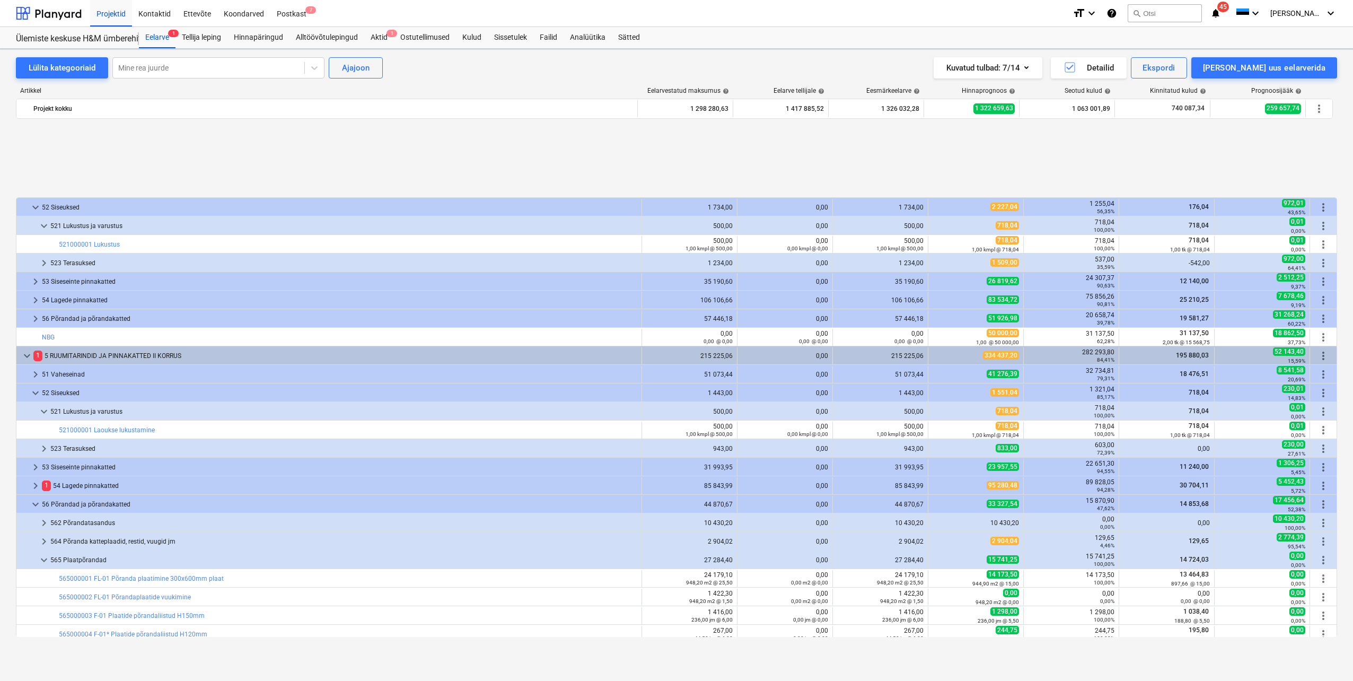
scroll to position [106, 0]
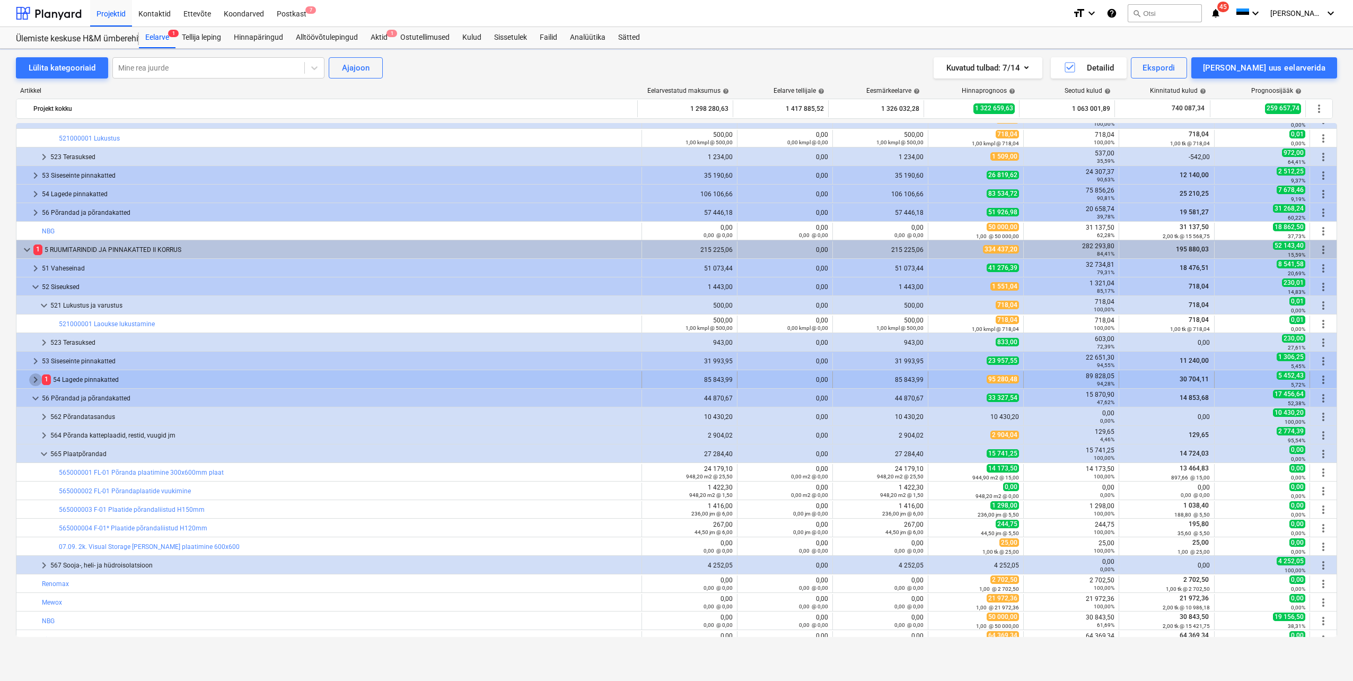
click at [35, 378] on span "keyboard_arrow_right" at bounding box center [35, 379] width 13 height 13
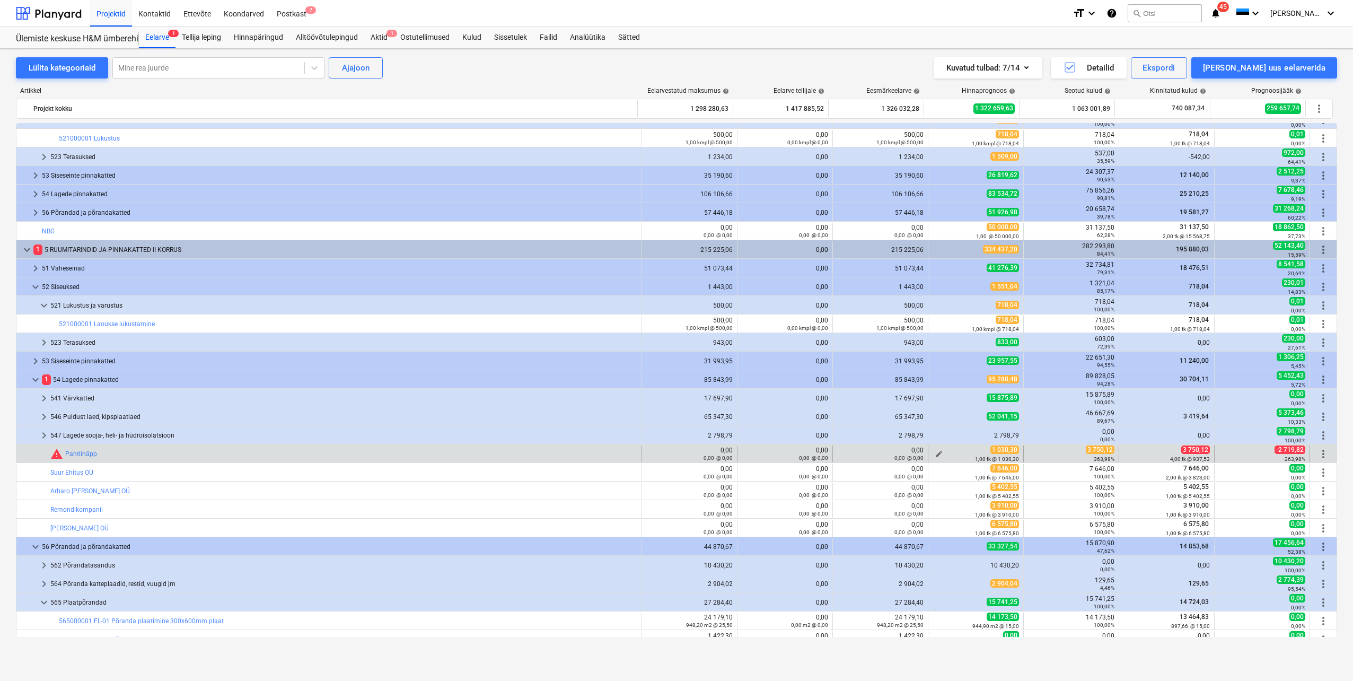
click at [936, 452] on span "edit" at bounding box center [939, 454] width 8 height 8
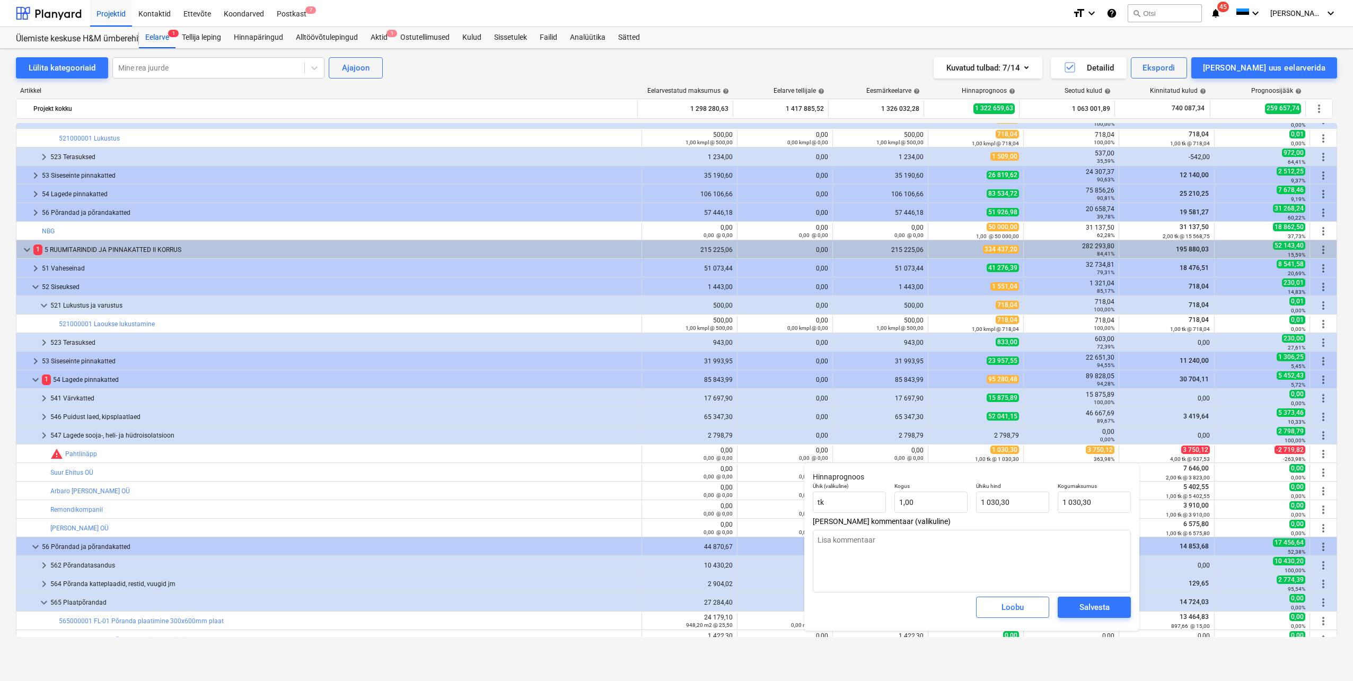
type textarea "x"
type input "1030,3"
drag, startPoint x: 1025, startPoint y: 501, endPoint x: 980, endPoint y: 504, distance: 44.6
click at [980, 504] on input "1030,3" at bounding box center [1012, 501] width 73 height 21
type textarea "x"
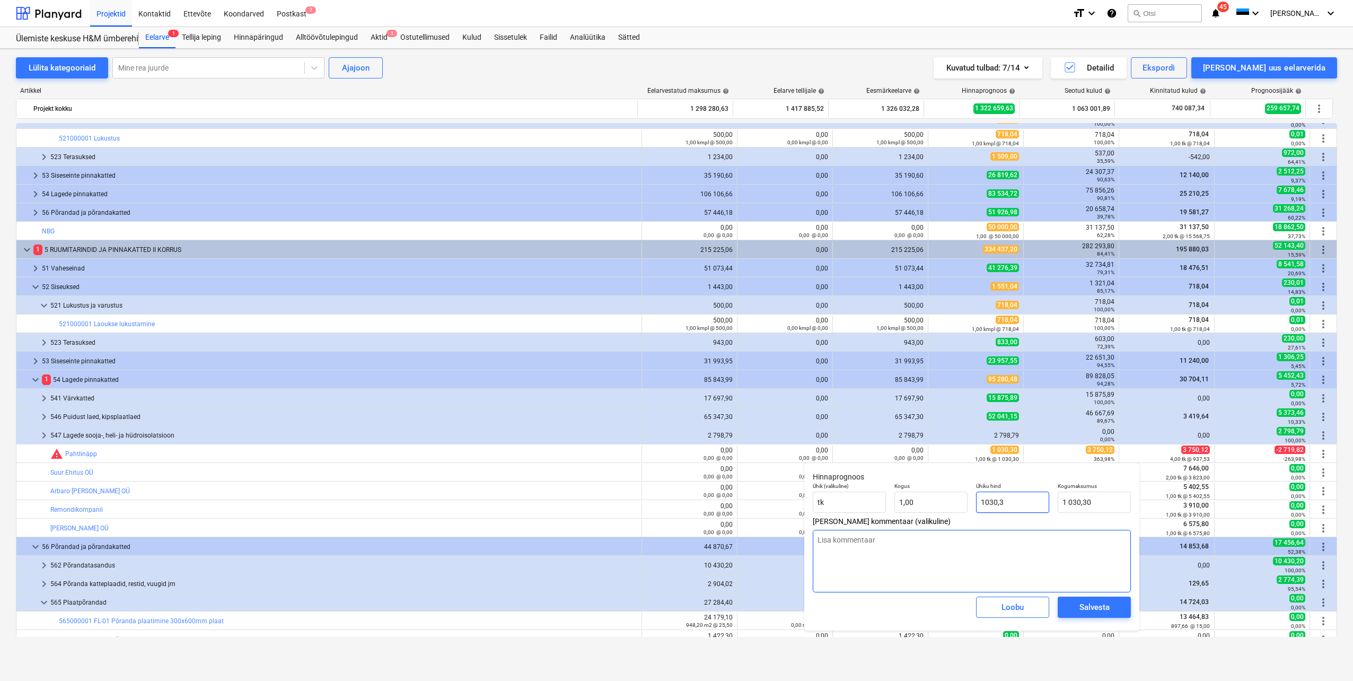
type input "3"
type input "3,00"
type textarea "x"
type input "37"
type input "37,00"
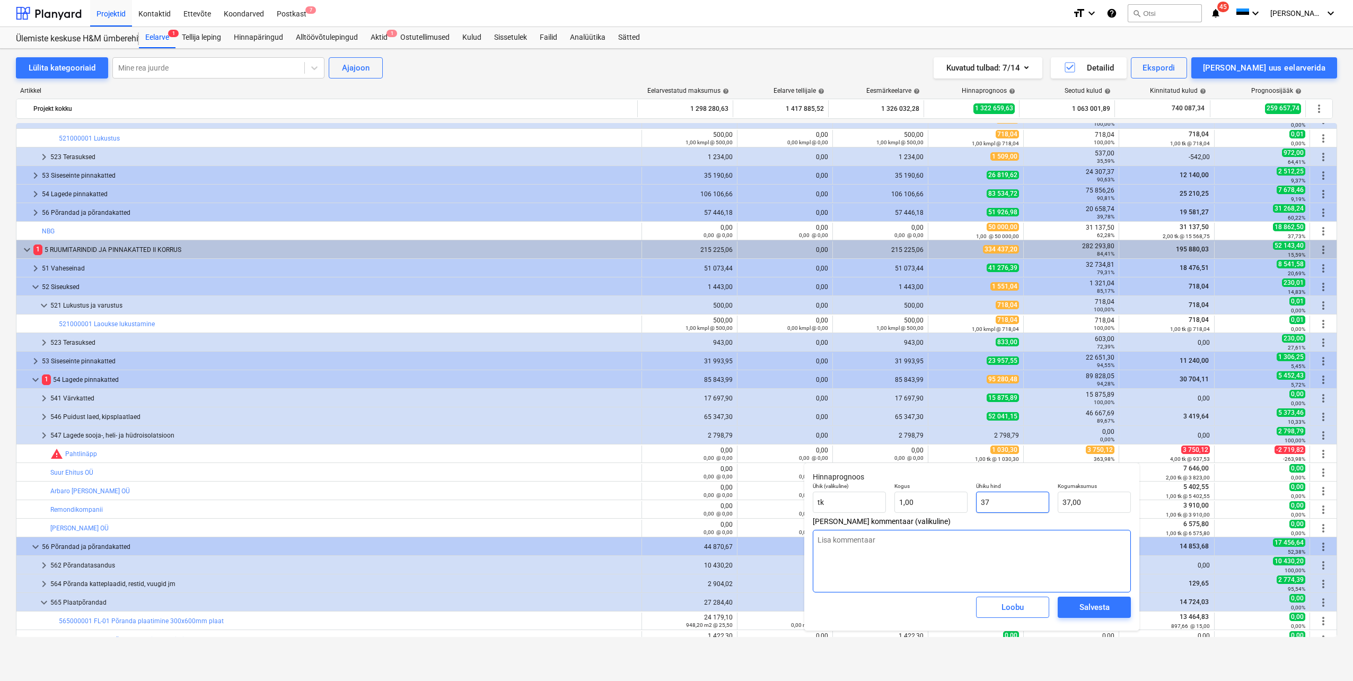
type textarea "x"
type input "375"
type input "375,00"
type textarea "x"
type input "3750"
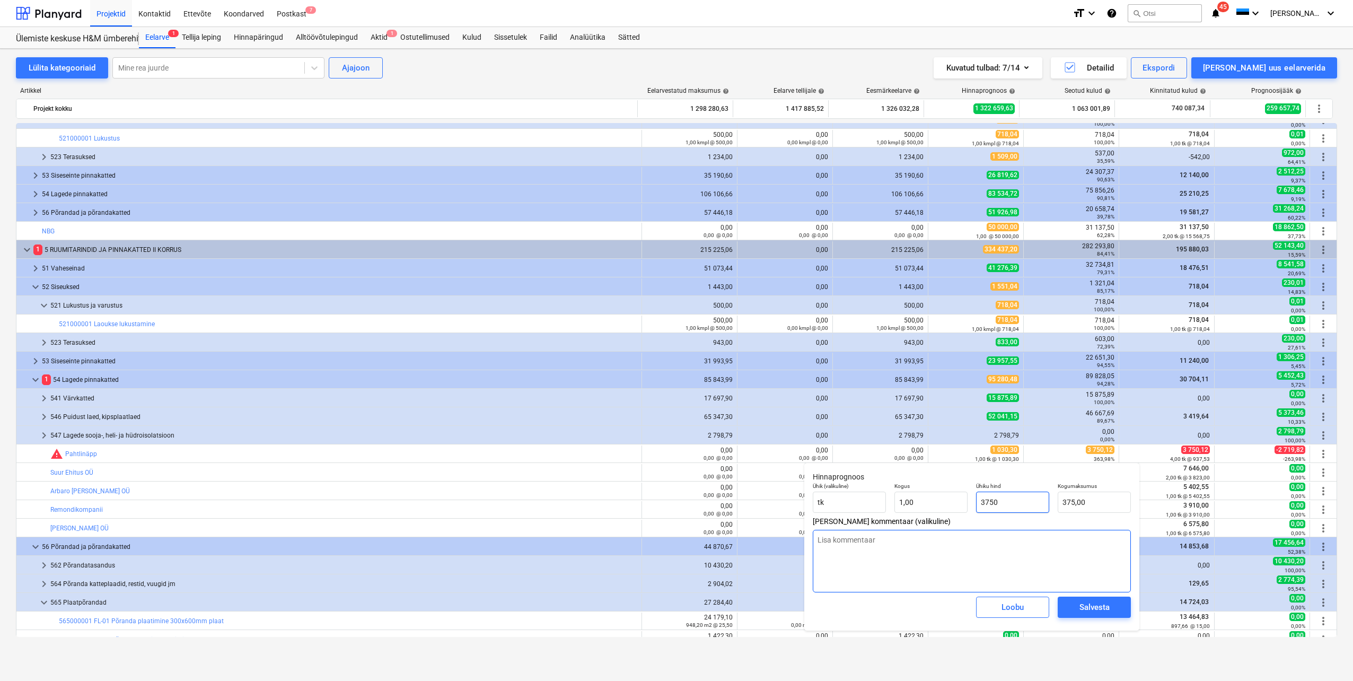
type input "3 750,00"
type textarea "x"
type input "3750,"
type textarea "x"
type input "3750,1"
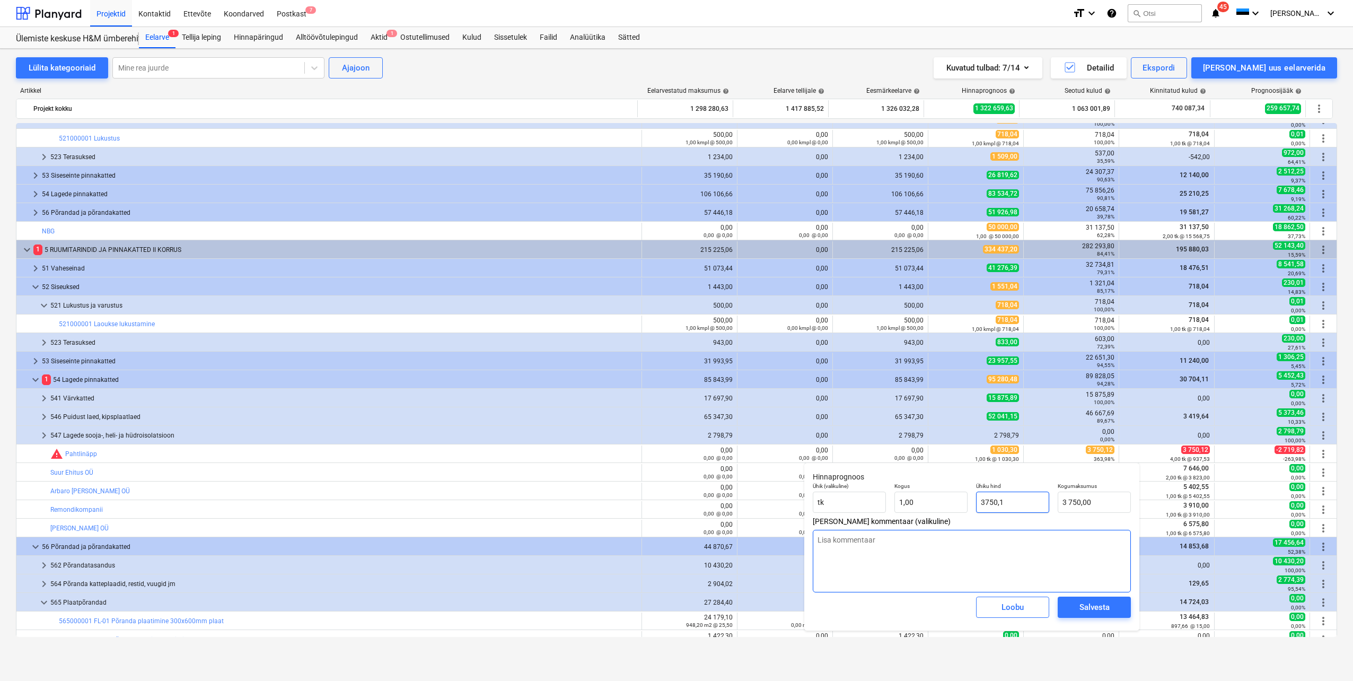
type input "3 750,10"
type textarea "x"
type input "3750,12"
type input "3 750,12"
type input "3750,12"
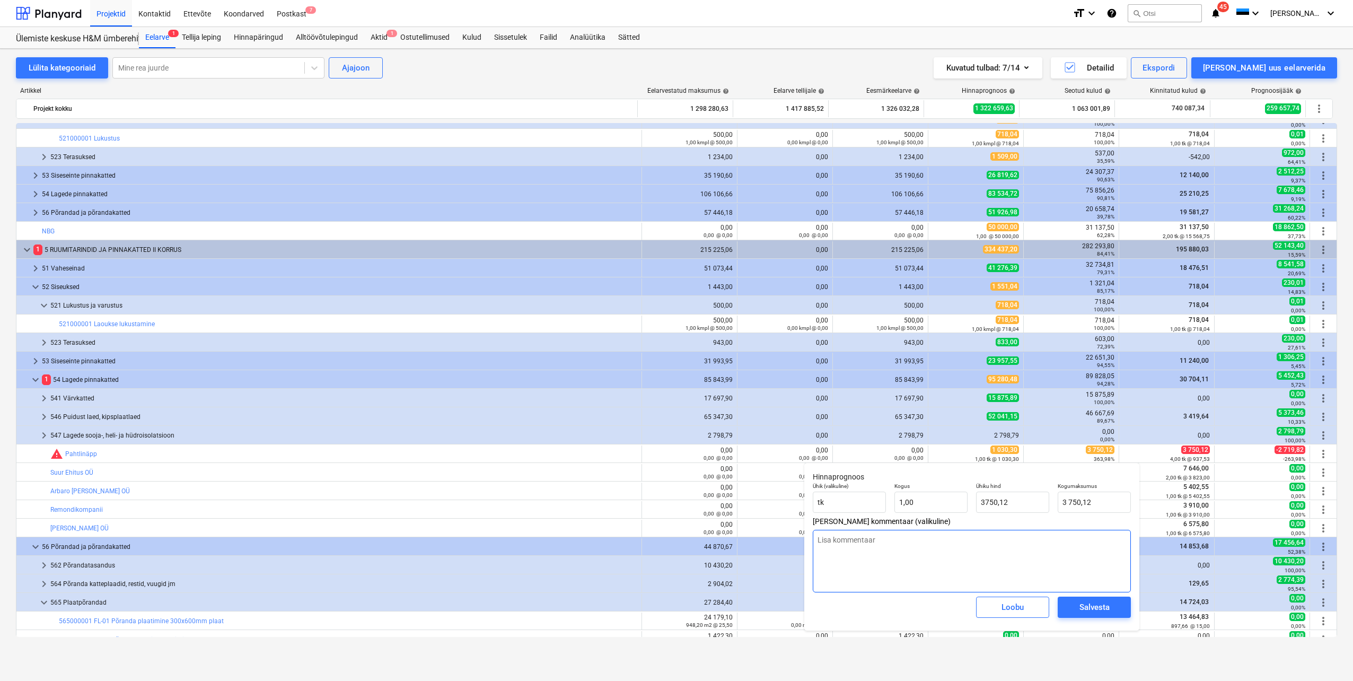
type textarea "x"
type input "3 750,12"
click at [1006, 562] on textarea at bounding box center [972, 561] width 318 height 63
click at [1086, 609] on div "Salvesta" at bounding box center [1094, 607] width 30 height 14
type textarea "x"
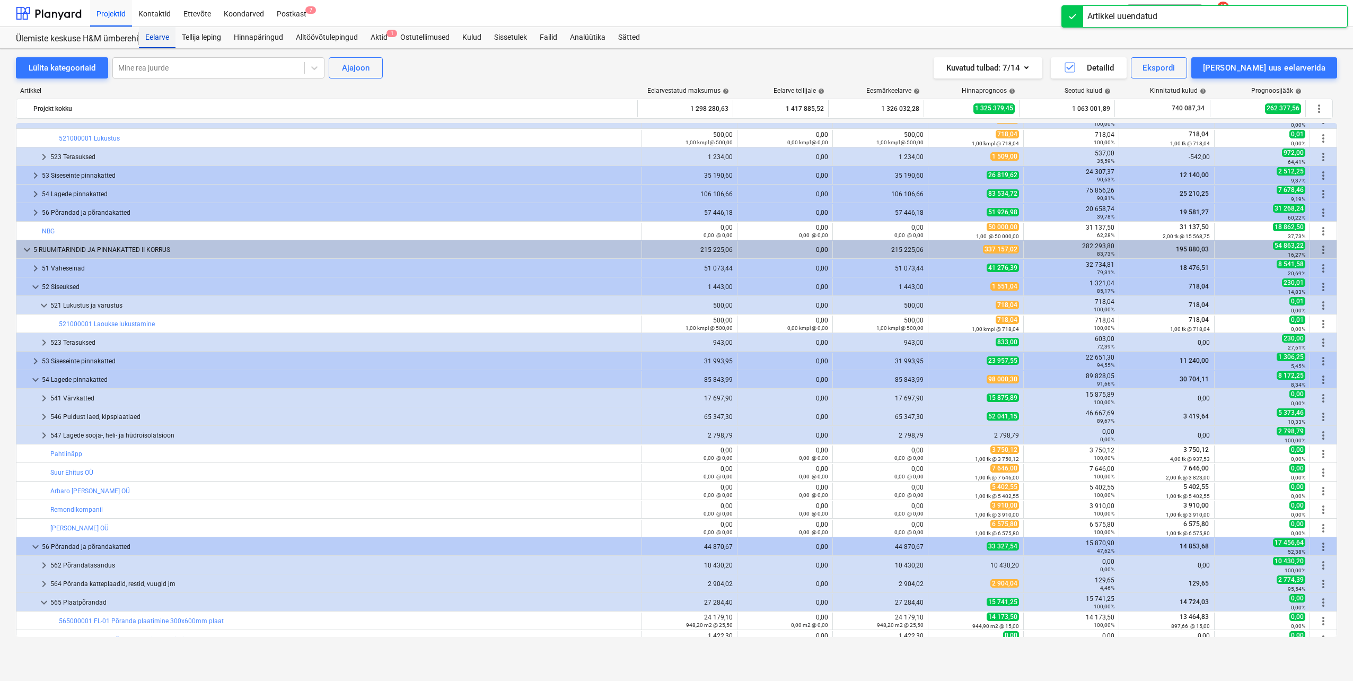
click at [155, 40] on div "Eelarve" at bounding box center [157, 37] width 37 height 21
